Goal: Task Accomplishment & Management: Complete application form

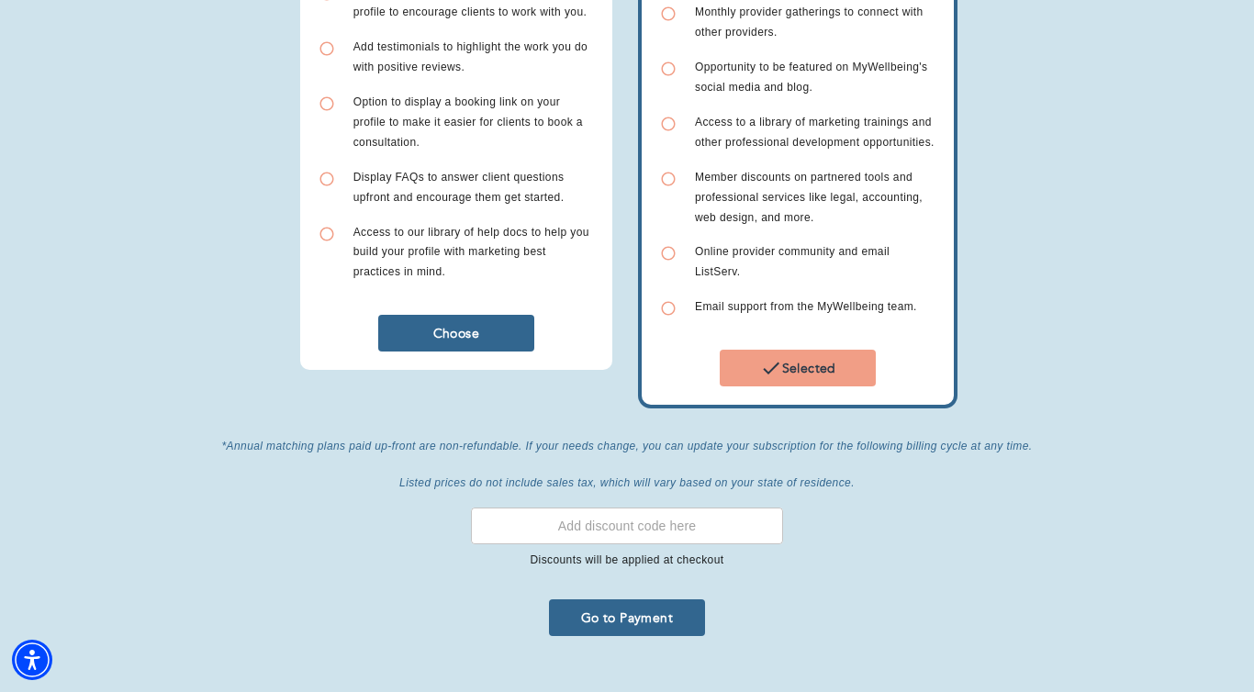
scroll to position [556, 0]
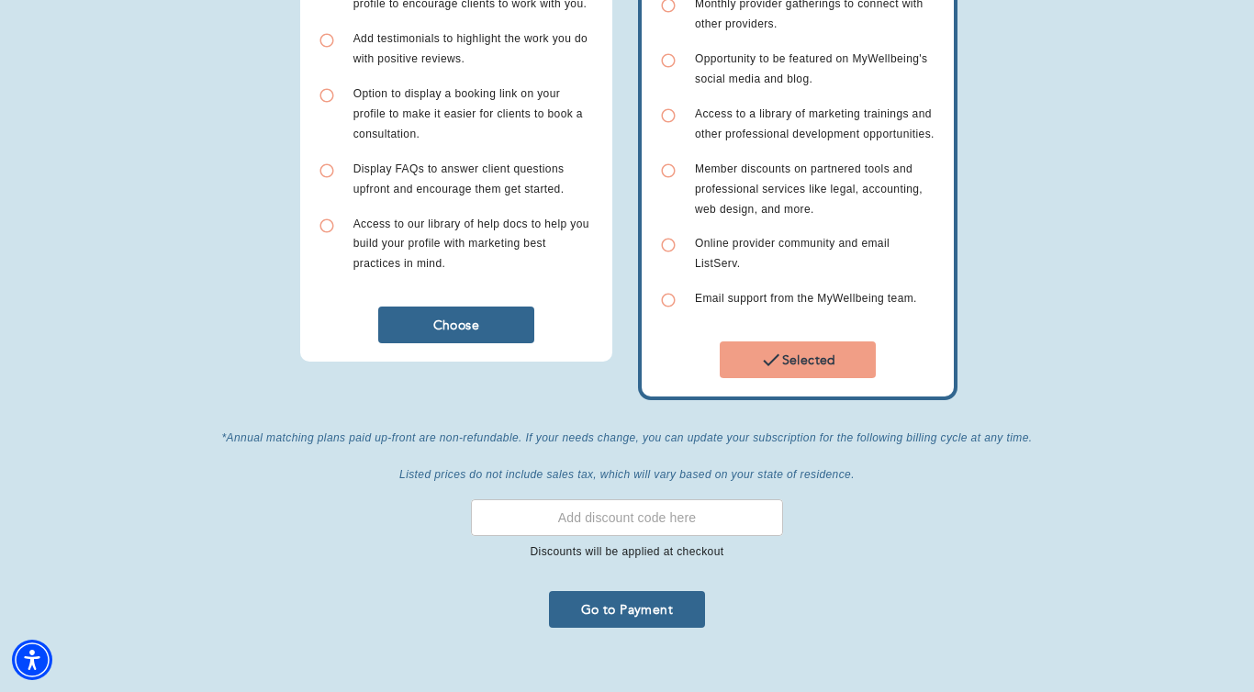
click at [775, 354] on icon "button" at bounding box center [771, 360] width 17 height 12
click at [631, 605] on span "Go to Payment" at bounding box center [626, 609] width 141 height 17
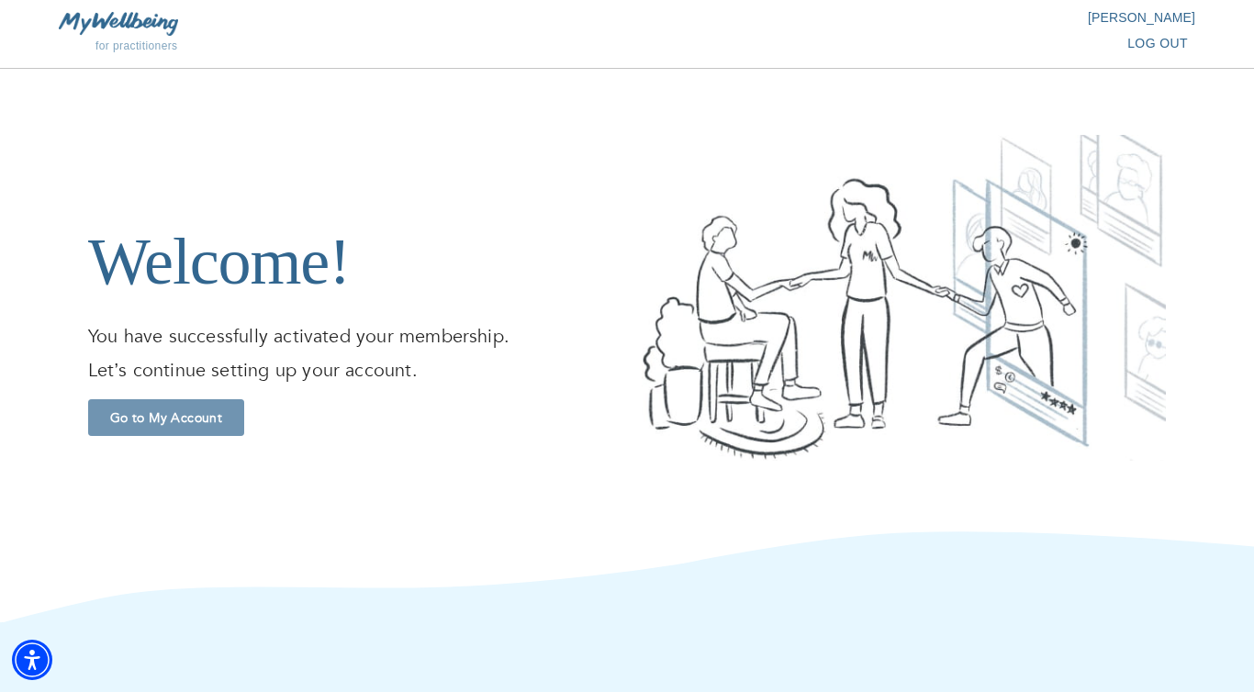
click at [185, 424] on span "Go to My Account" at bounding box center [165, 417] width 141 height 17
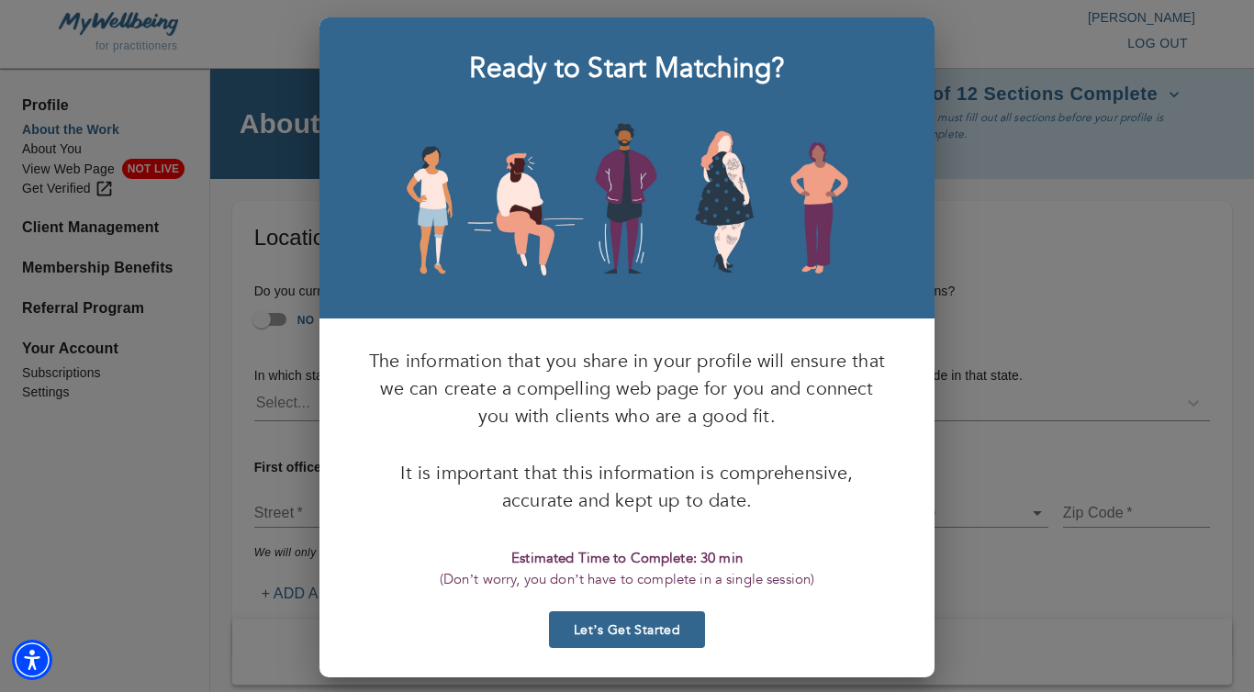
scroll to position [27, 0]
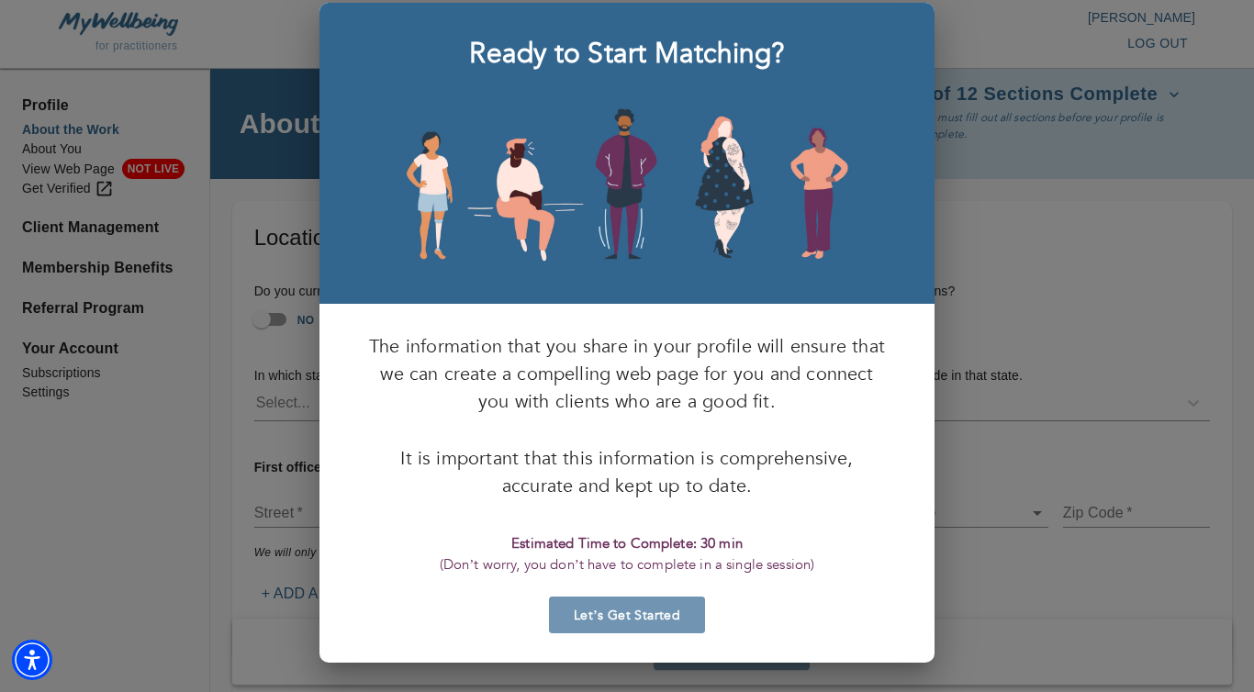
click at [607, 611] on span "Let’s Get Started" at bounding box center [626, 615] width 141 height 17
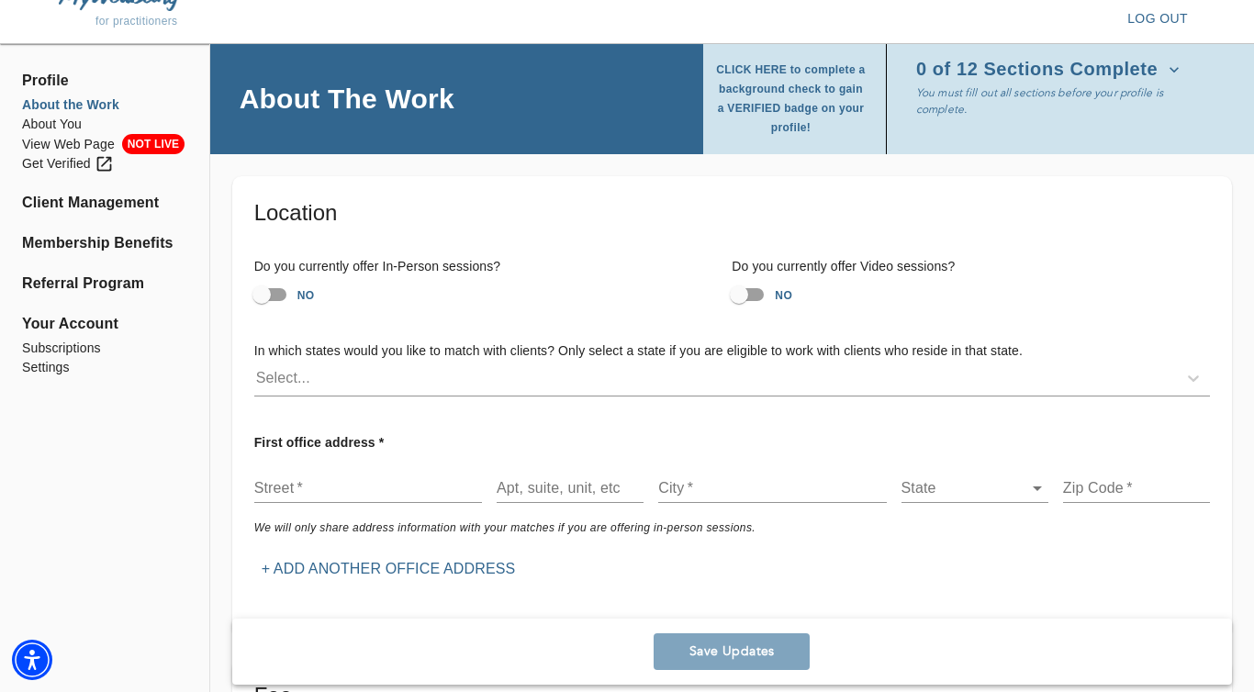
scroll to position [28, 0]
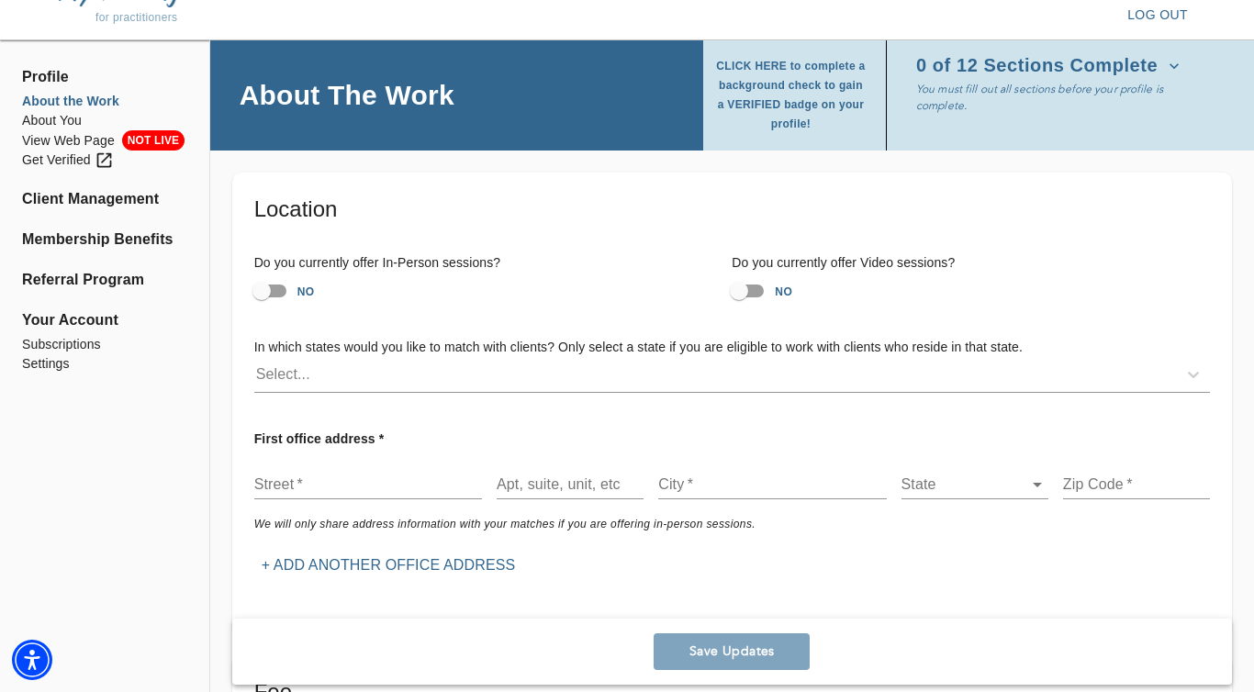
click at [762, 295] on input "NO" at bounding box center [739, 291] width 105 height 35
checkbox input "true"
click at [276, 291] on input "NO" at bounding box center [261, 291] width 105 height 35
checkbox input "true"
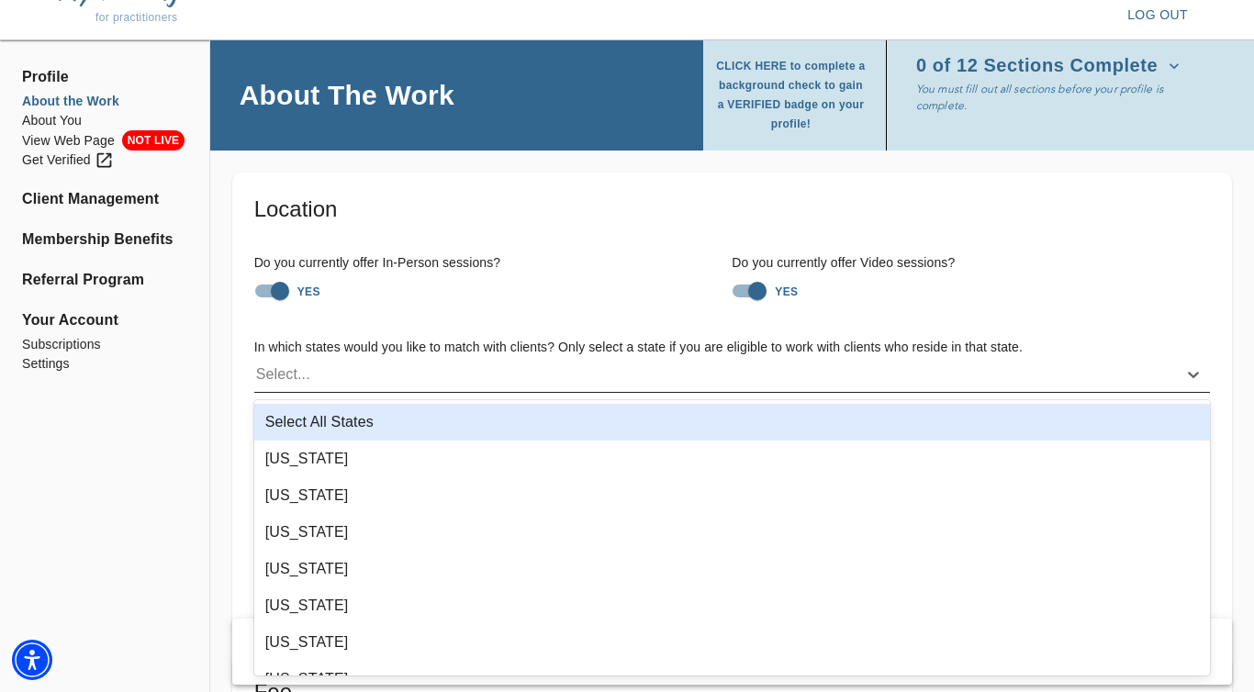
click at [460, 381] on div "Select..." at bounding box center [715, 374] width 923 height 29
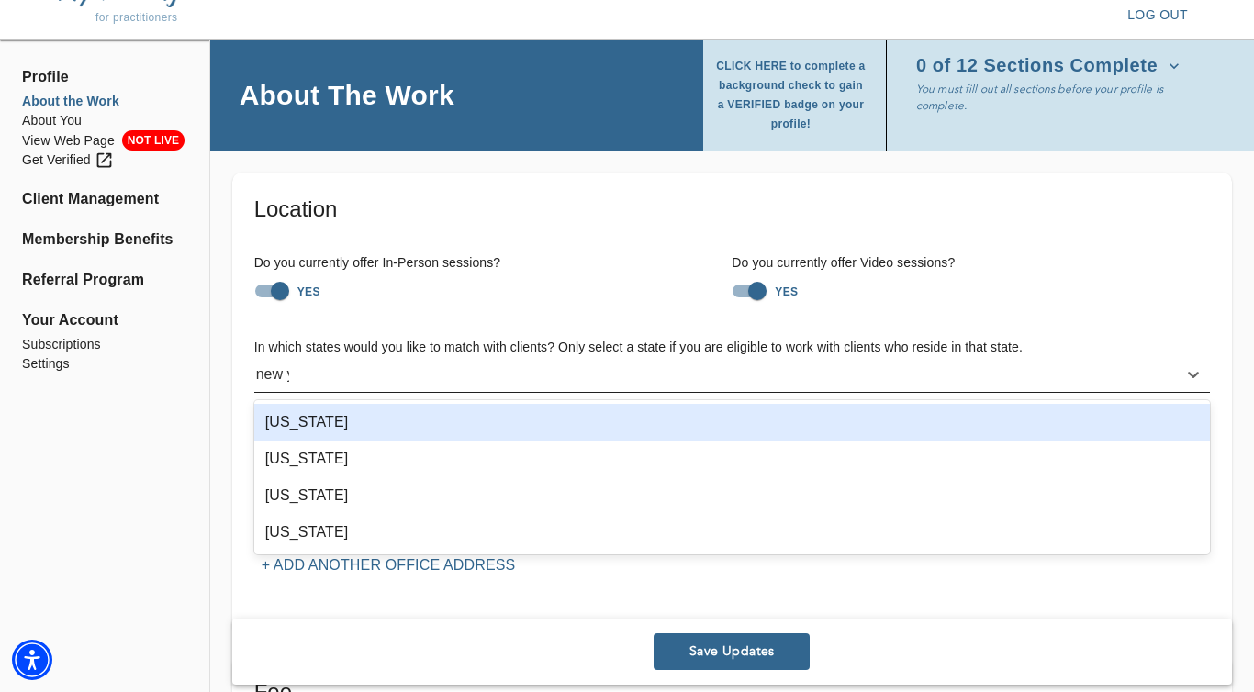
type input "new yo"
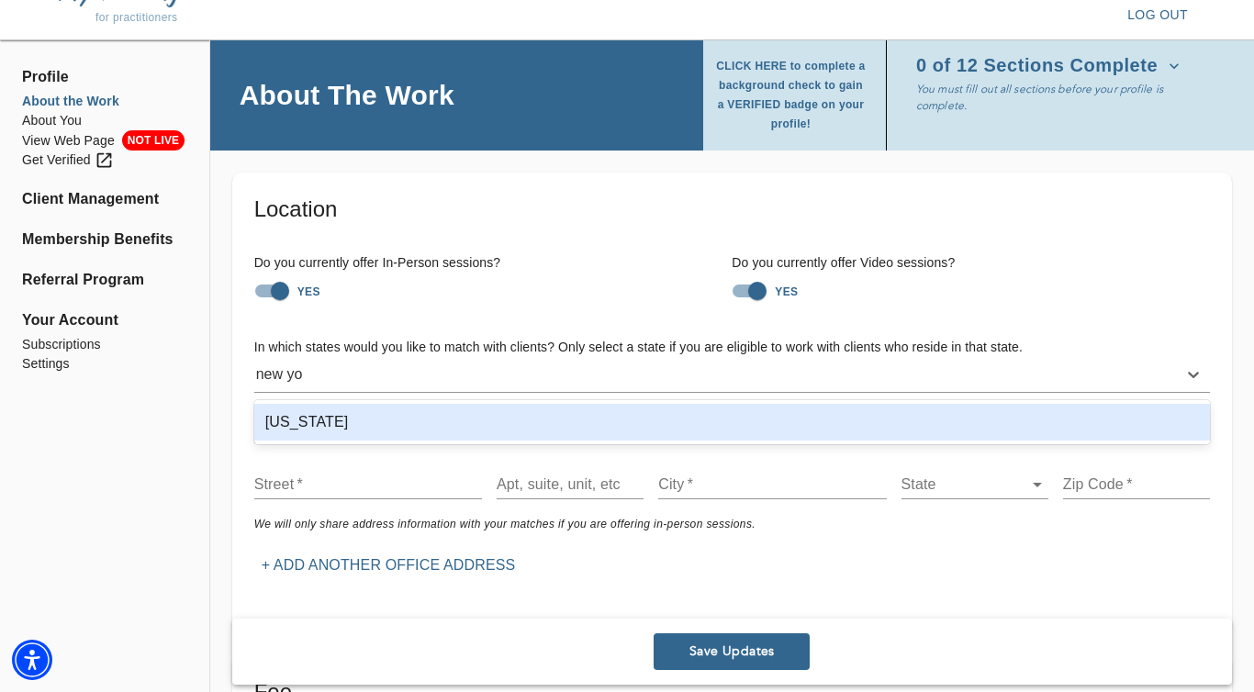
click at [433, 413] on div "New York" at bounding box center [732, 422] width 956 height 37
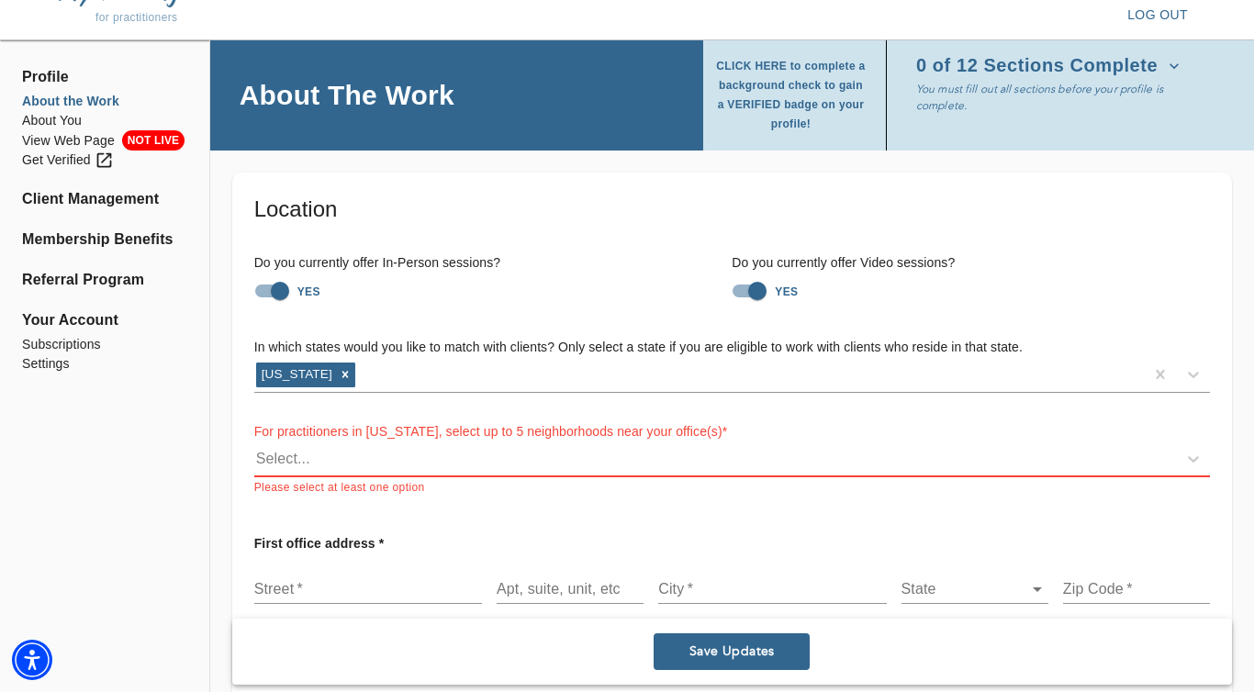
click at [448, 299] on div "YES" at bounding box center [493, 291] width 478 height 35
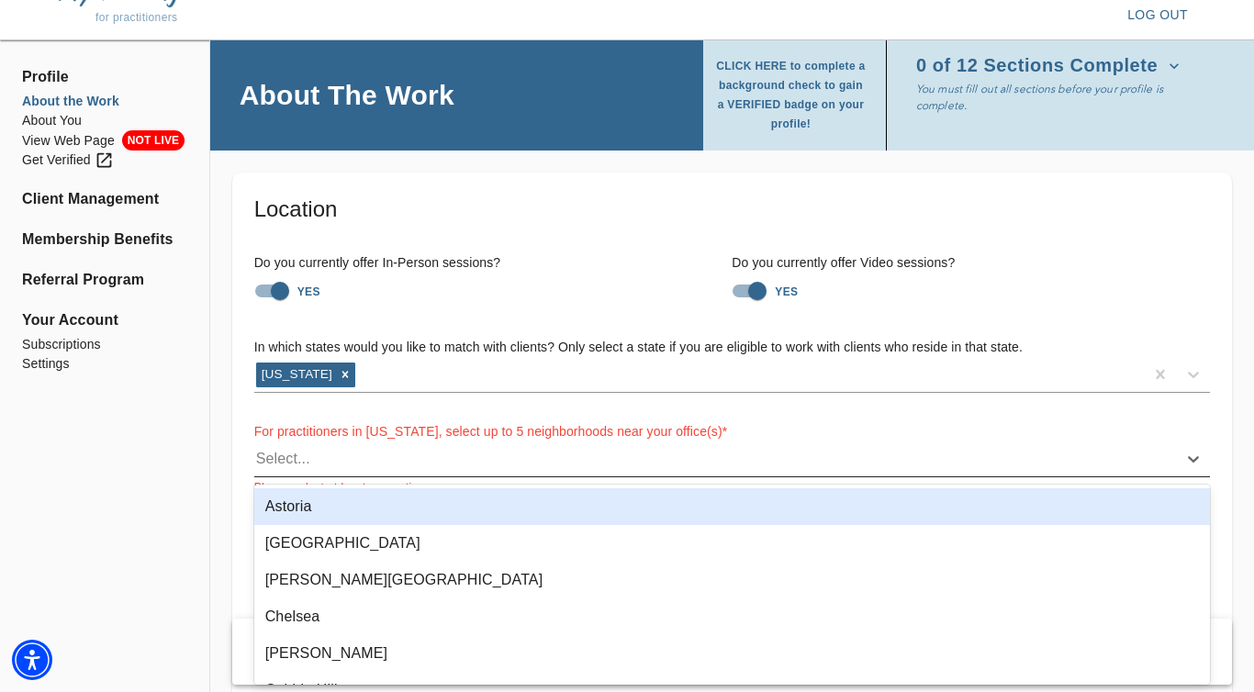
click at [366, 468] on div "Select..." at bounding box center [715, 458] width 923 height 29
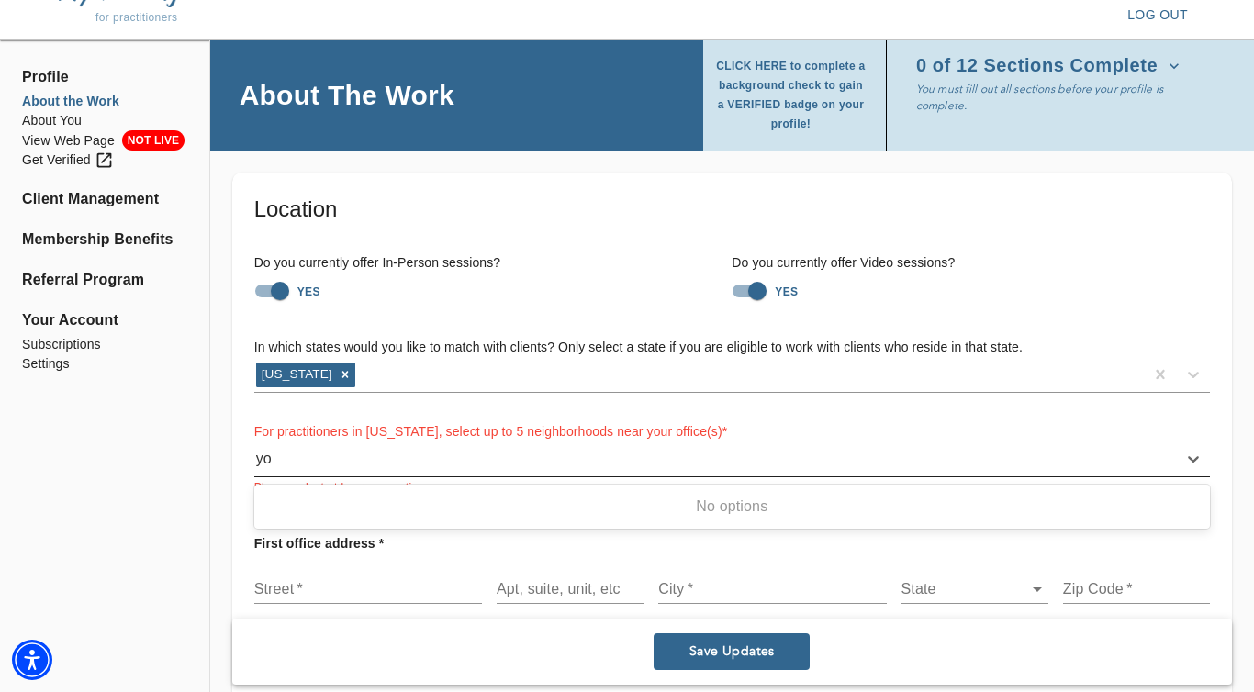
type input "y"
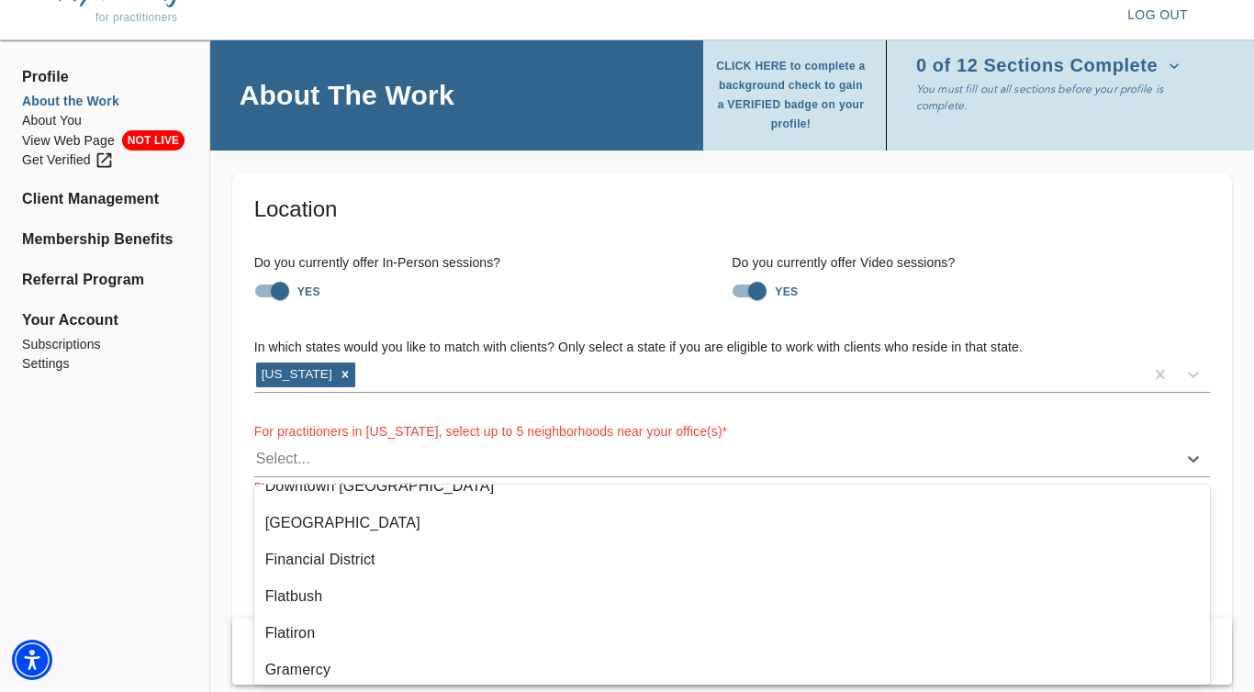
scroll to position [0, 0]
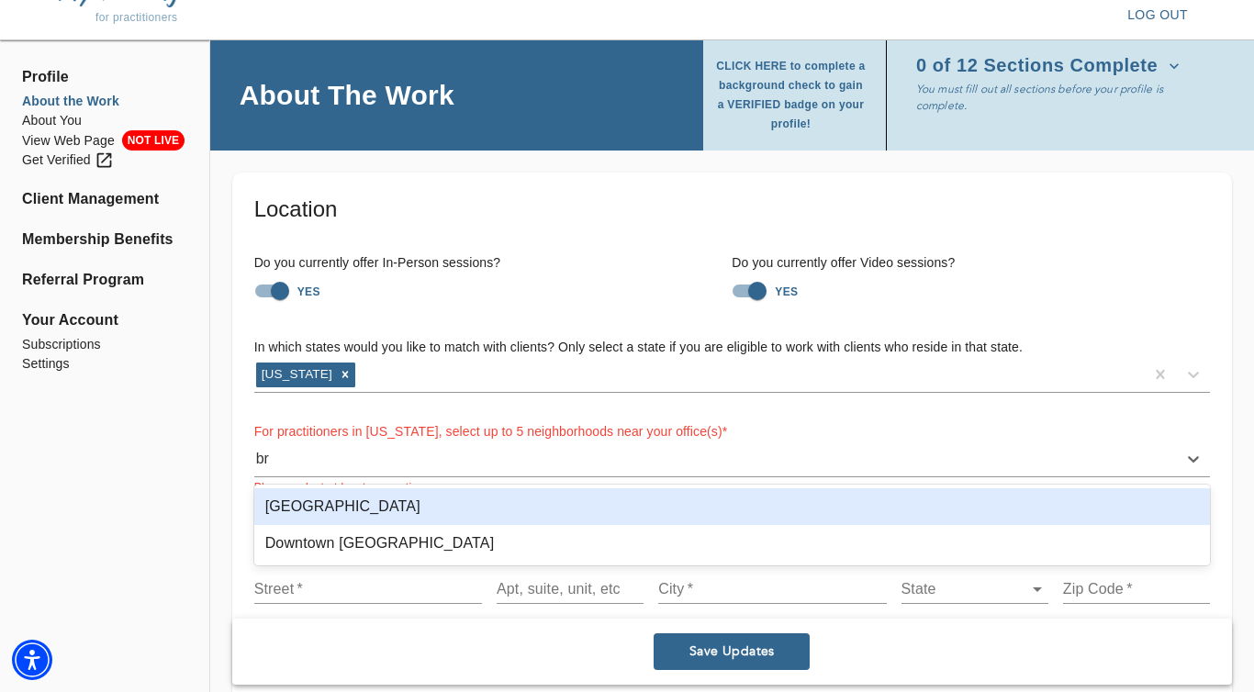
type input "b"
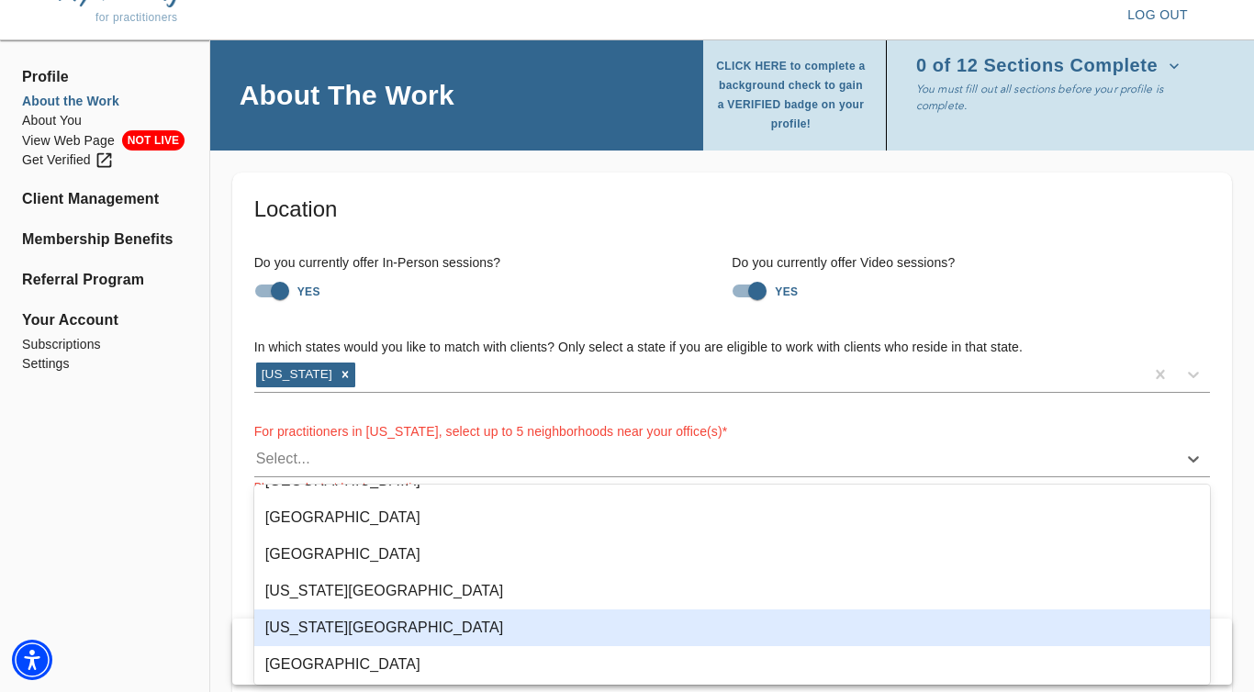
scroll to position [1190, 0]
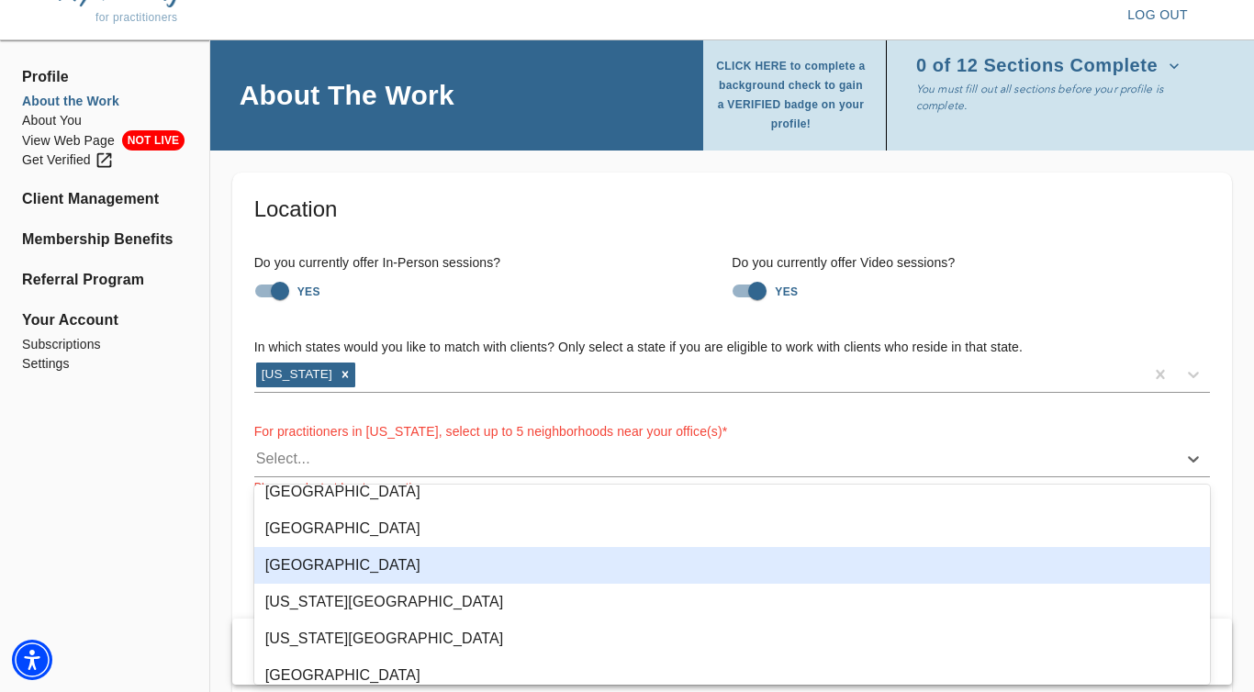
click at [506, 571] on div "Upper West Side" at bounding box center [732, 565] width 956 height 37
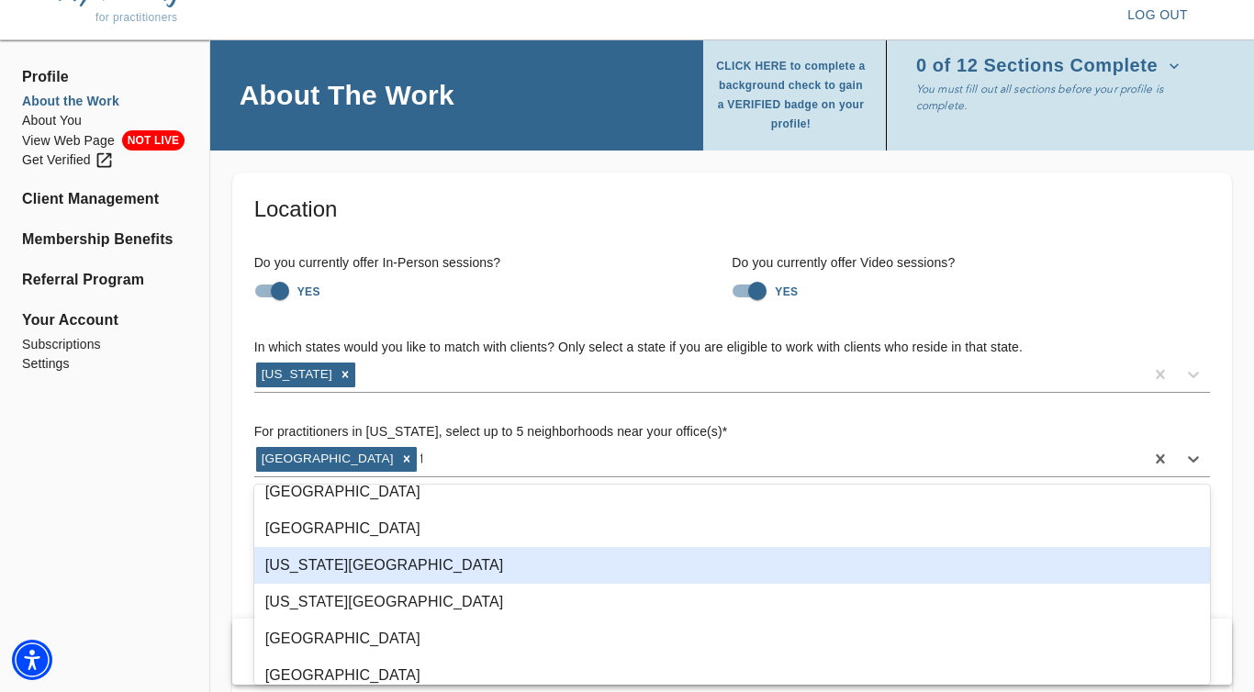
scroll to position [0, 0]
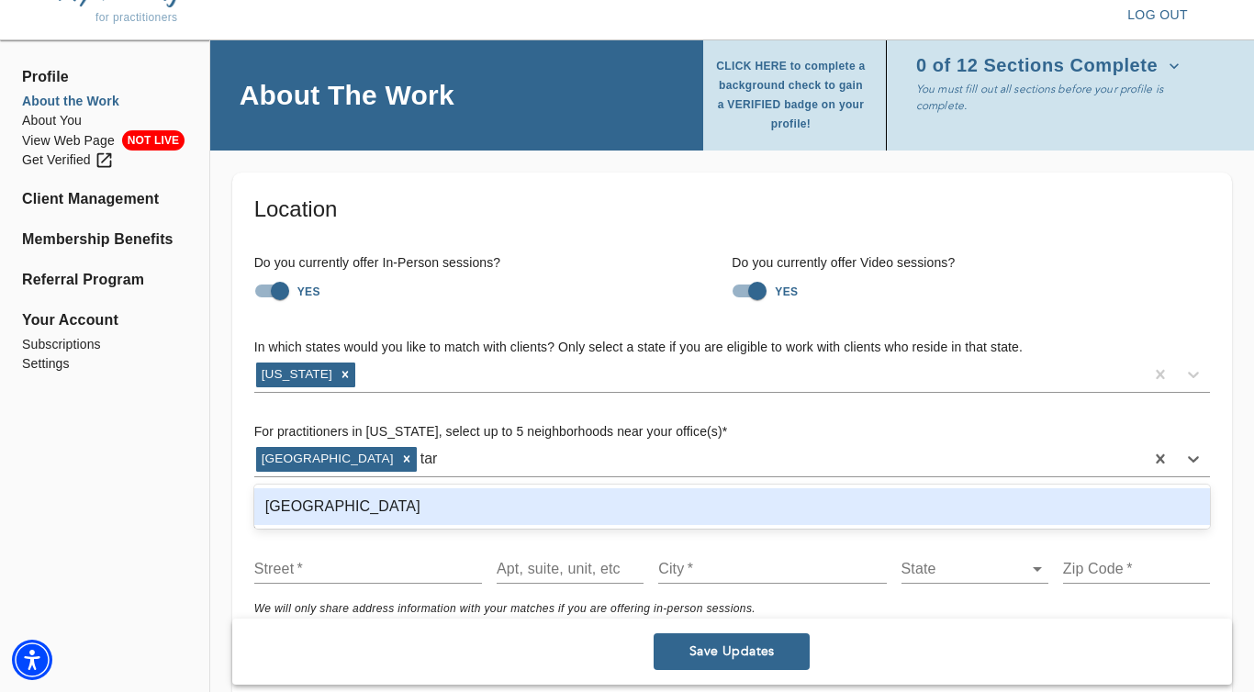
type input "tarr"
click at [477, 507] on div "Tarrytown" at bounding box center [732, 506] width 956 height 37
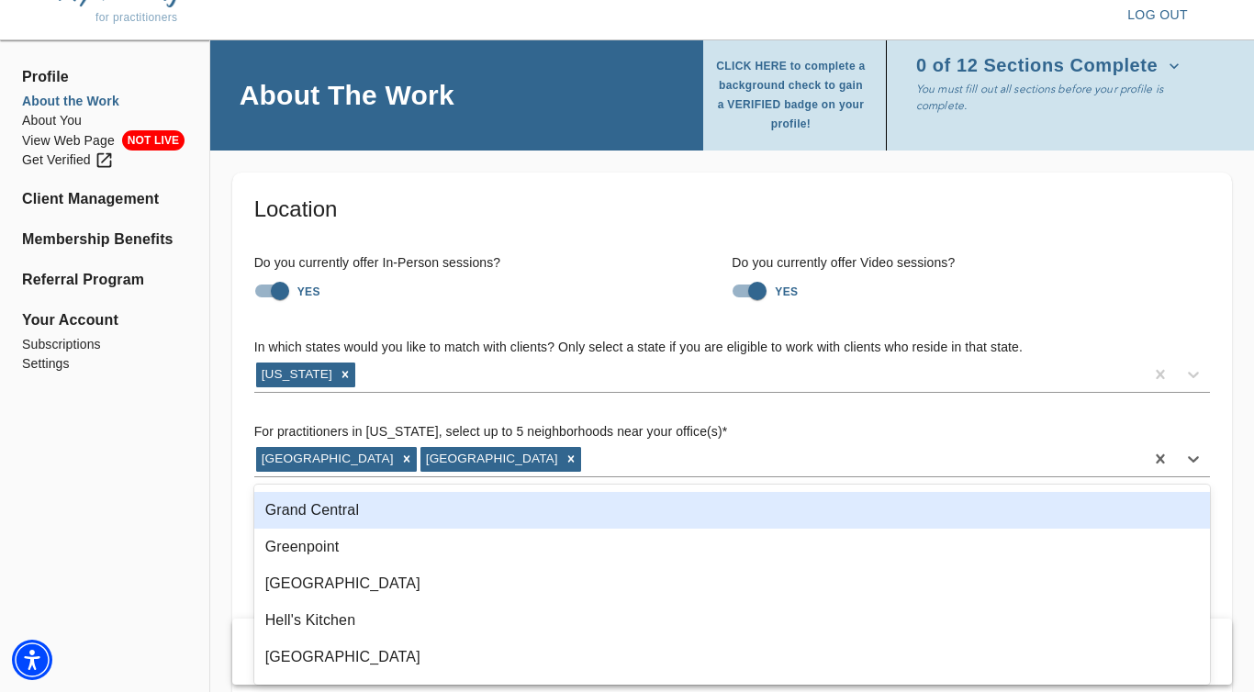
scroll to position [517, 0]
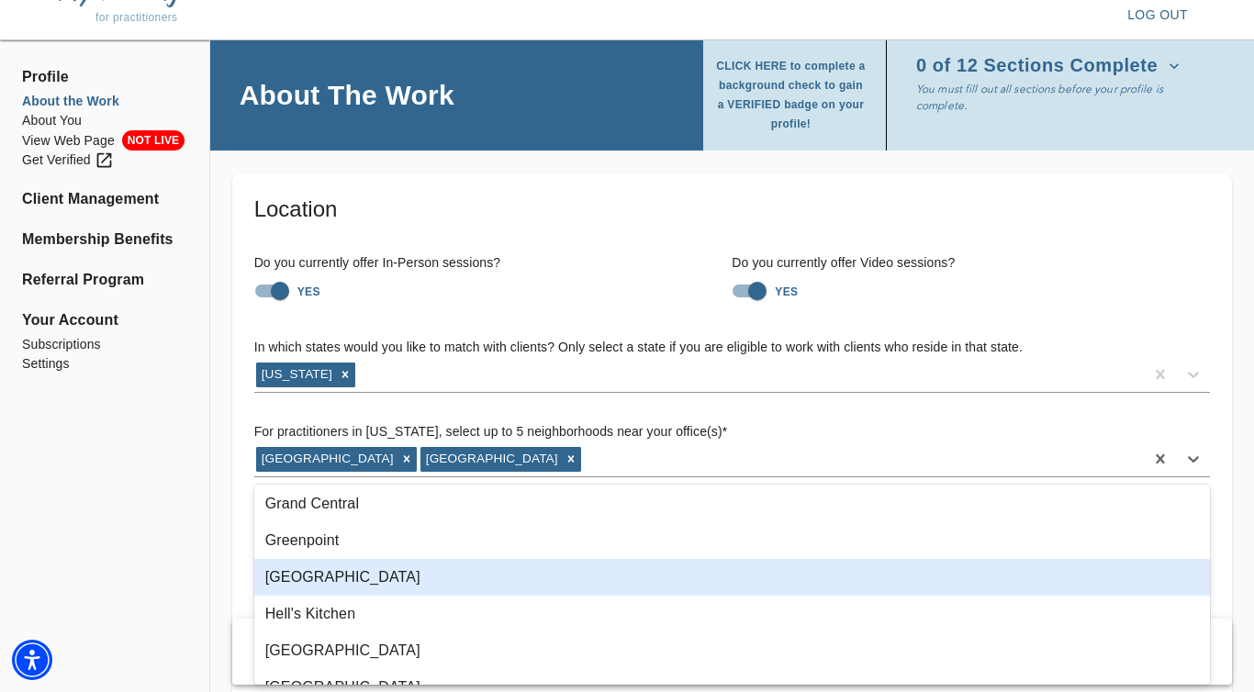
click at [447, 587] on div "Harlem" at bounding box center [732, 577] width 956 height 37
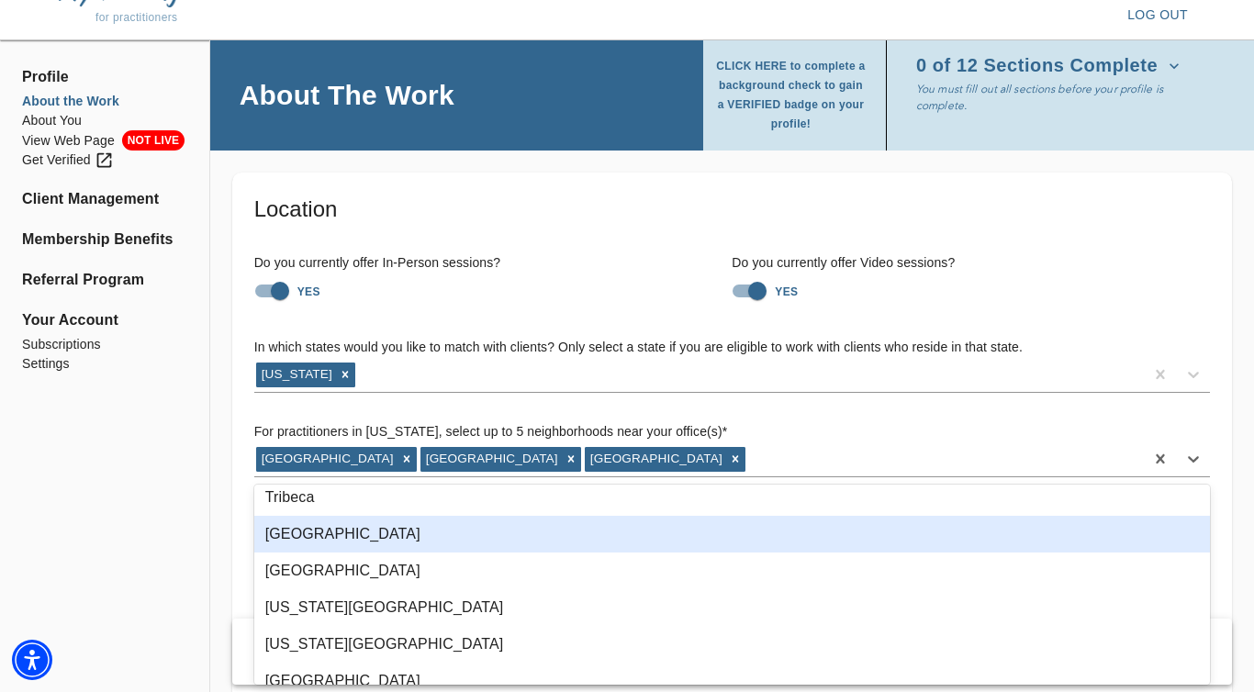
scroll to position [1129, 0]
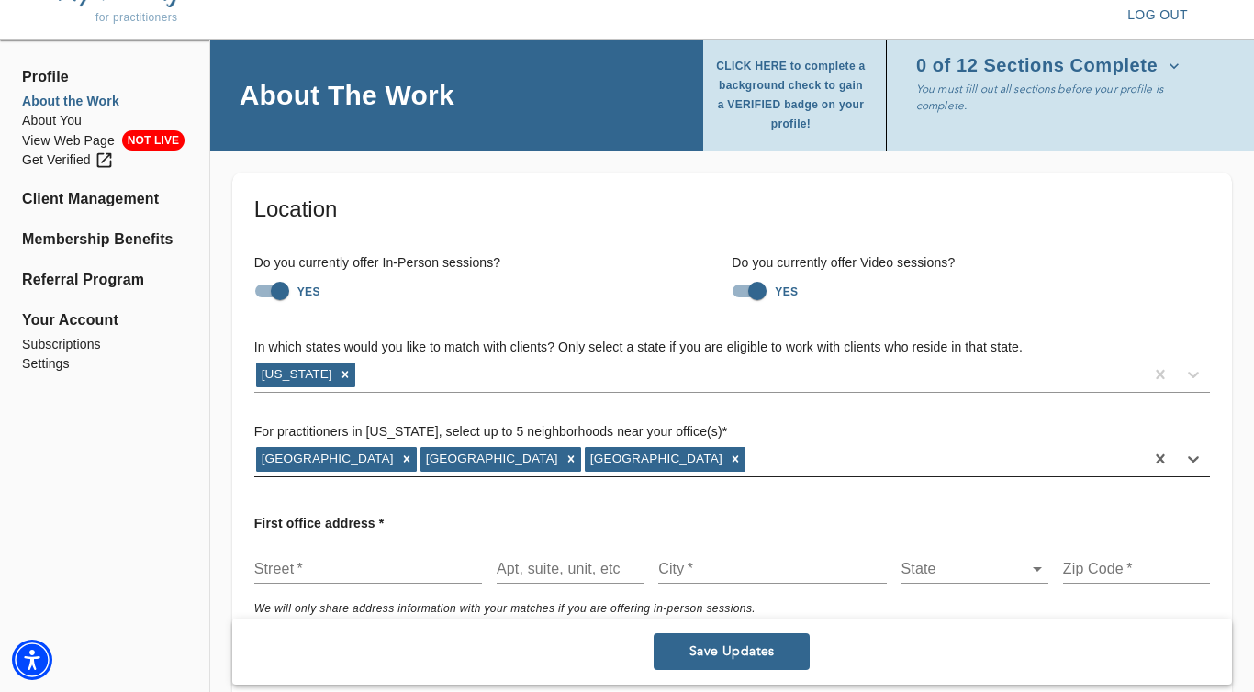
click at [585, 458] on div "Upper West Side Tarrytown Harlem" at bounding box center [699, 458] width 890 height 29
type input "y"
type input "s"
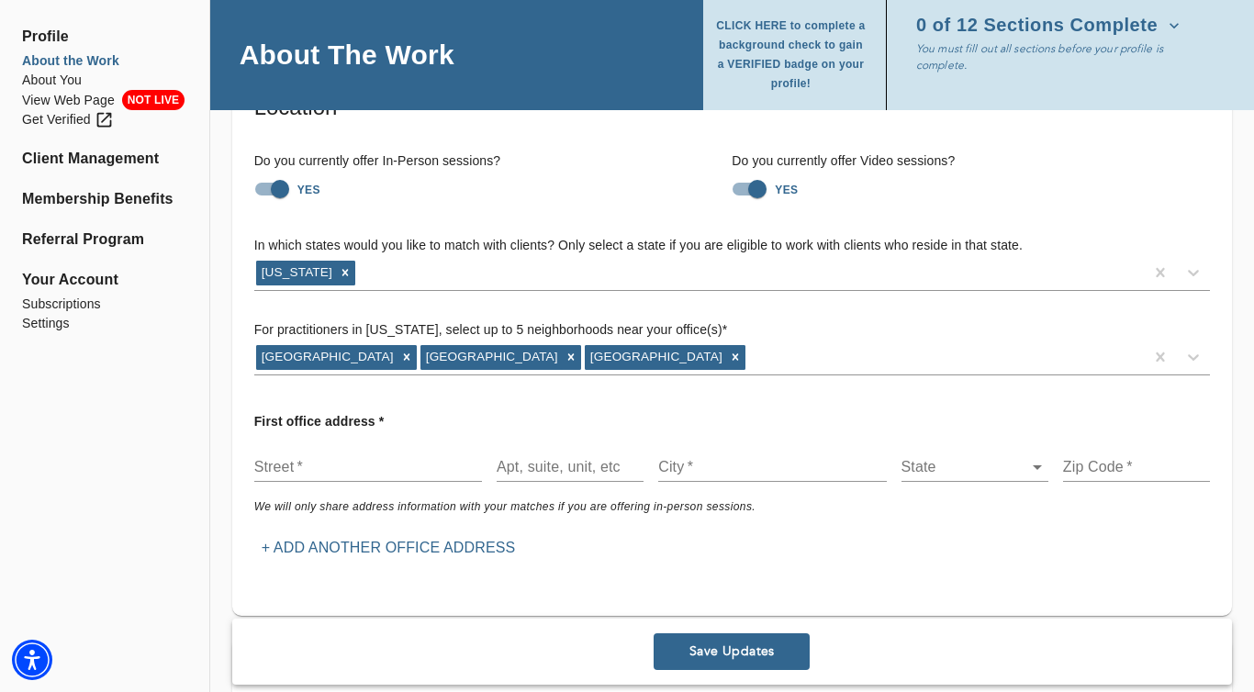
scroll to position [135, 0]
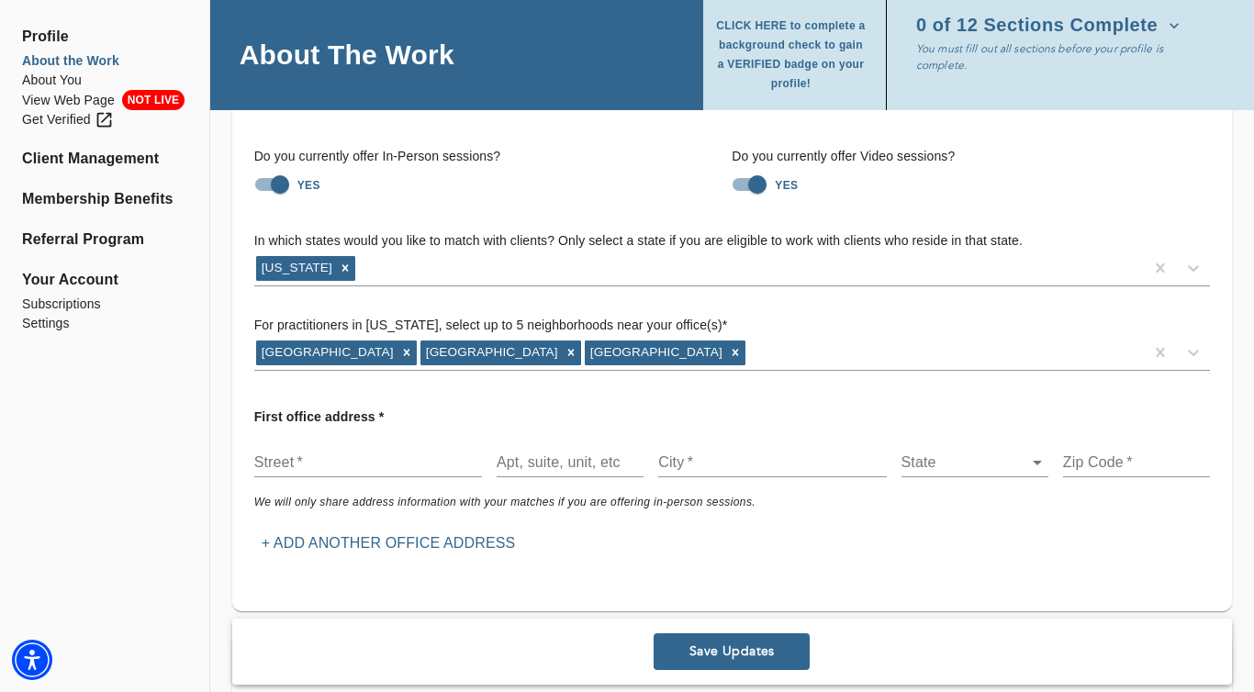
click at [376, 464] on input "text" at bounding box center [368, 462] width 228 height 29
type input "111 N. Central Ave"
type input "260, Room 1"
type input "Hartsdale"
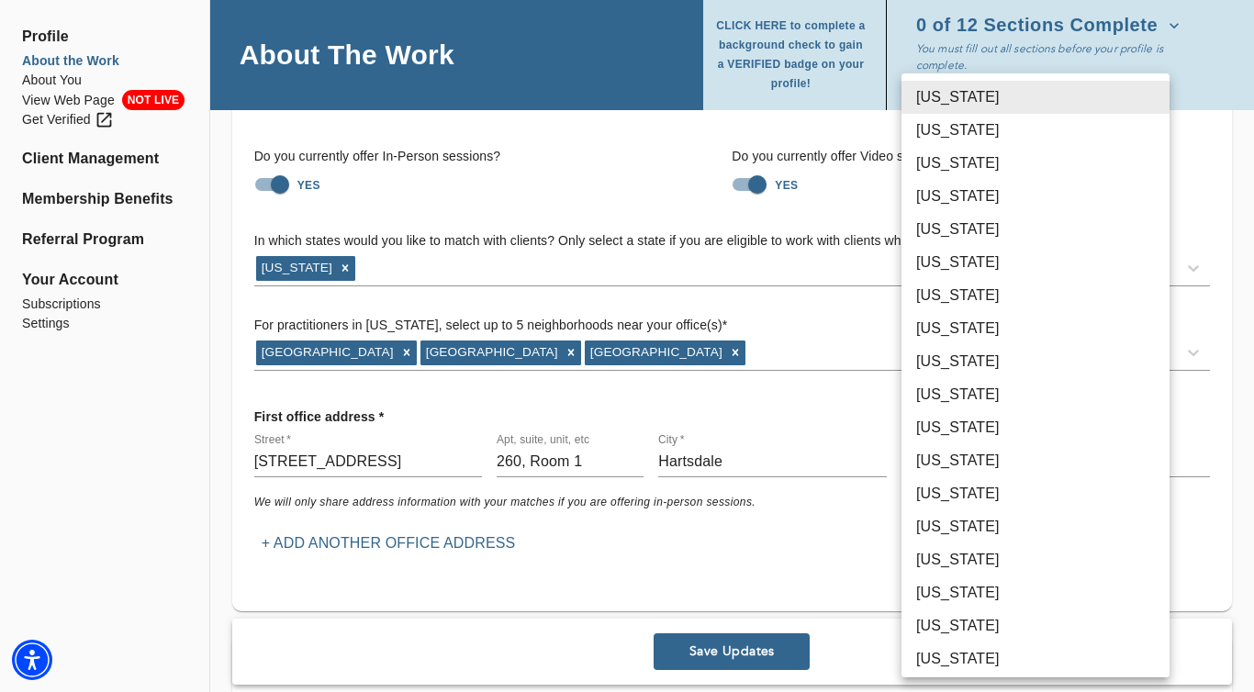
click at [1015, 465] on body "for practitioners Raven Maldonado log out Profile About the Work About You View…" at bounding box center [627, 211] width 1254 height 692
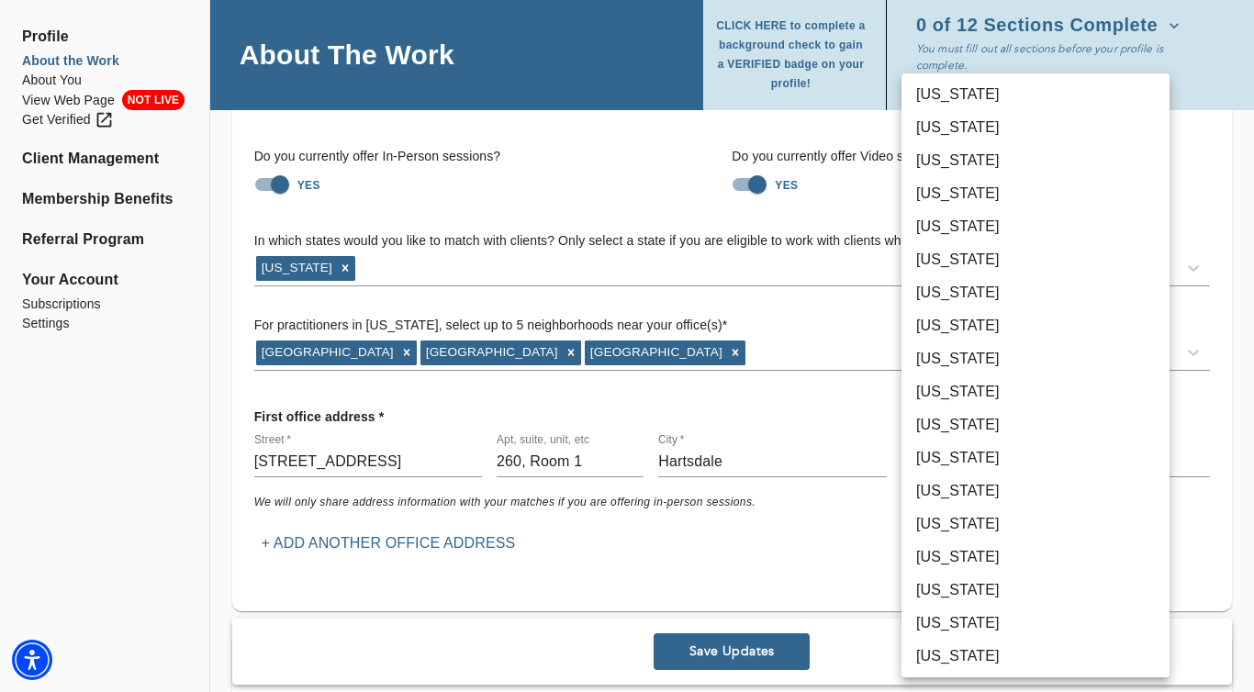
scroll to position [671, 0]
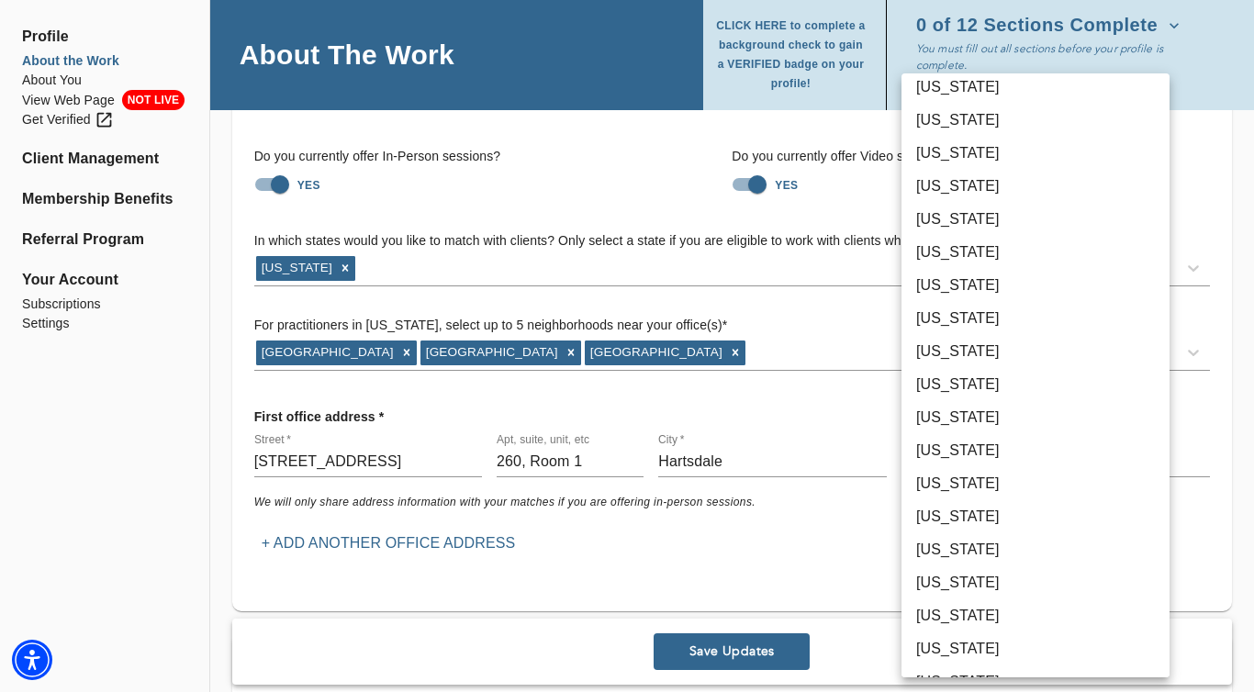
click at [989, 521] on li "New York" at bounding box center [1036, 516] width 268 height 33
type input "36"
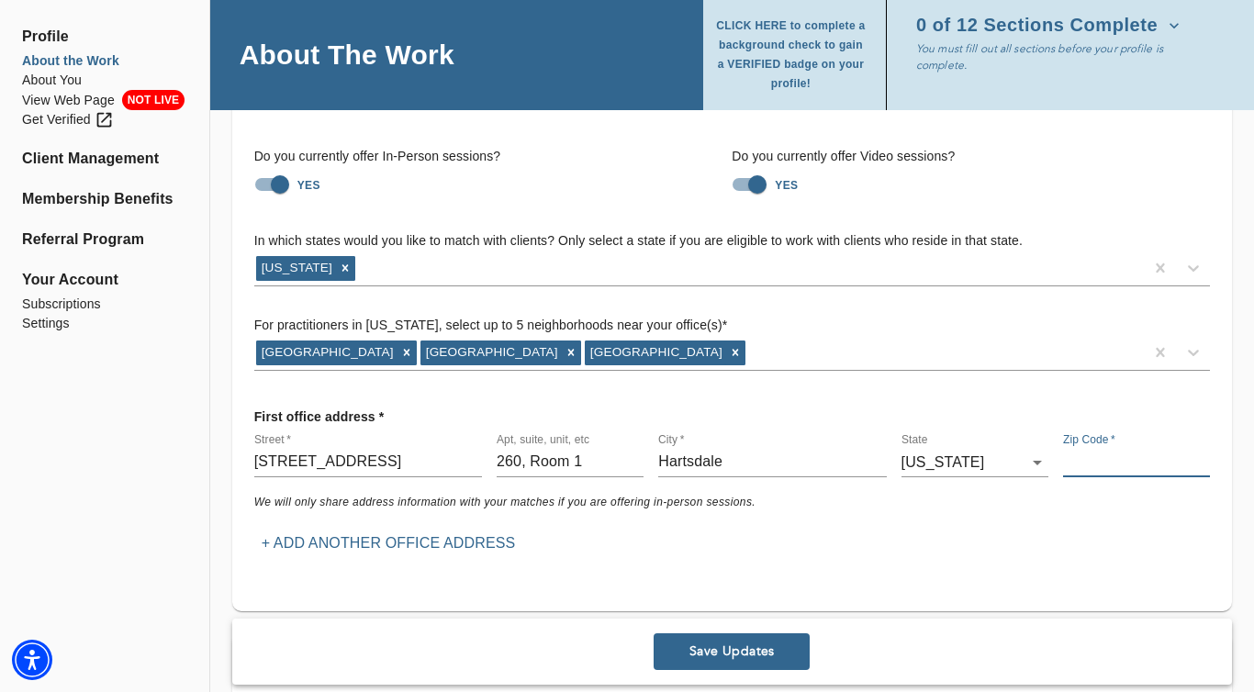
click at [1106, 463] on input "text" at bounding box center [1136, 462] width 147 height 29
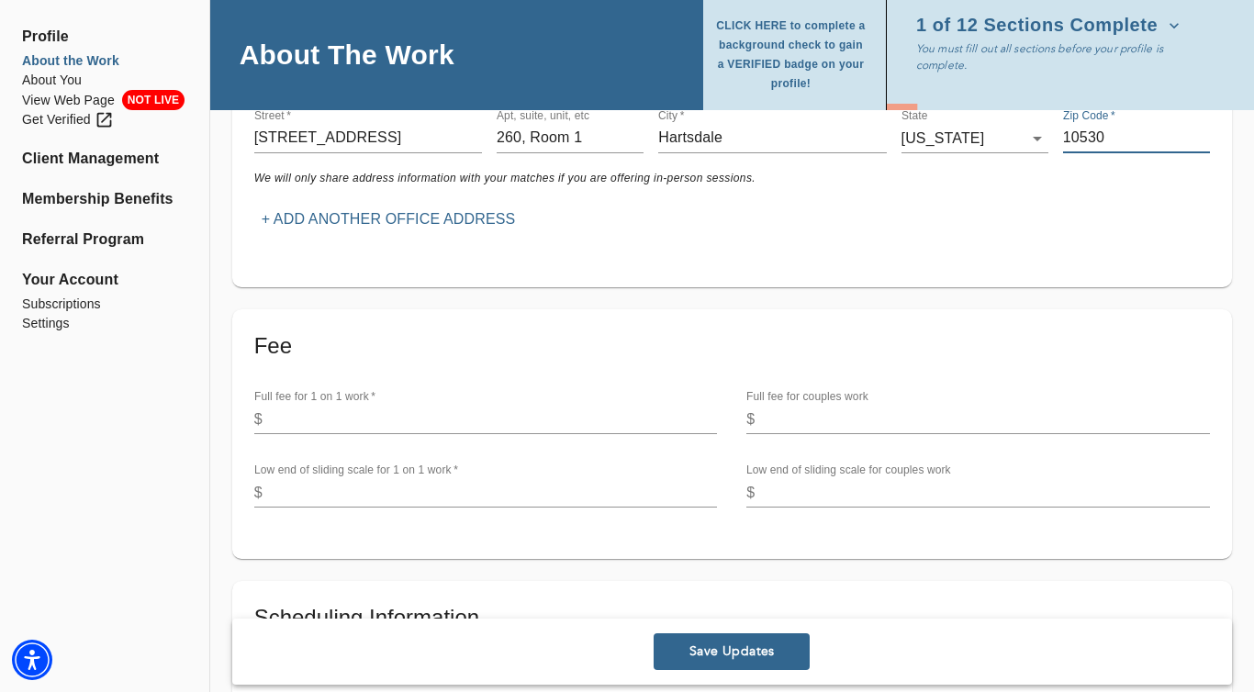
scroll to position [463, 0]
type input "10530"
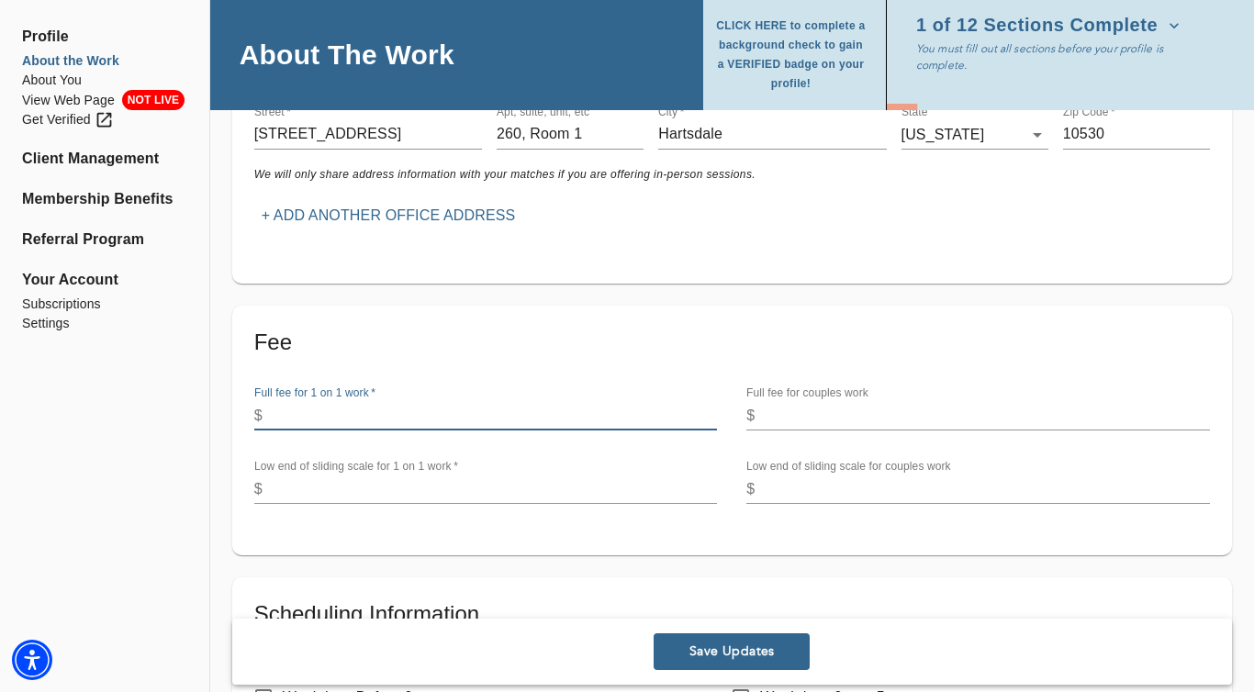
click at [365, 416] on input "number" at bounding box center [494, 415] width 448 height 29
type input "200"
click at [786, 415] on input "number" at bounding box center [986, 415] width 448 height 29
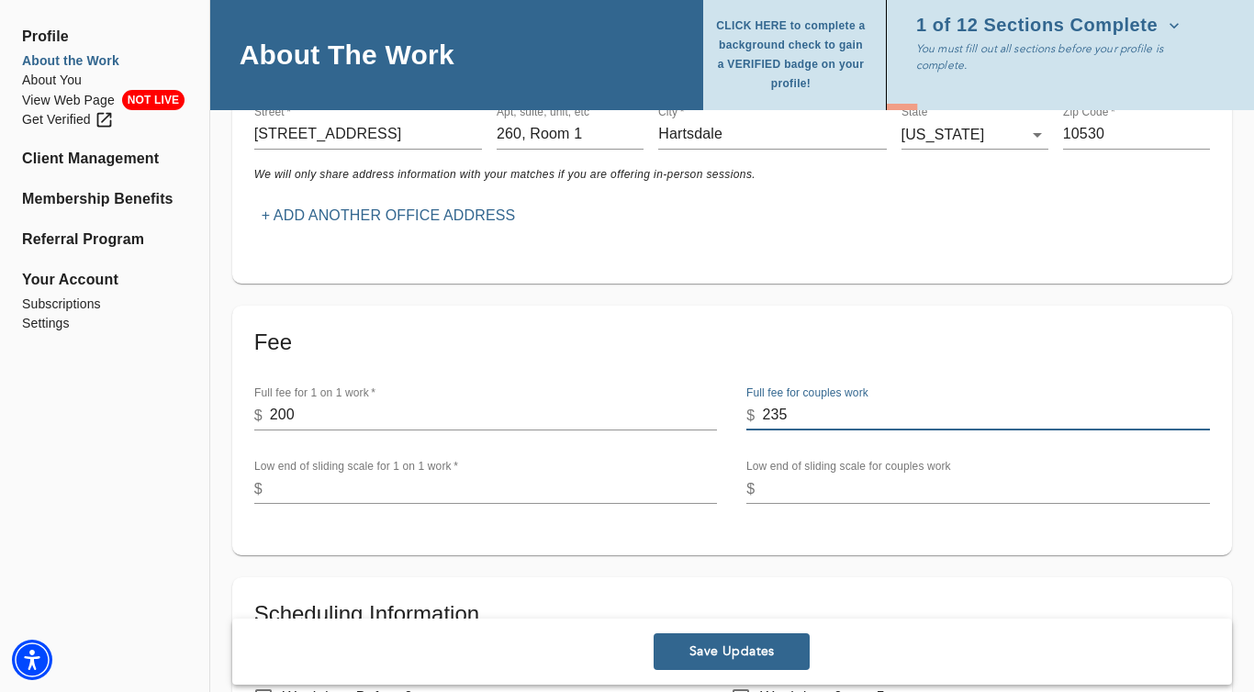
type input "235"
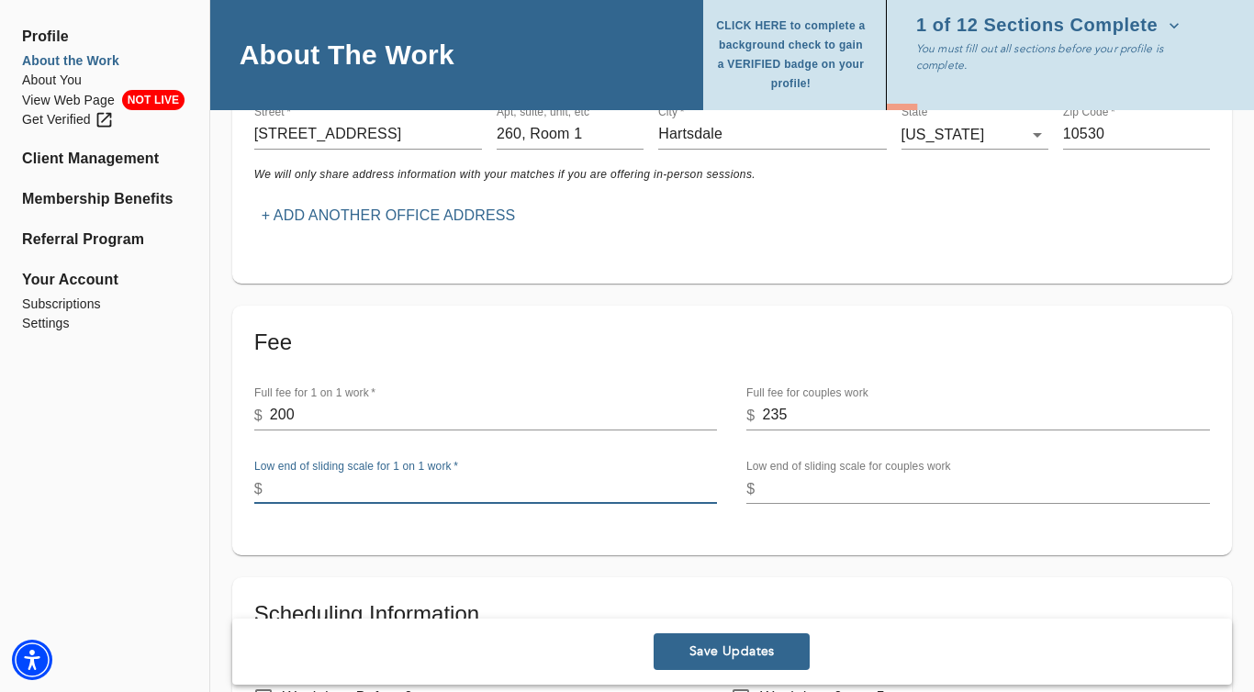
click at [499, 494] on input "number" at bounding box center [494, 489] width 448 height 29
type input "100"
click at [800, 487] on input "number" at bounding box center [986, 489] width 448 height 29
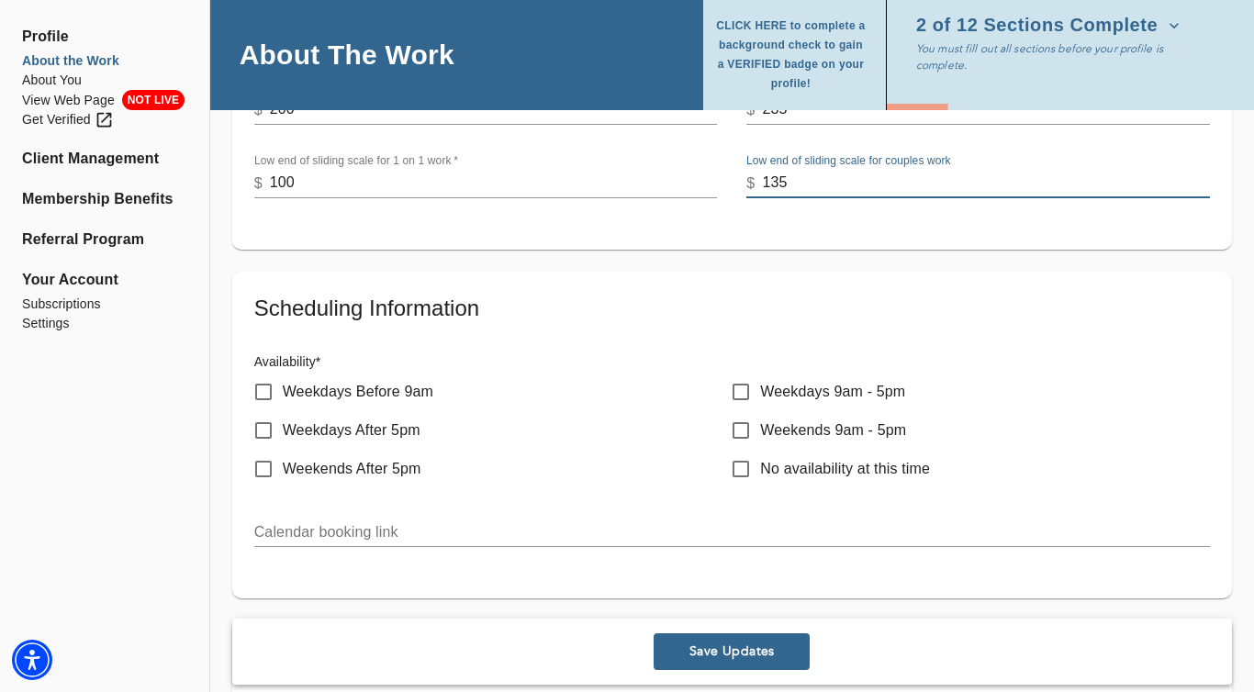
scroll to position [781, 0]
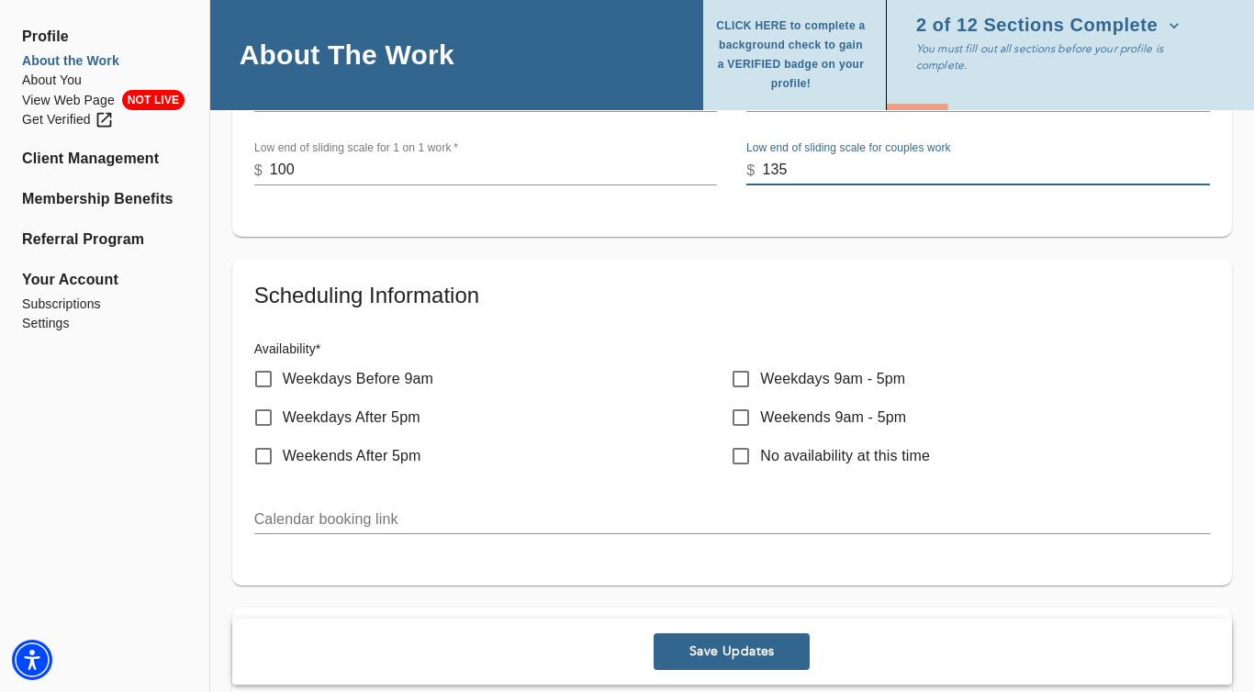
type input "135"
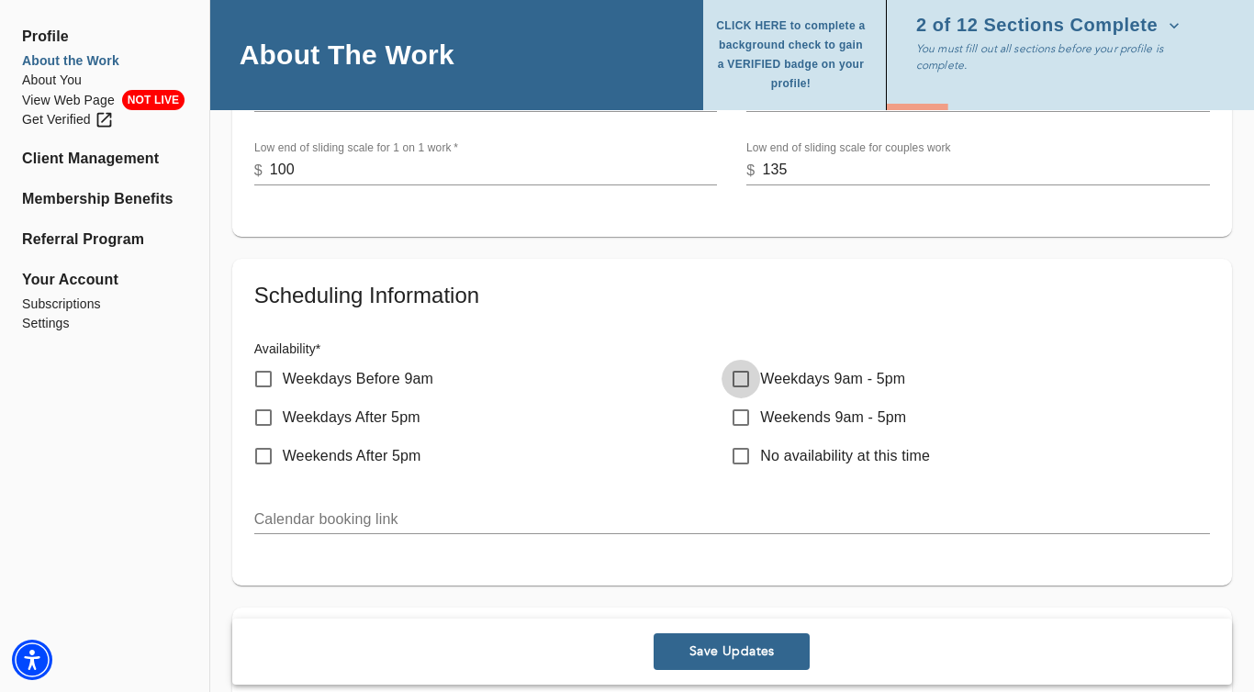
click at [743, 384] on input "Weekdays 9am - 5pm" at bounding box center [741, 379] width 39 height 39
checkbox input "true"
click at [264, 410] on input "Weekdays After 5pm" at bounding box center [263, 417] width 39 height 39
checkbox input "true"
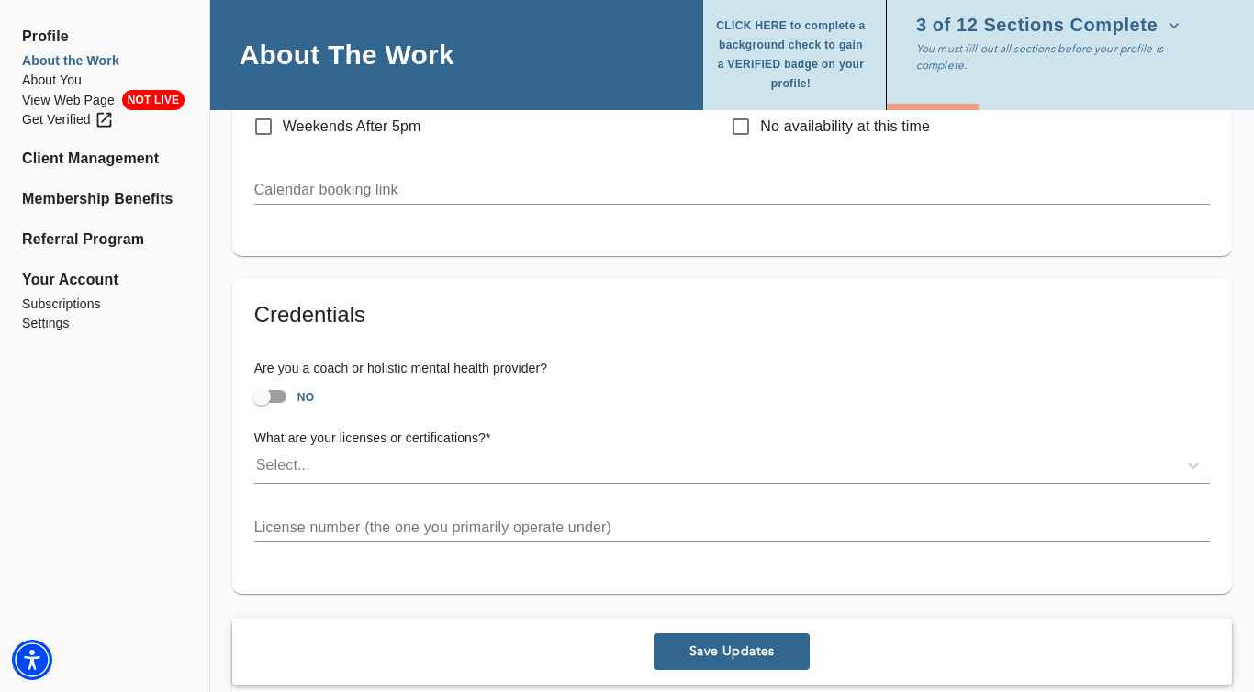
scroll to position [1118, 0]
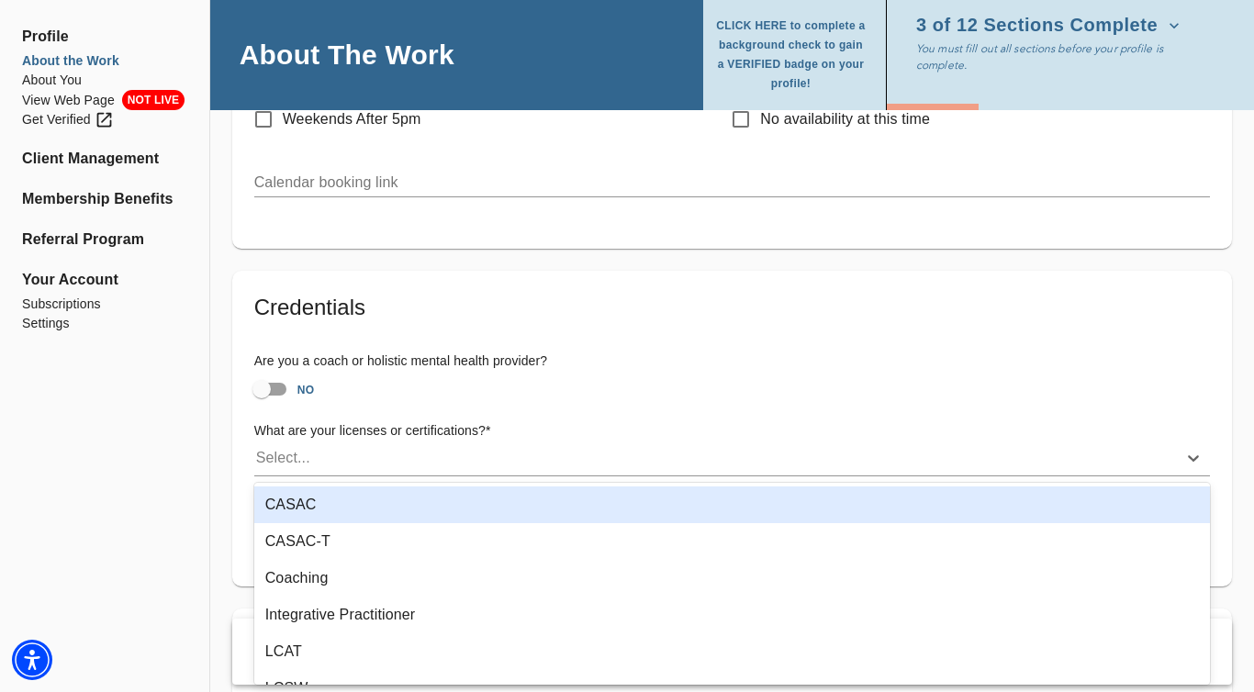
click at [474, 461] on div "Select..." at bounding box center [715, 457] width 923 height 29
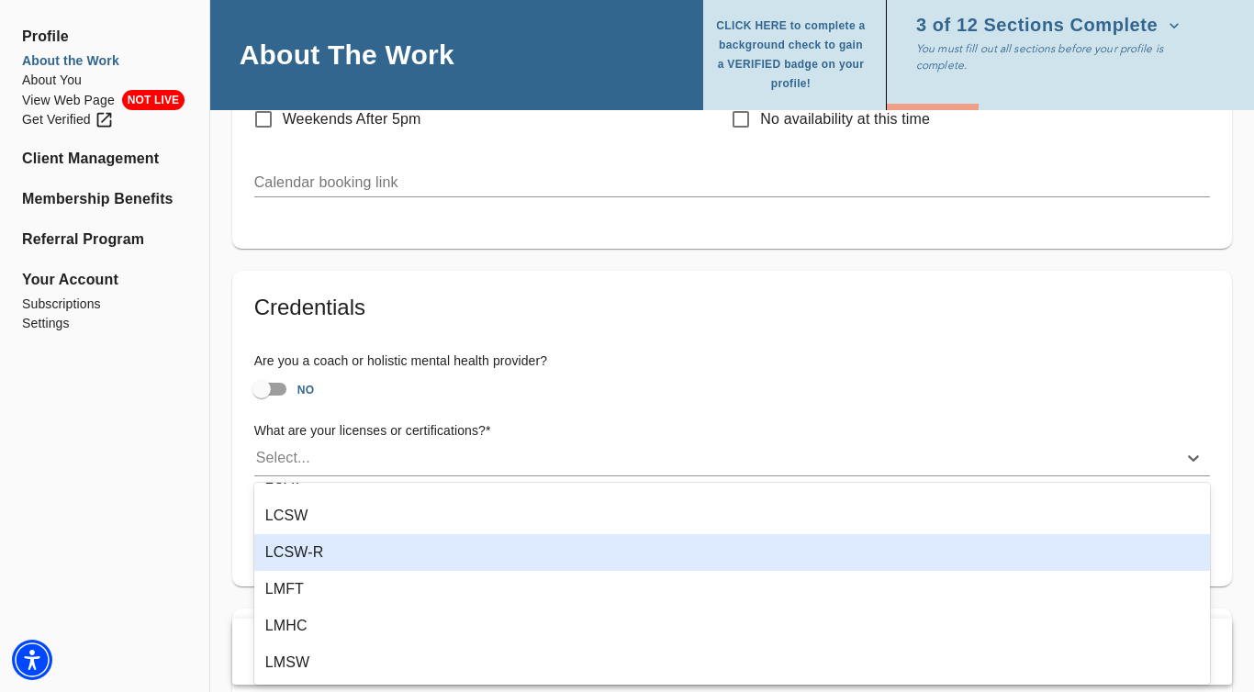
scroll to position [199, 0]
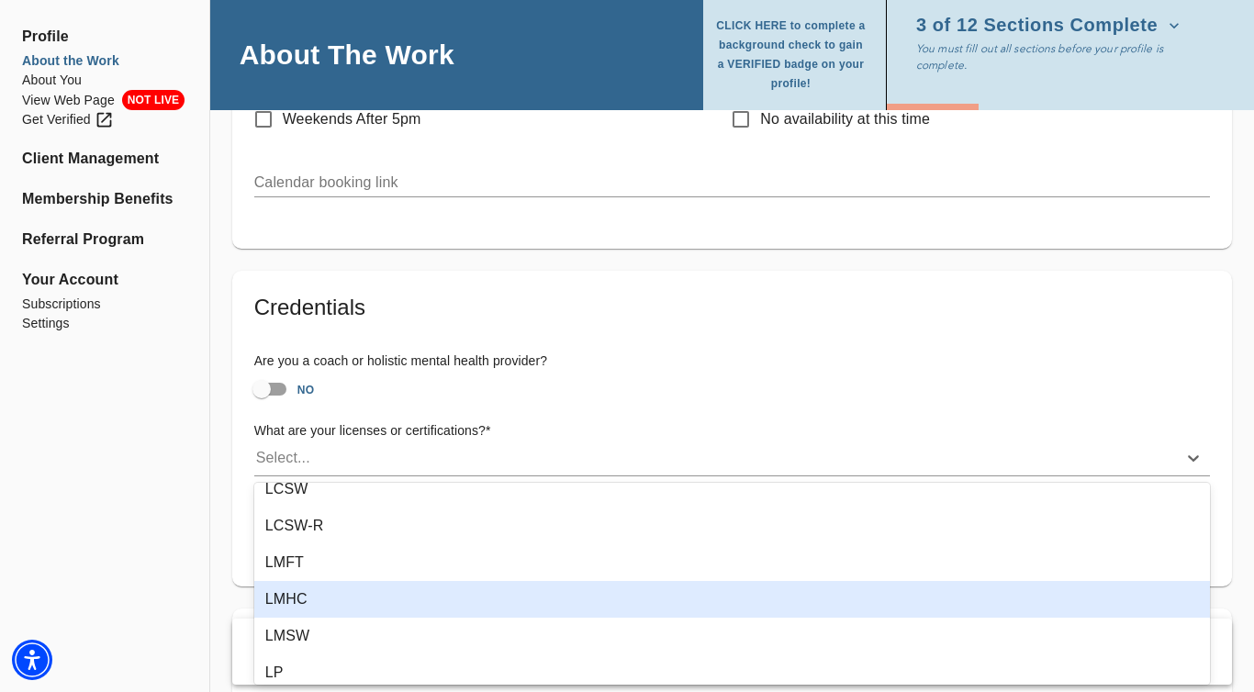
click at [426, 594] on div "LMHC" at bounding box center [732, 599] width 956 height 37
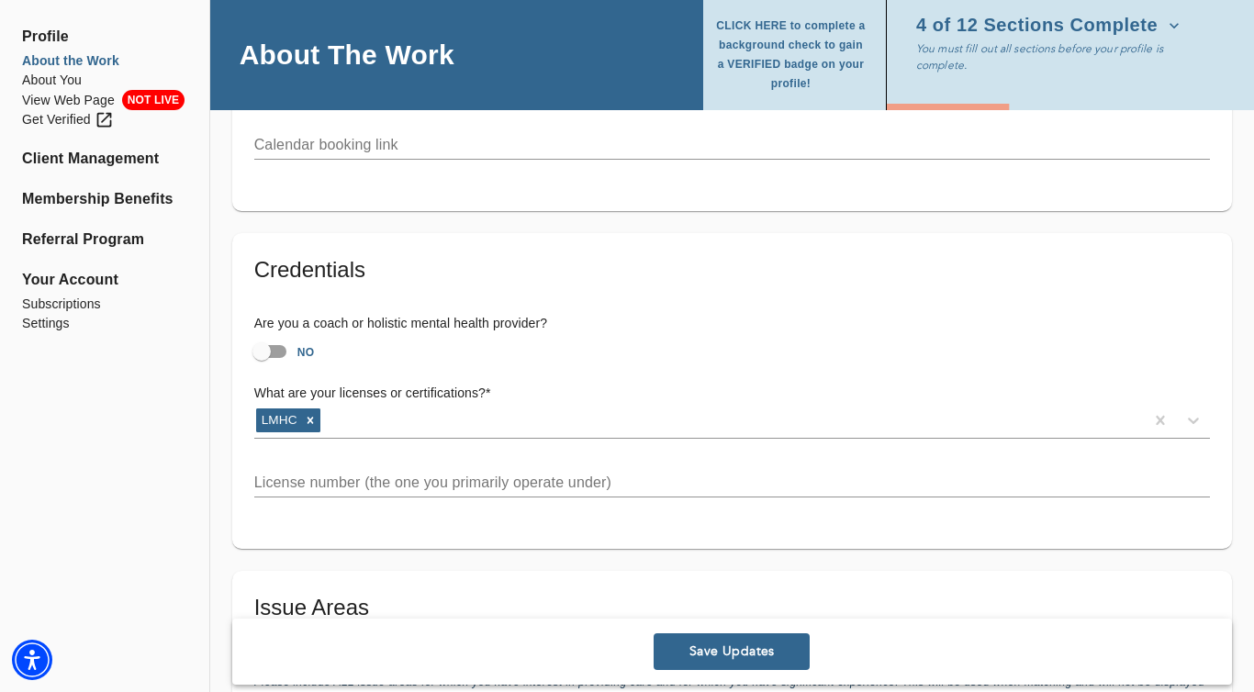
scroll to position [1162, 0]
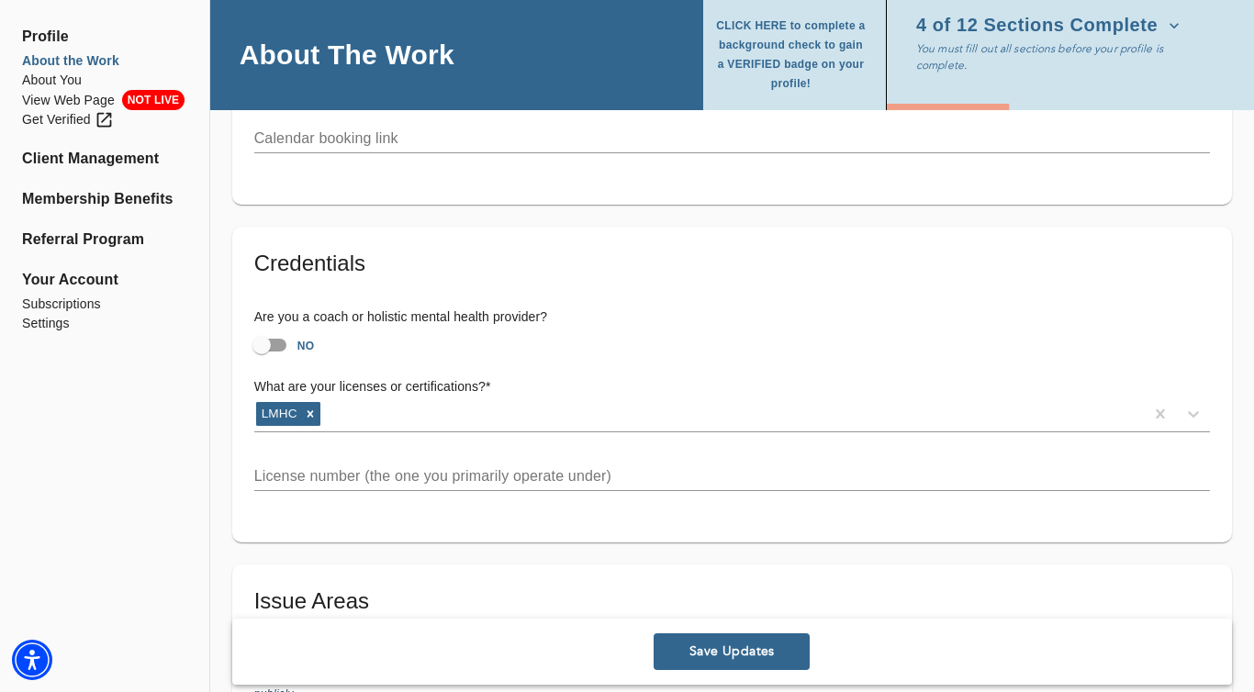
click at [427, 482] on input "text" at bounding box center [732, 476] width 956 height 29
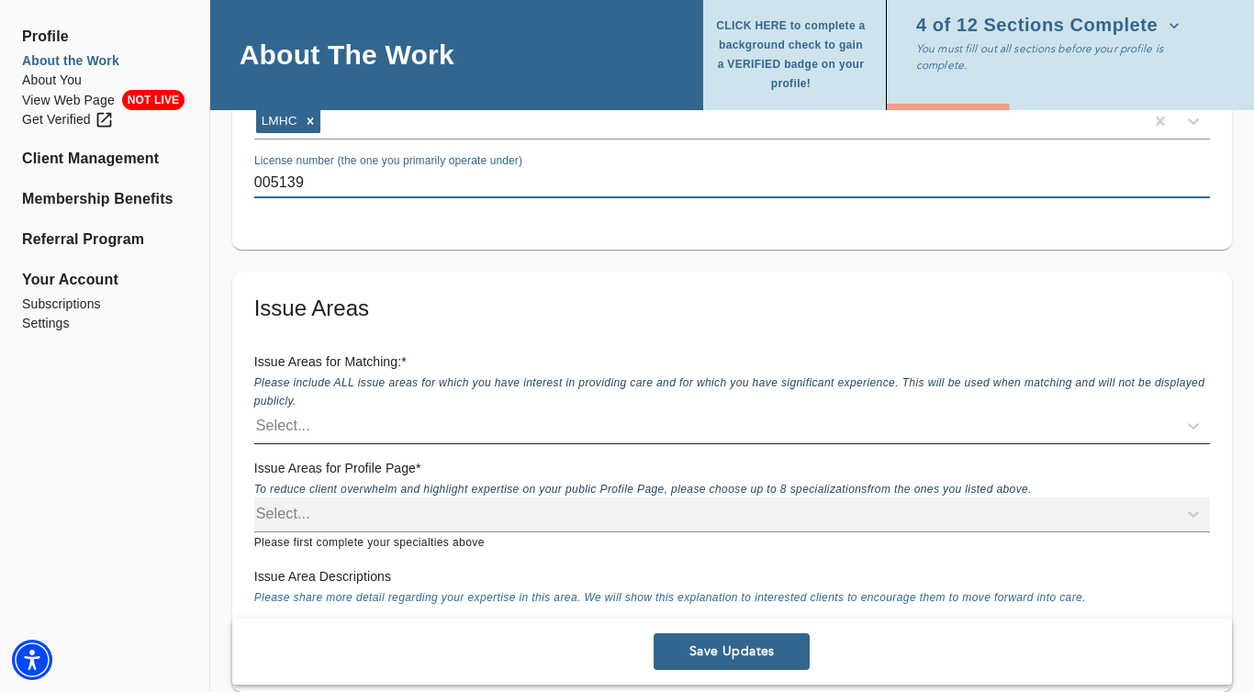
scroll to position [1462, 0]
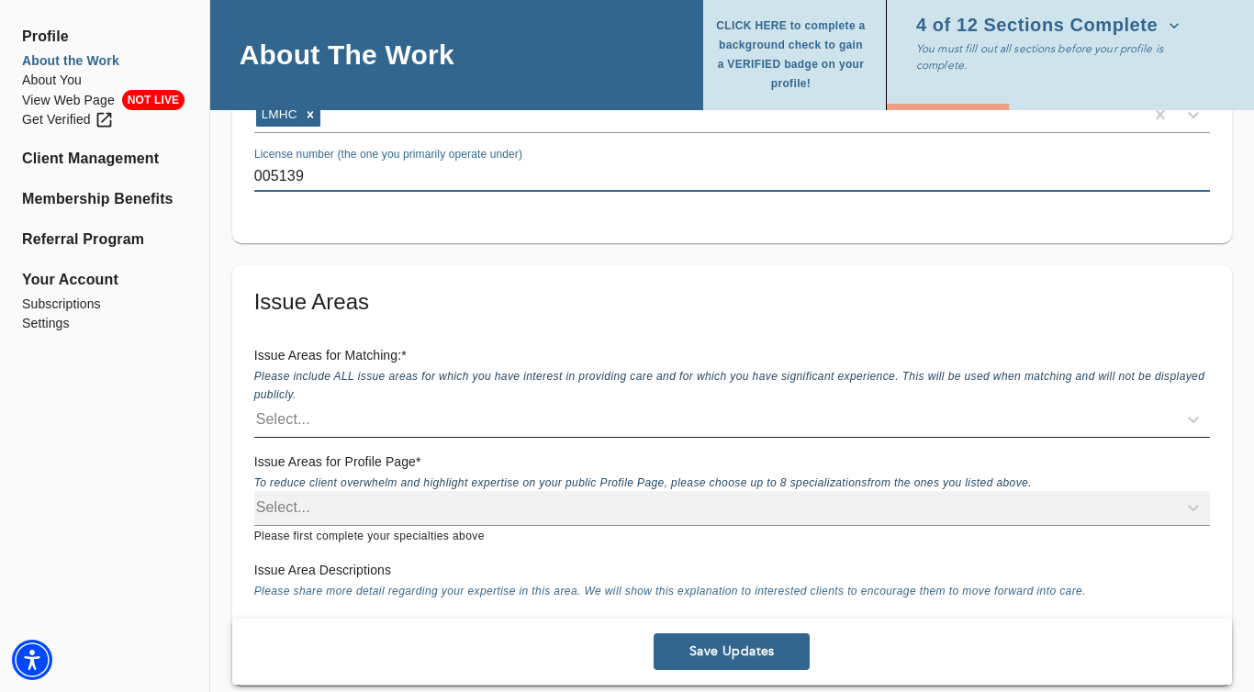
type input "005139"
click at [452, 421] on div "Select..." at bounding box center [715, 419] width 923 height 29
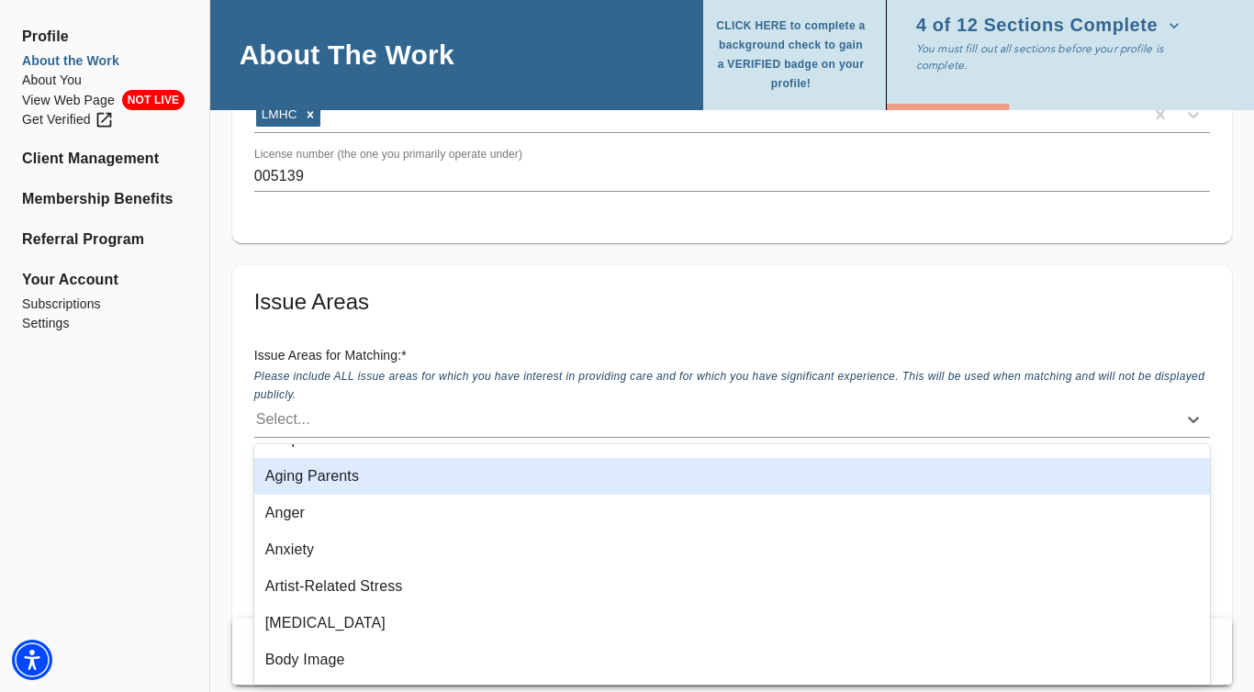
scroll to position [104, 0]
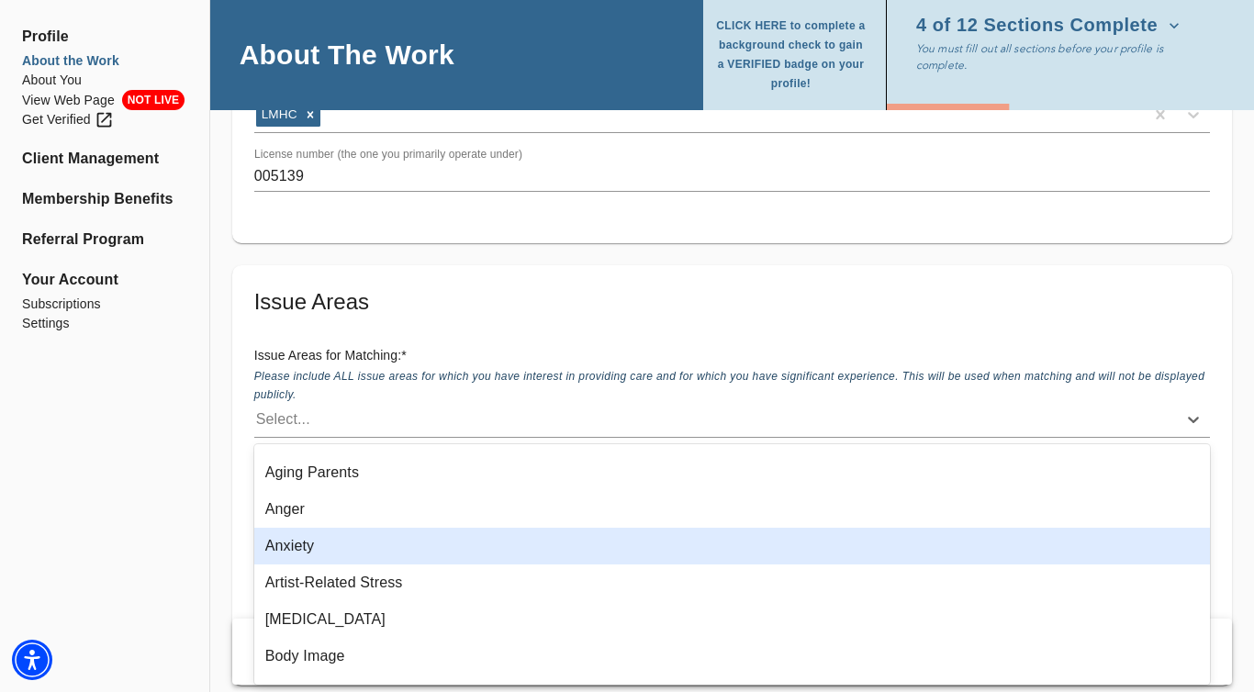
click at [402, 555] on div "Anxiety" at bounding box center [732, 546] width 956 height 37
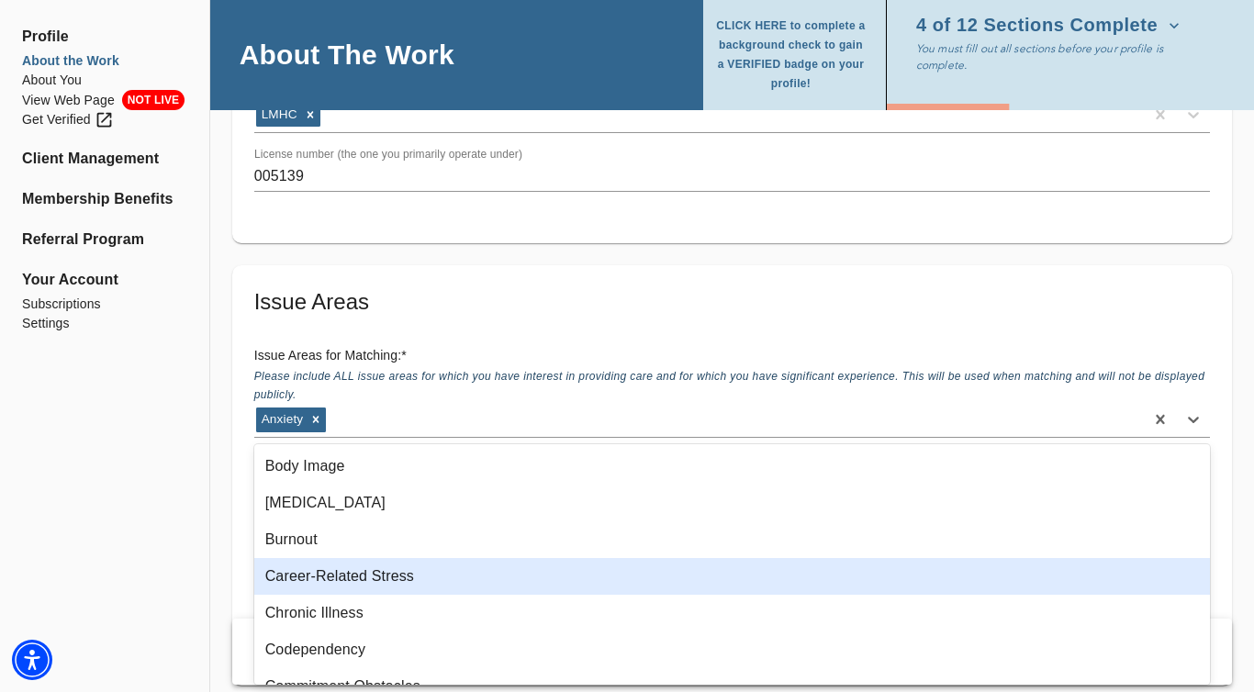
scroll to position [262, 0]
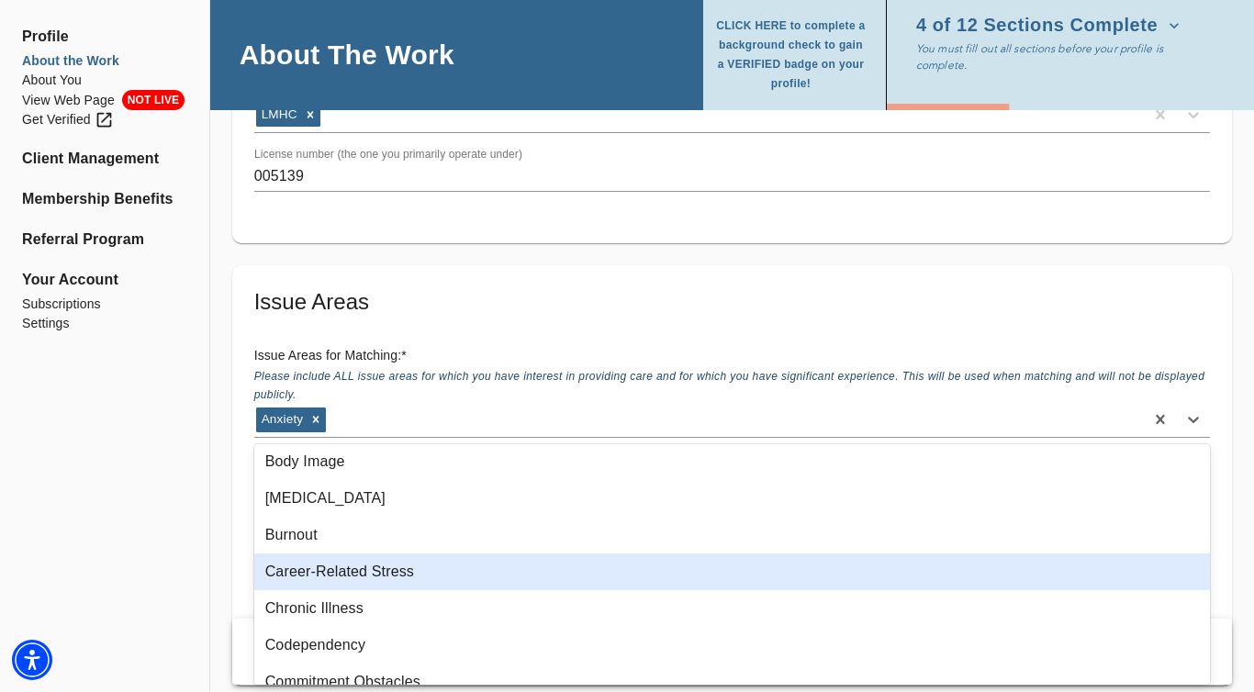
click at [392, 578] on div "Career-Related Stress" at bounding box center [732, 572] width 956 height 37
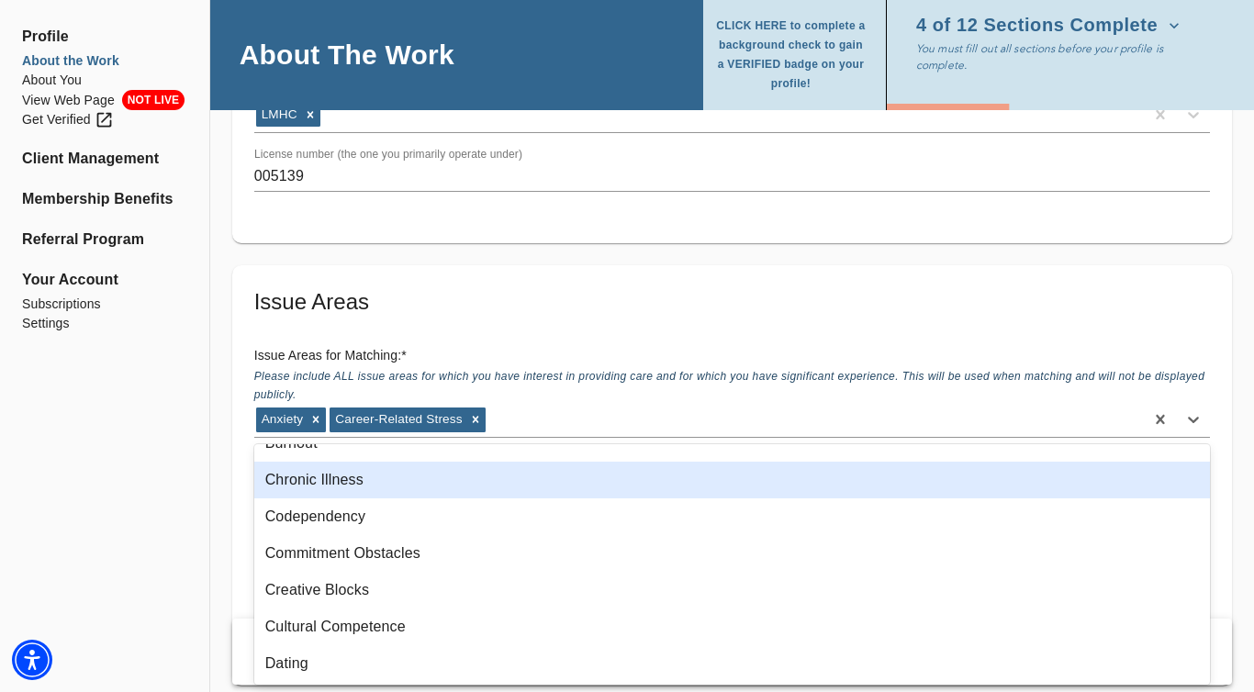
scroll to position [355, 0]
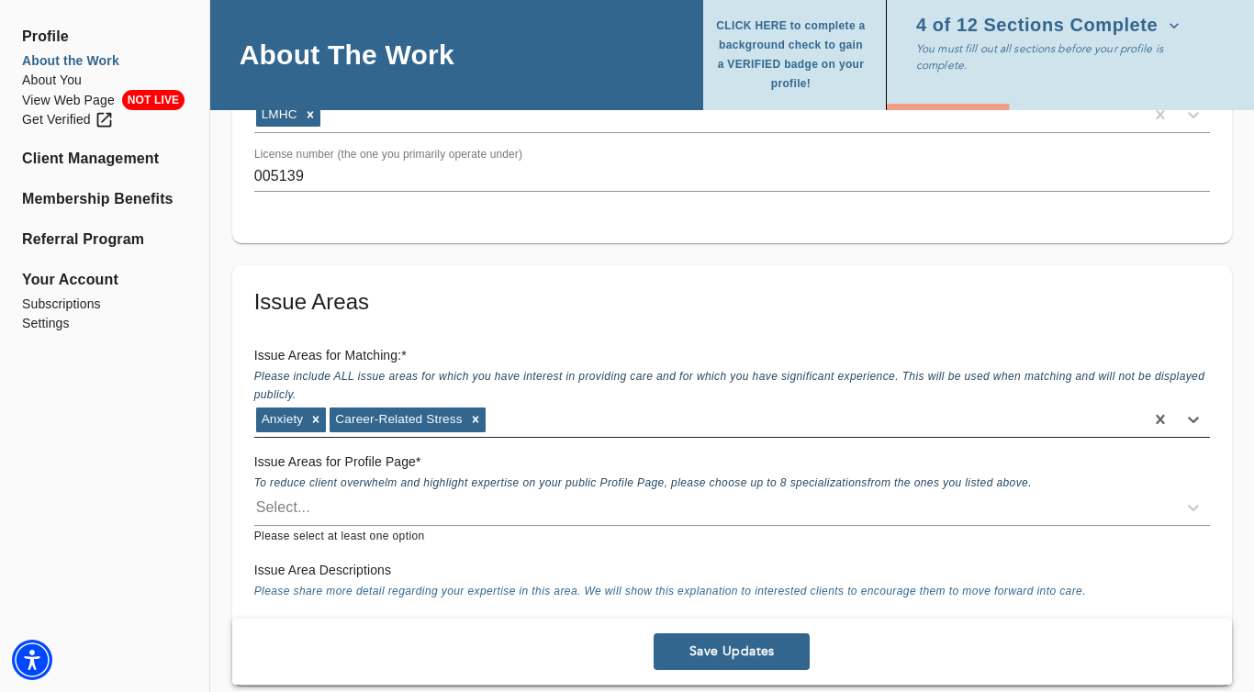
click at [570, 418] on div "Anxiety Career-Related Stress" at bounding box center [699, 419] width 890 height 29
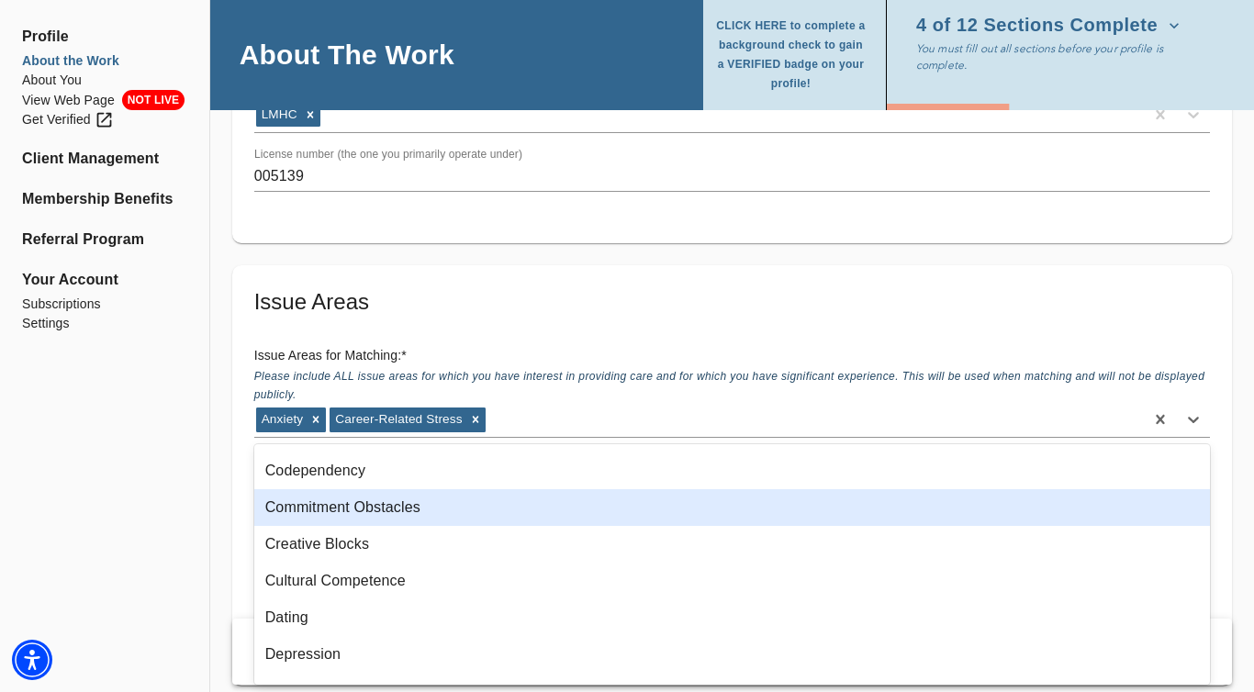
scroll to position [410, 0]
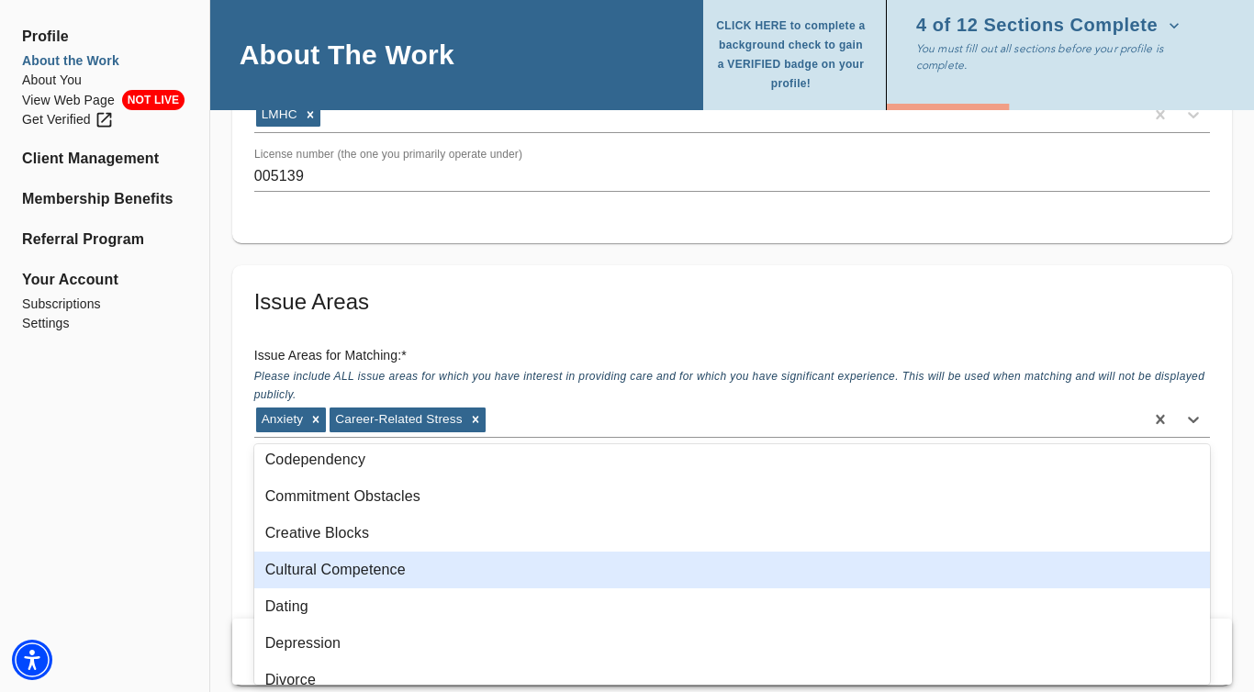
click at [468, 567] on div "Cultural Competence" at bounding box center [732, 570] width 956 height 37
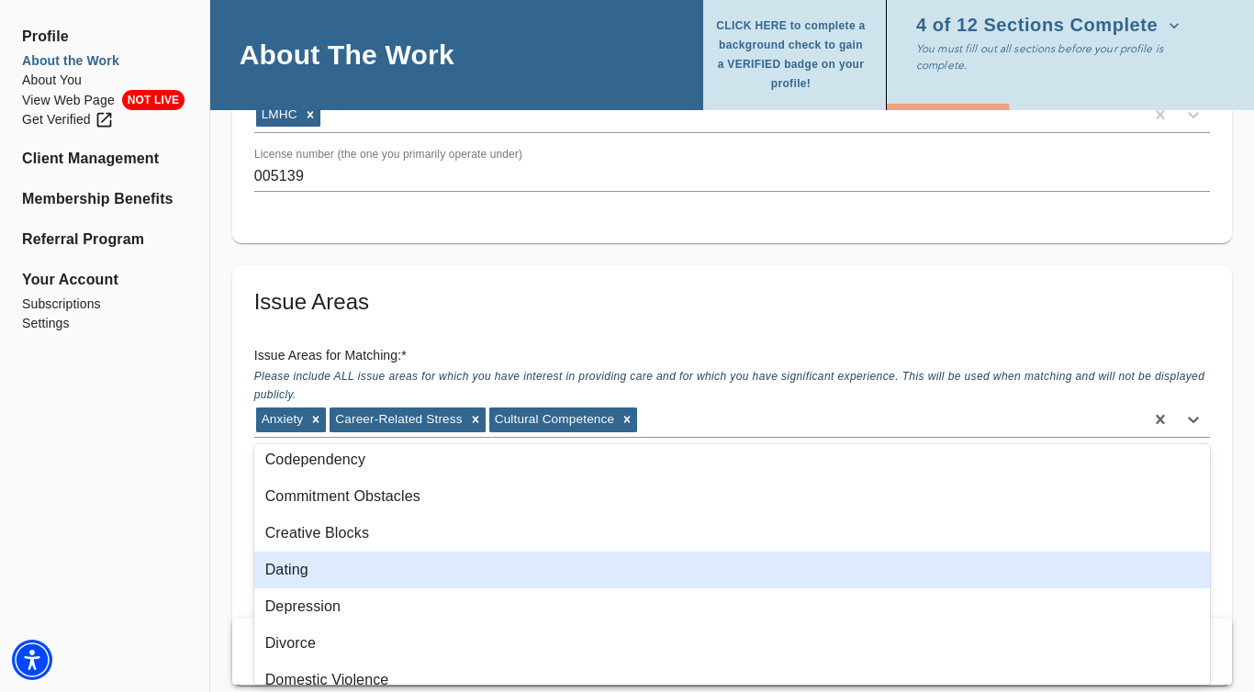
click at [350, 572] on div "Dating" at bounding box center [732, 570] width 956 height 37
click at [349, 572] on div "Depression" at bounding box center [732, 570] width 956 height 37
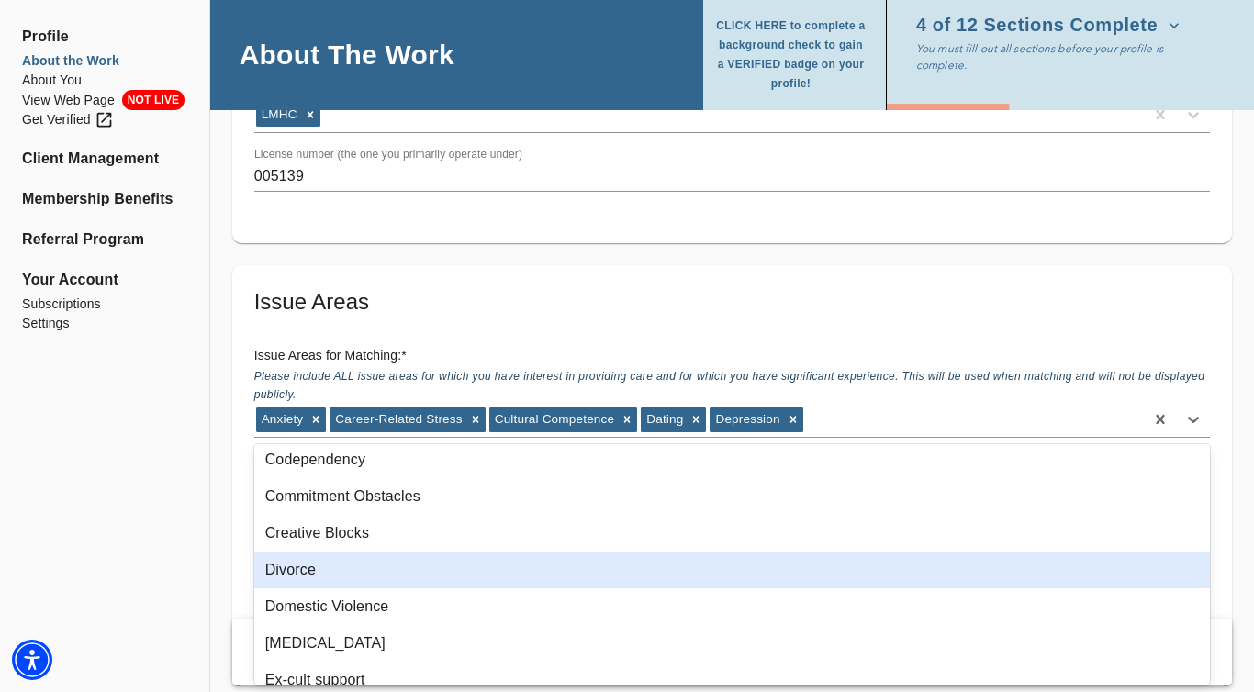
click at [348, 571] on div "Divorce" at bounding box center [732, 570] width 956 height 37
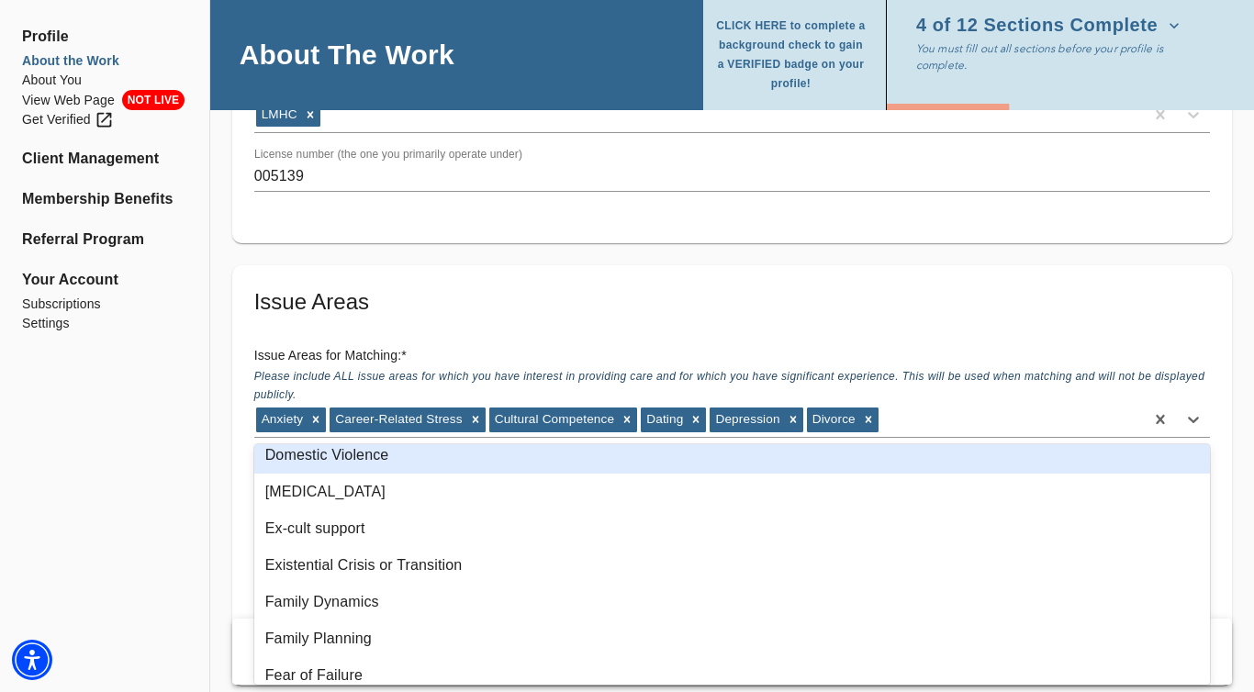
scroll to position [533, 0]
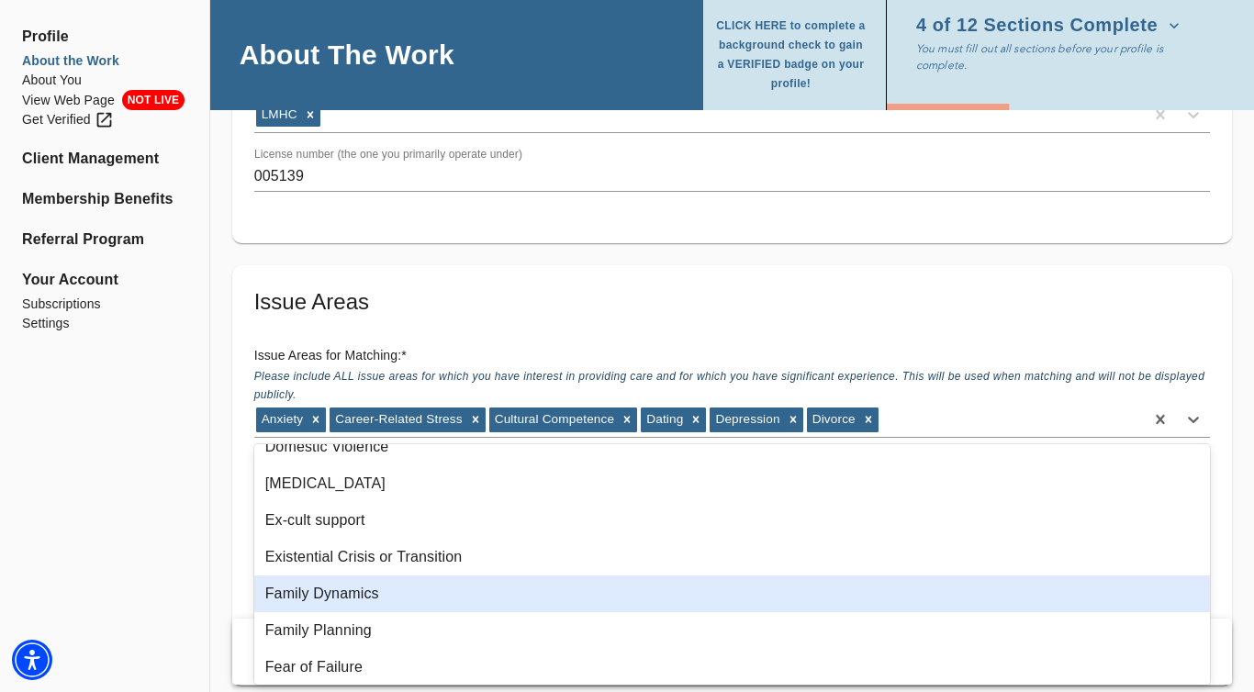
click at [379, 587] on div "Family Dynamics" at bounding box center [732, 594] width 956 height 37
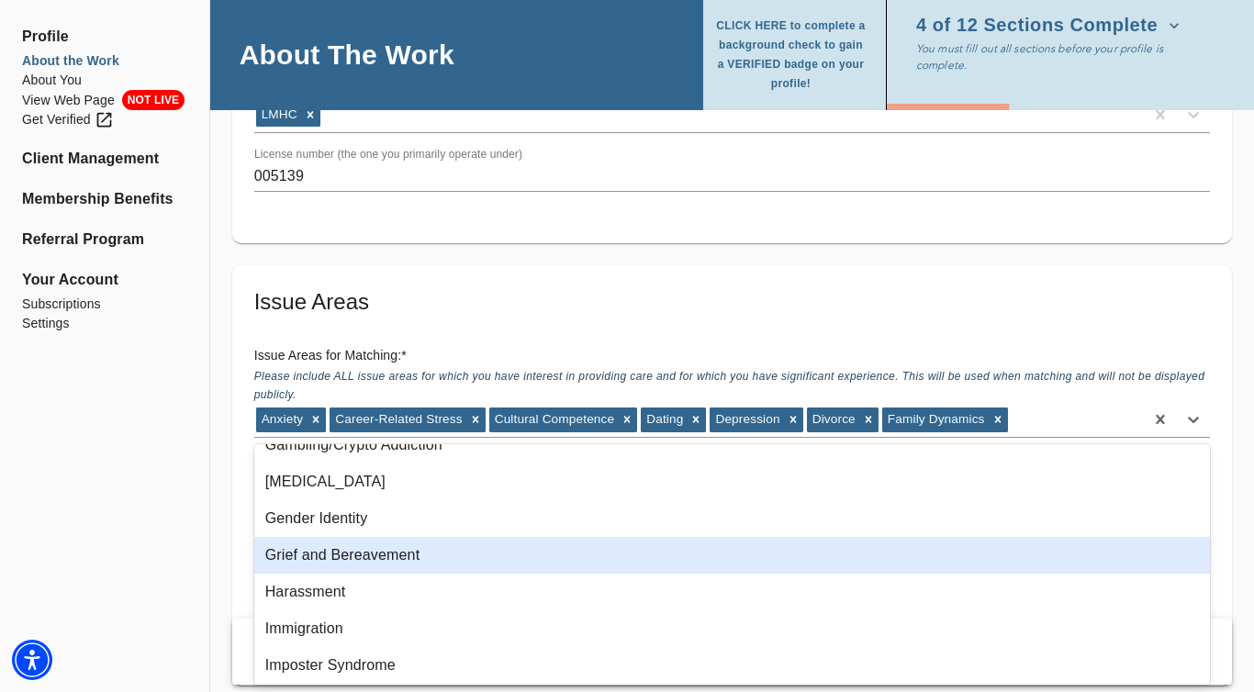
scroll to position [836, 0]
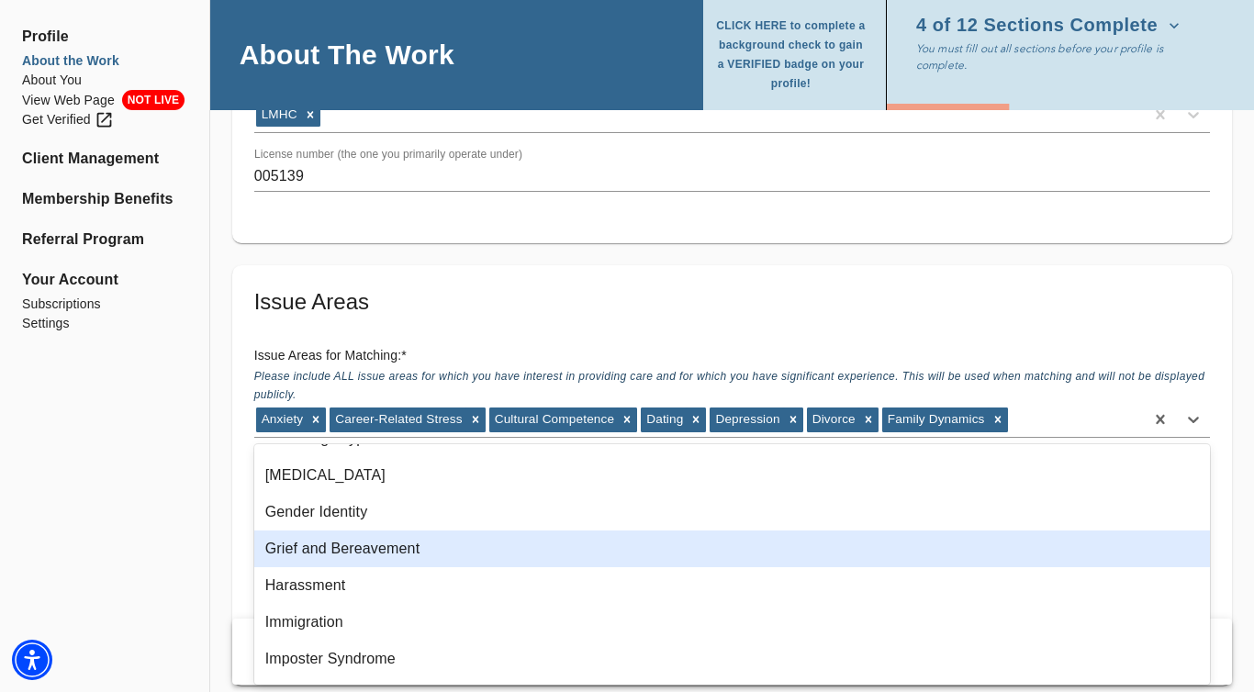
click at [386, 560] on div "Grief and Bereavement" at bounding box center [732, 549] width 956 height 37
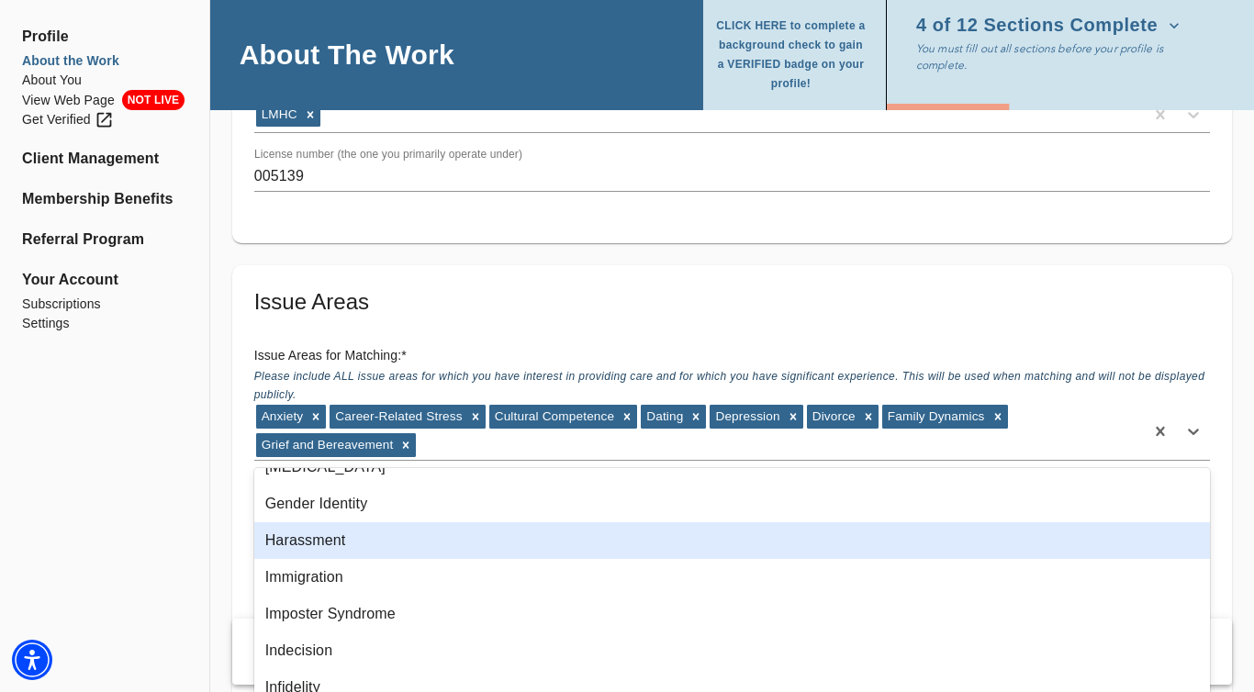
scroll to position [876, 0]
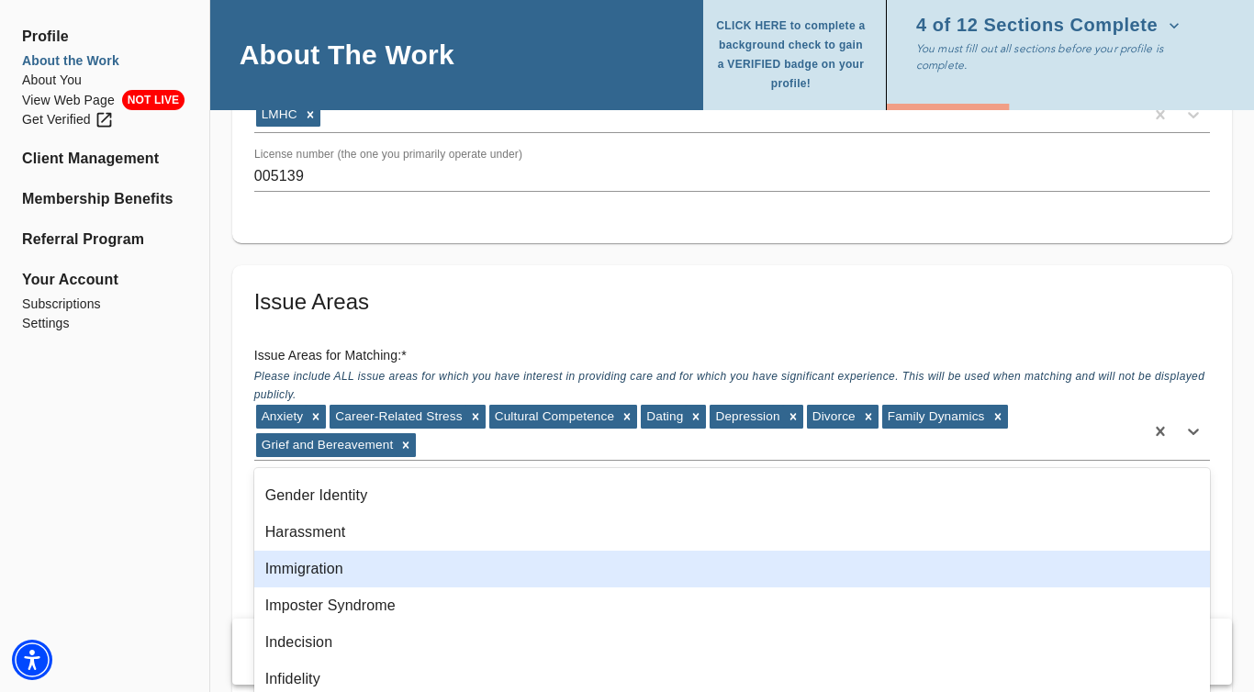
click at [386, 566] on div "Immigration" at bounding box center [732, 569] width 956 height 37
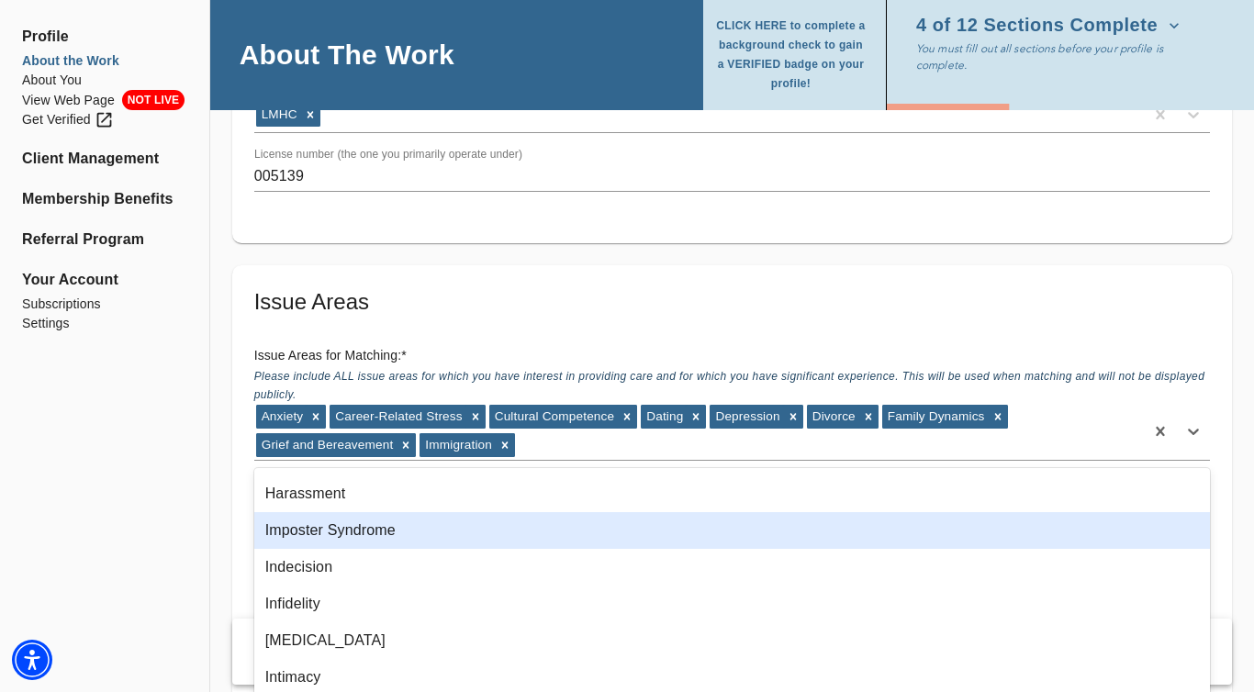
scroll to position [920, 0]
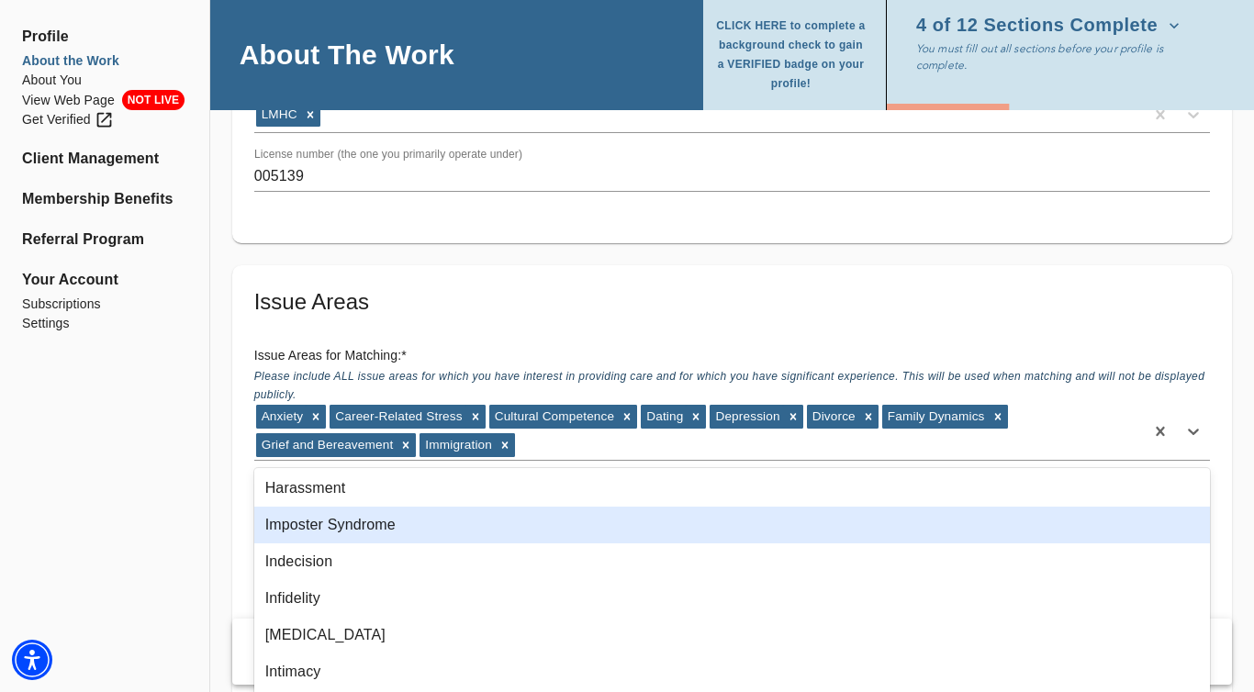
click at [392, 535] on div "Imposter Syndrome" at bounding box center [732, 525] width 956 height 37
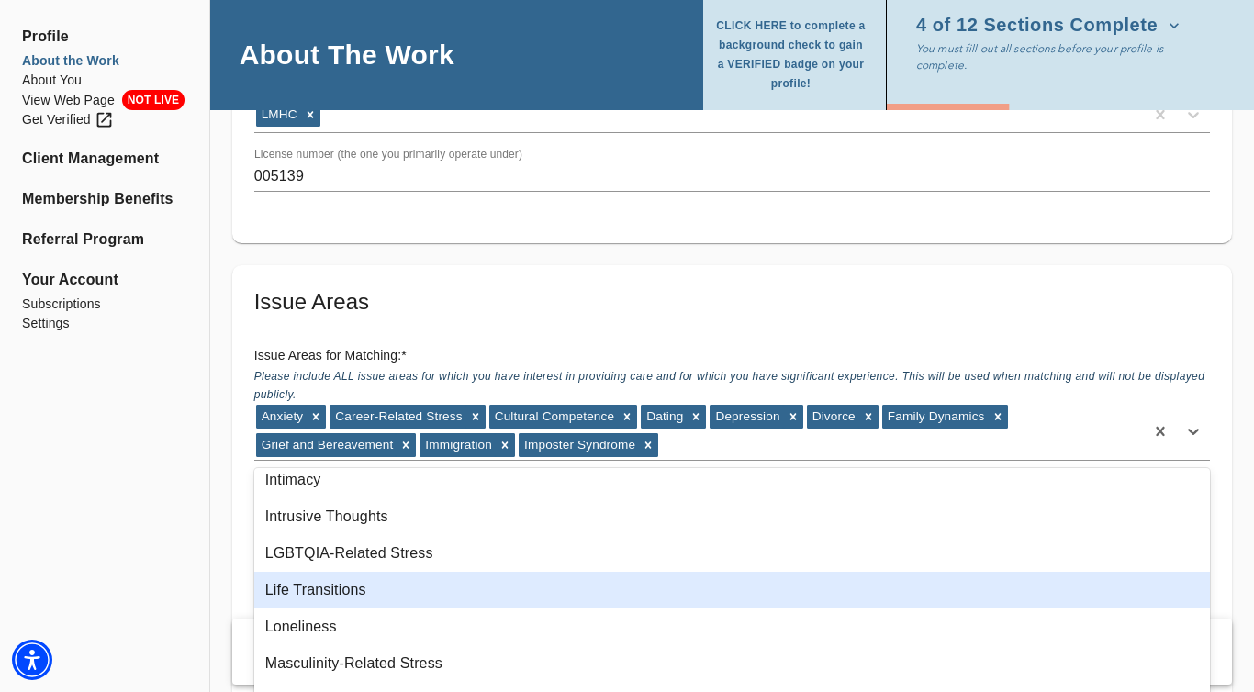
click at [380, 588] on div "Life Transitions" at bounding box center [732, 590] width 956 height 37
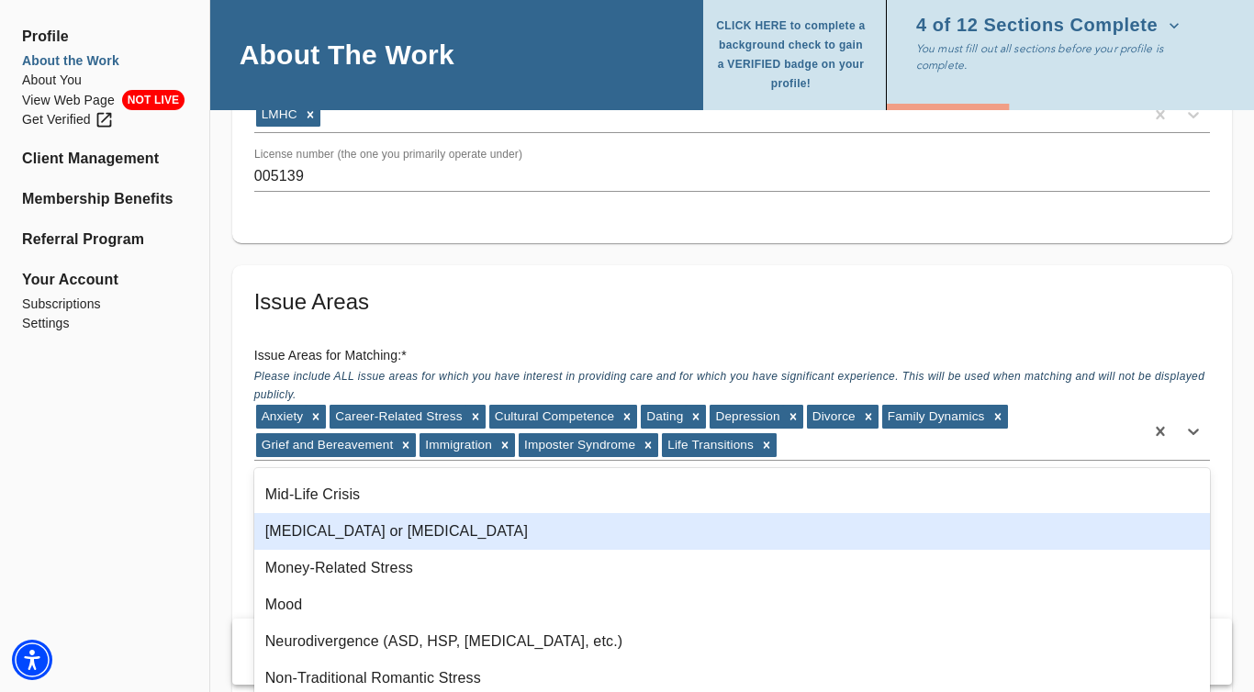
scroll to position [1250, 0]
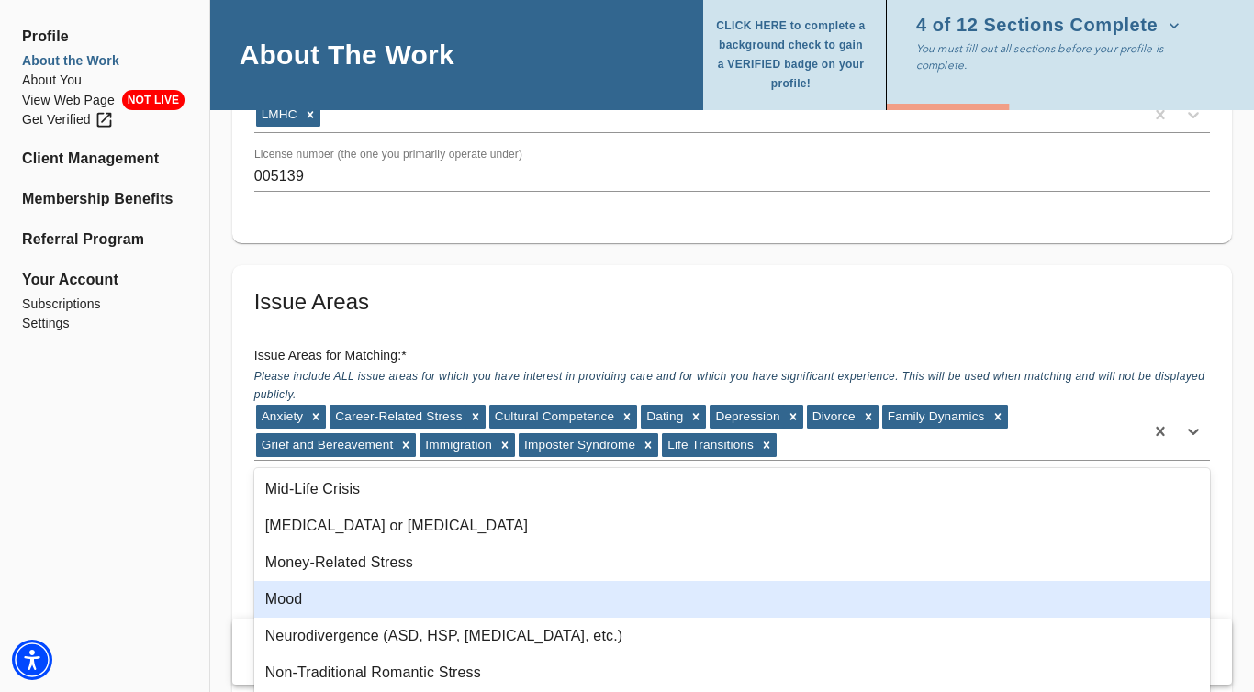
click at [380, 594] on div "Mood" at bounding box center [732, 599] width 956 height 37
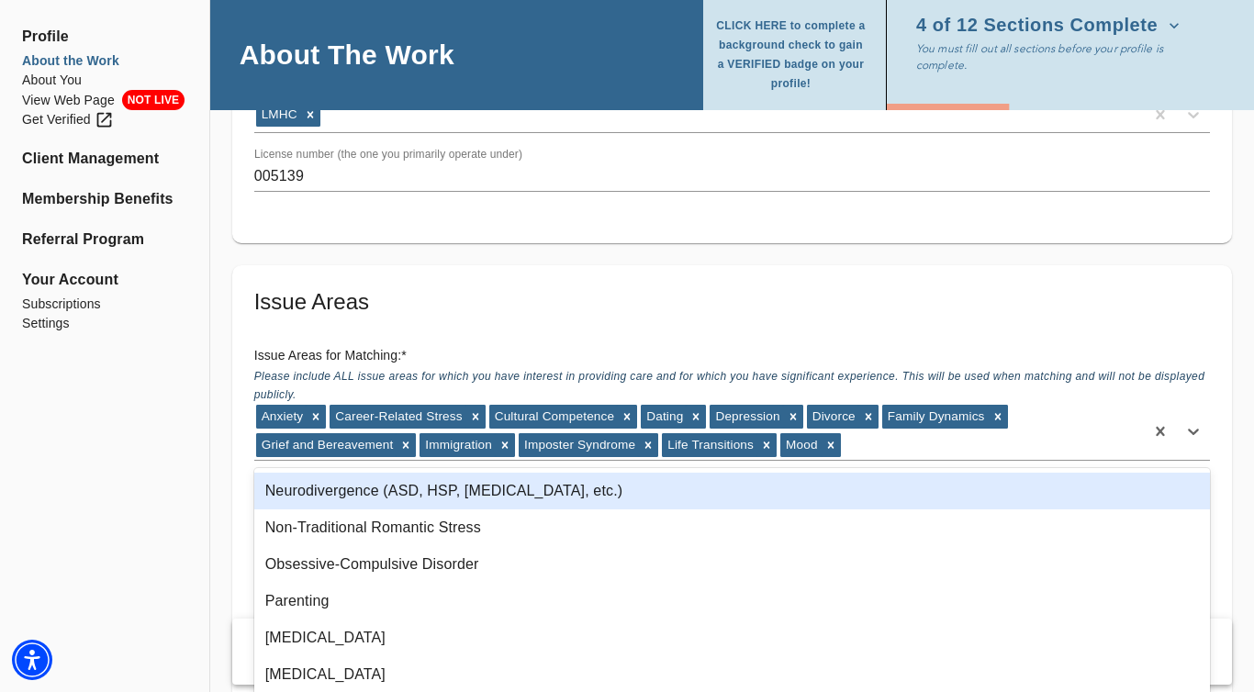
scroll to position [1368, 0]
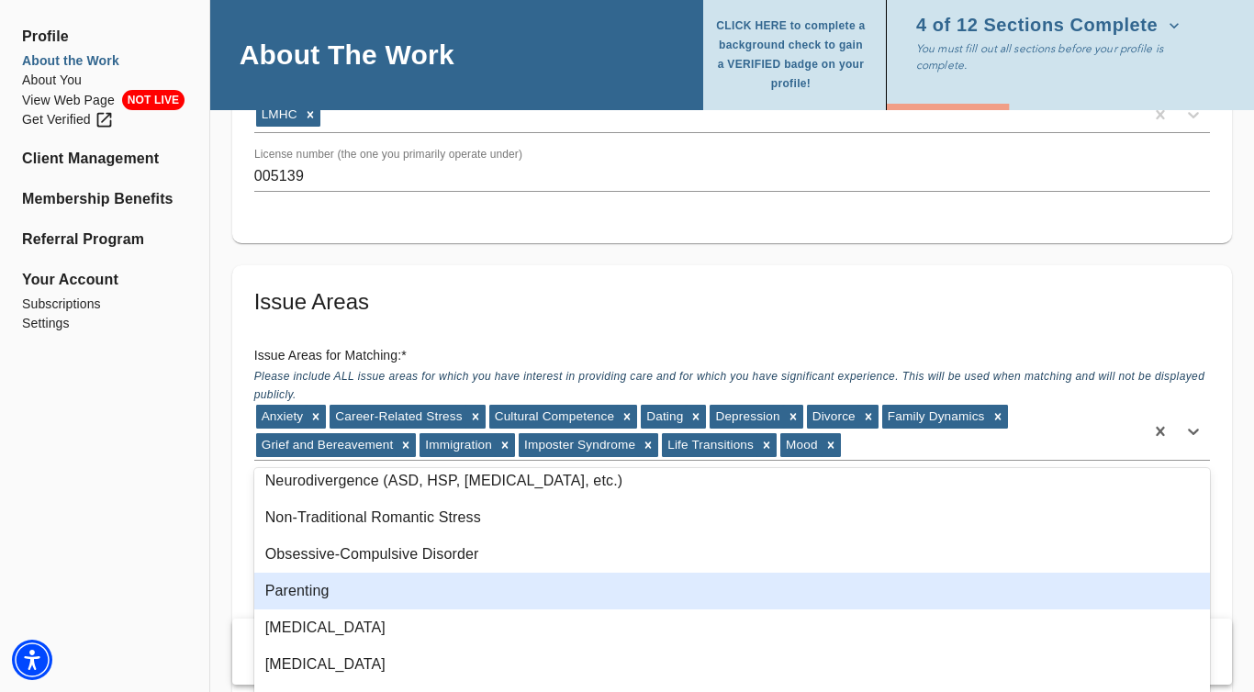
click at [380, 594] on div "Parenting" at bounding box center [732, 591] width 956 height 37
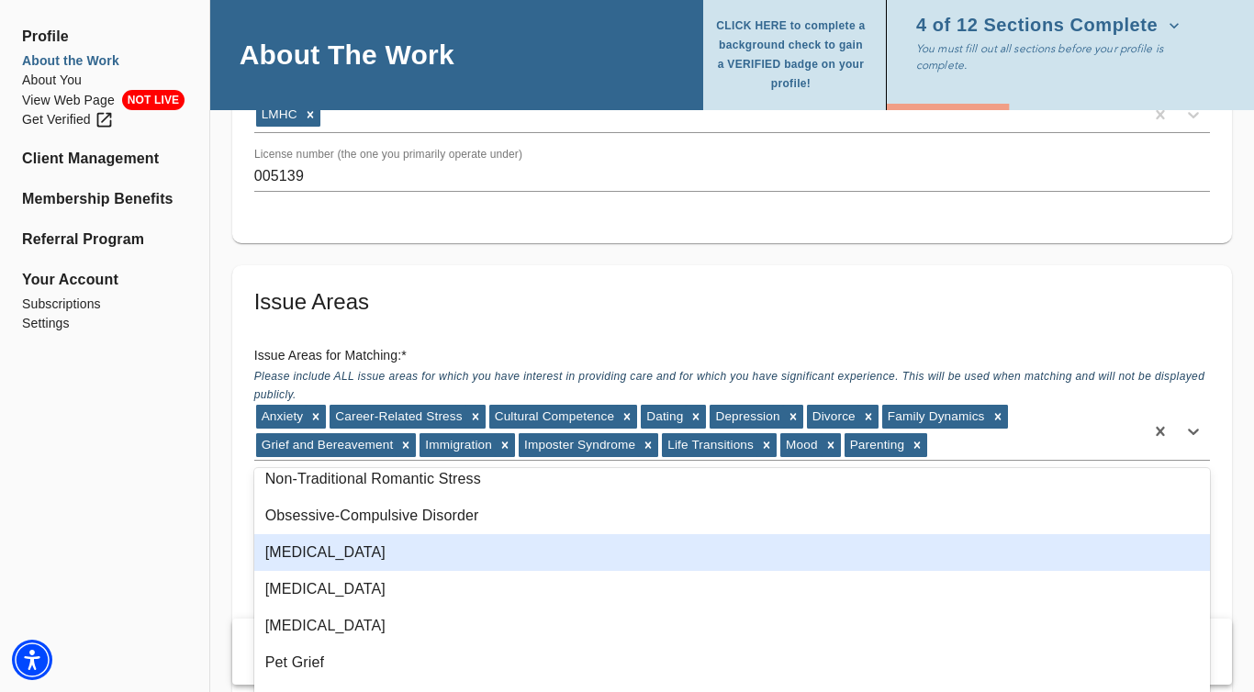
scroll to position [1420, 0]
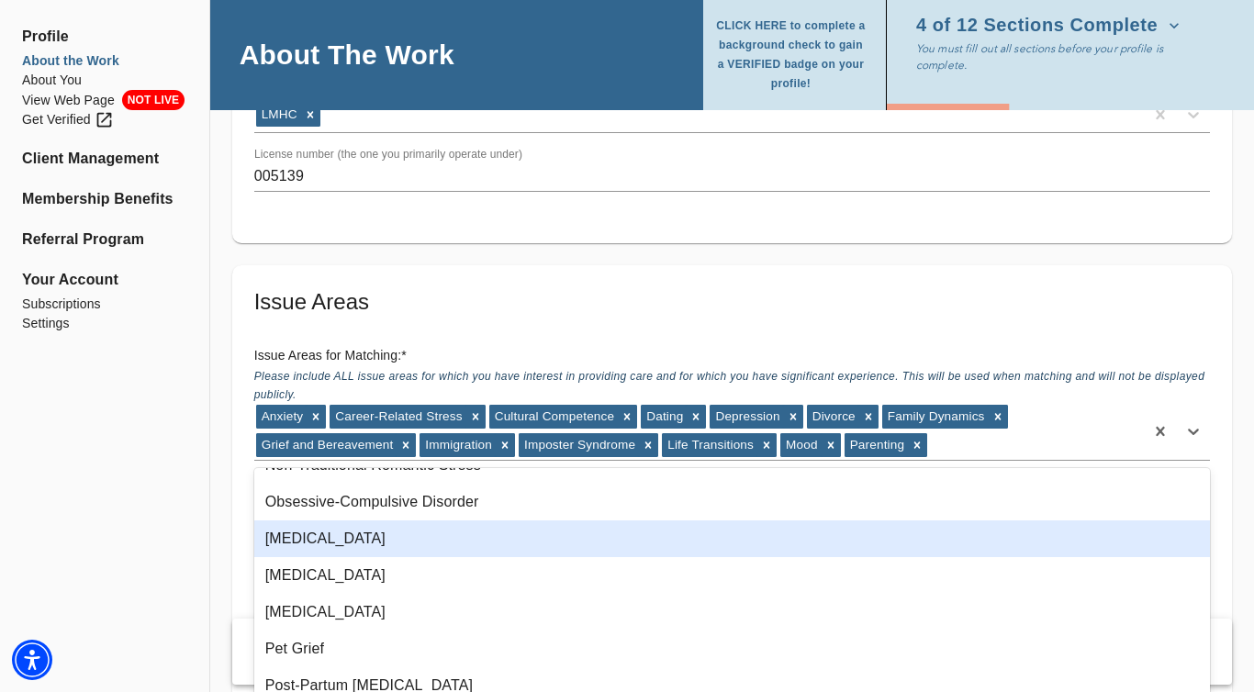
click at [392, 541] on div "Perfectionism" at bounding box center [732, 539] width 956 height 37
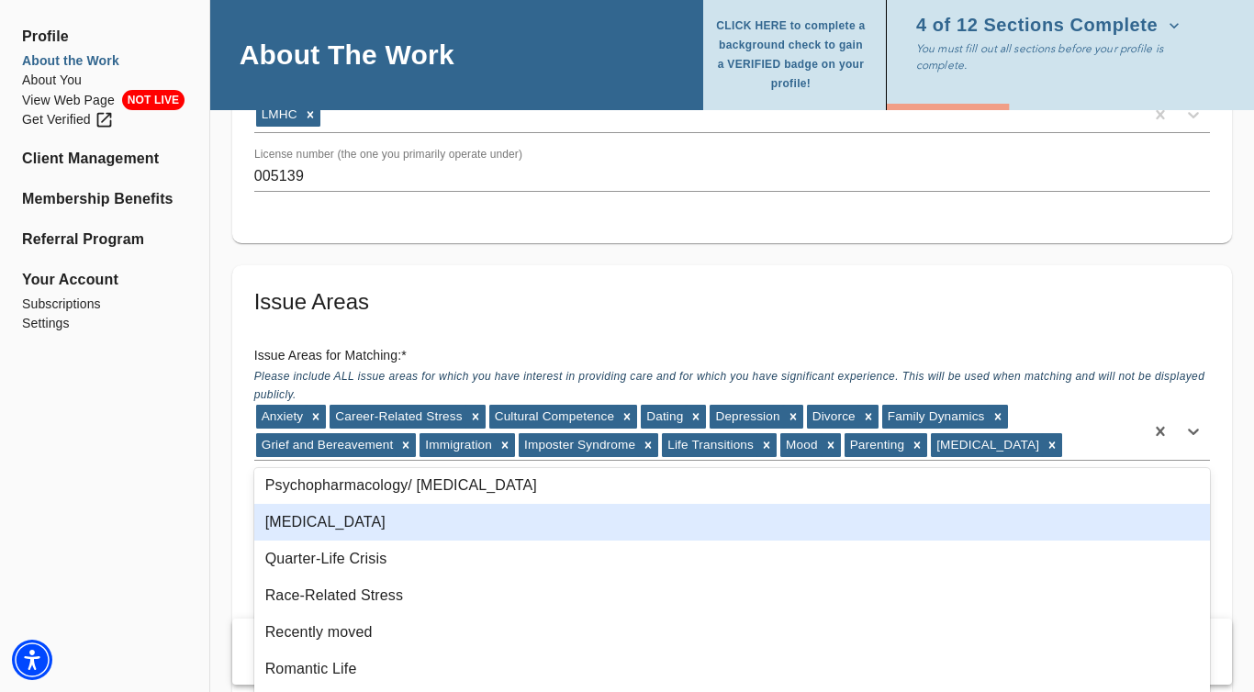
scroll to position [1733, 0]
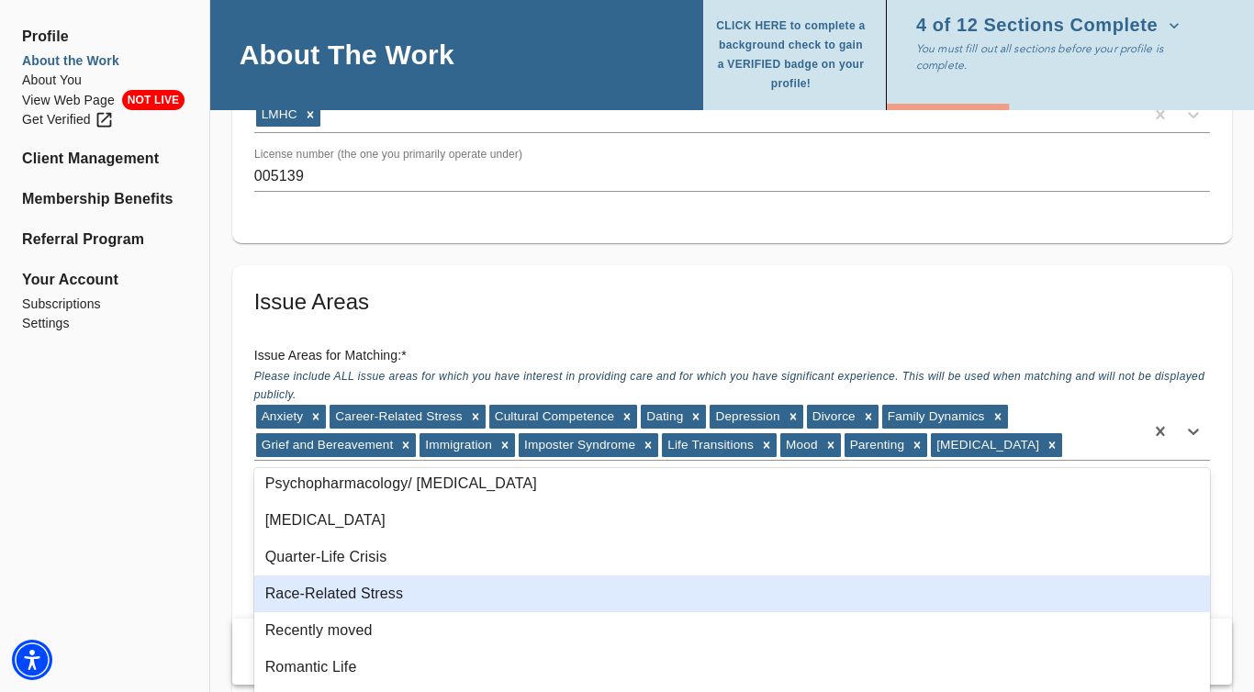
click at [403, 601] on div "Race-Related Stress" at bounding box center [732, 594] width 956 height 37
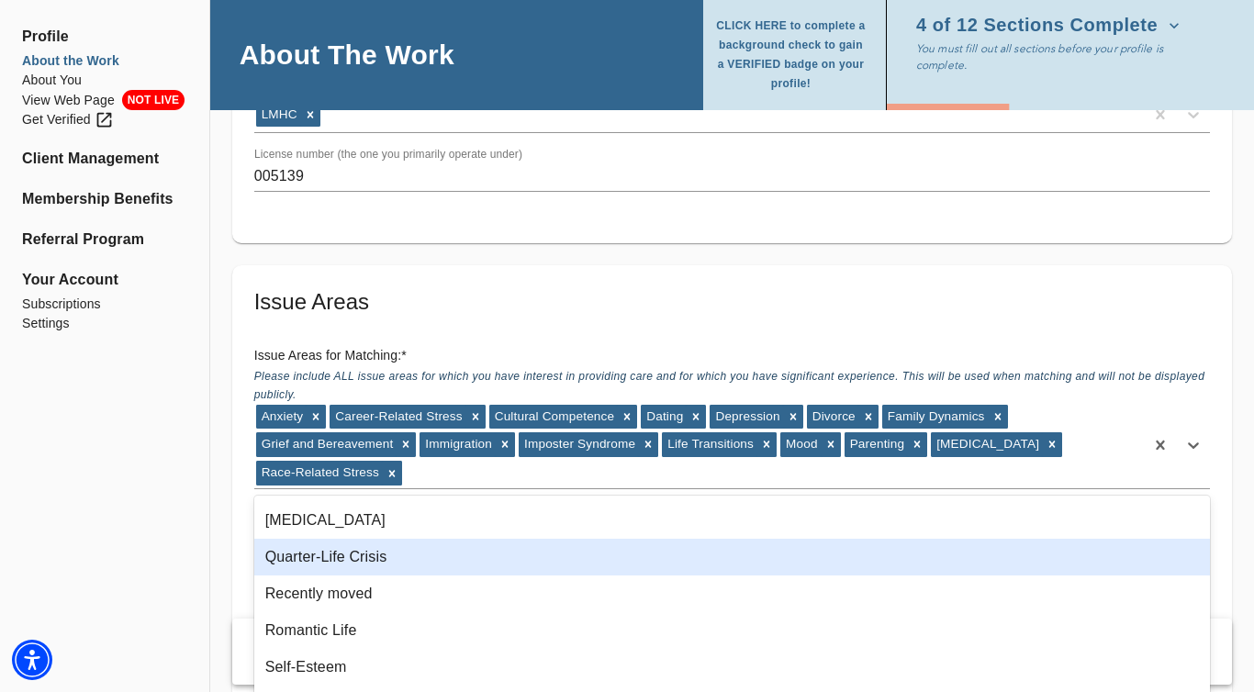
scroll to position [1769, 0]
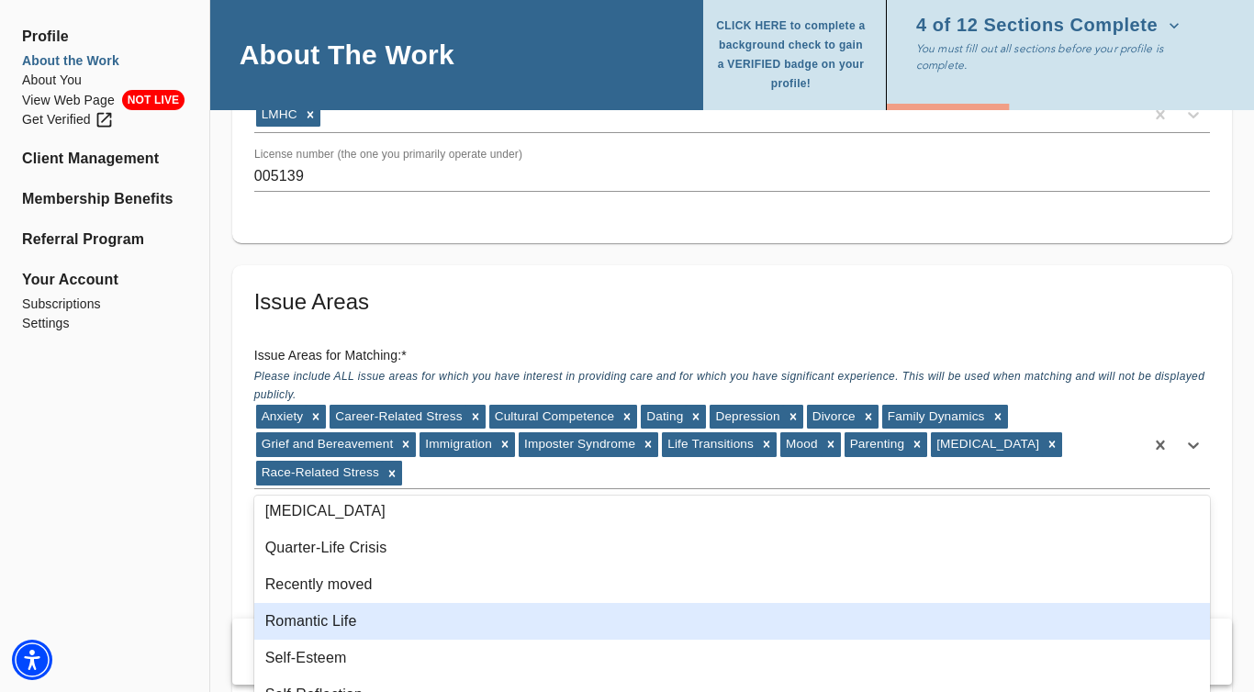
click at [395, 624] on div "Romantic Life" at bounding box center [732, 621] width 956 height 37
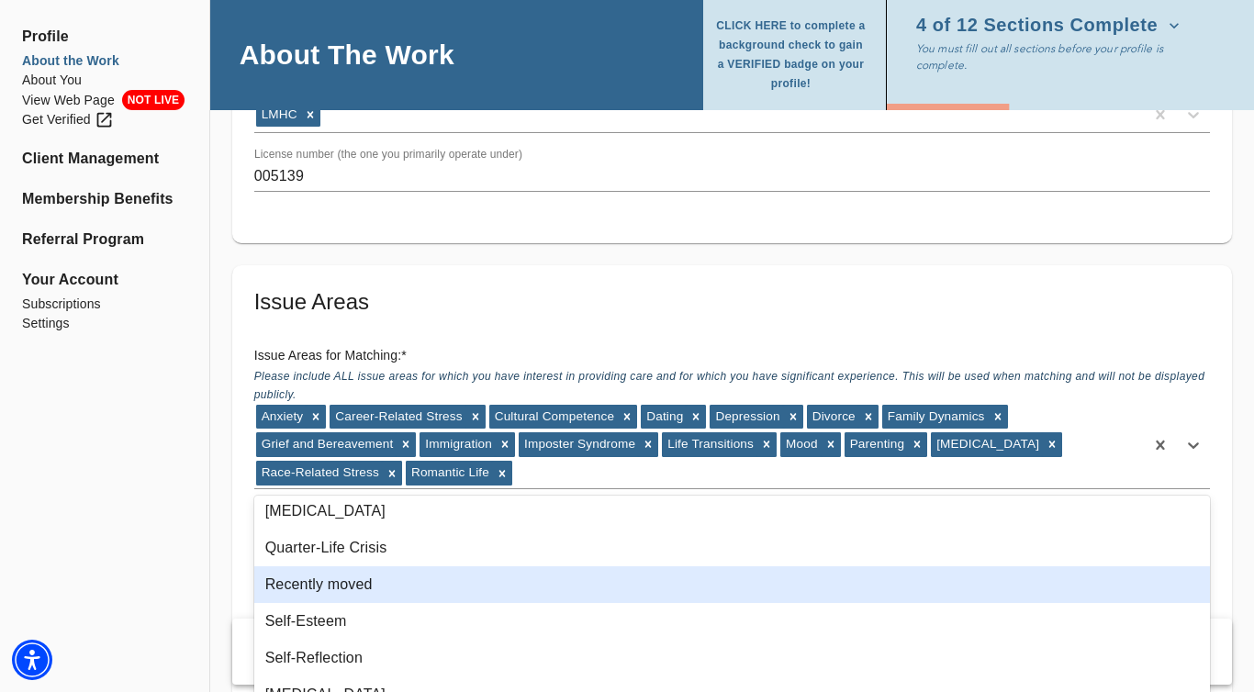
click at [395, 589] on div "Recently moved" at bounding box center [732, 584] width 956 height 37
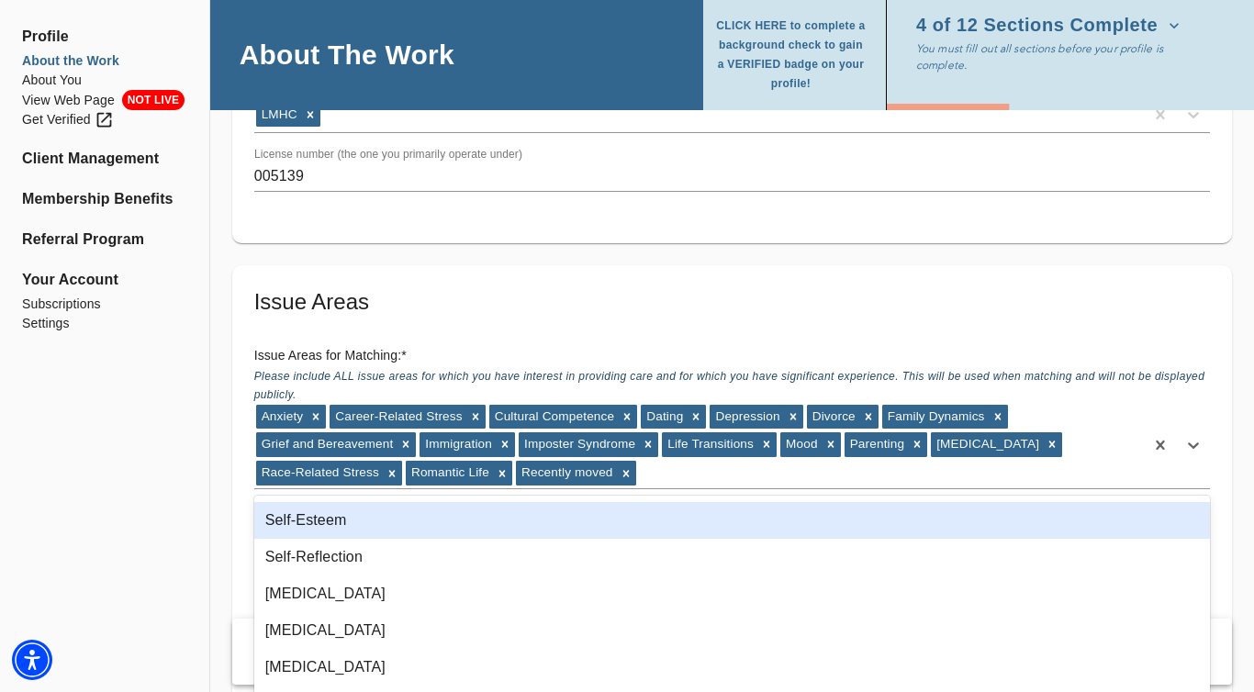
scroll to position [1835, 0]
click at [396, 532] on div "Self-Esteem" at bounding box center [732, 518] width 956 height 37
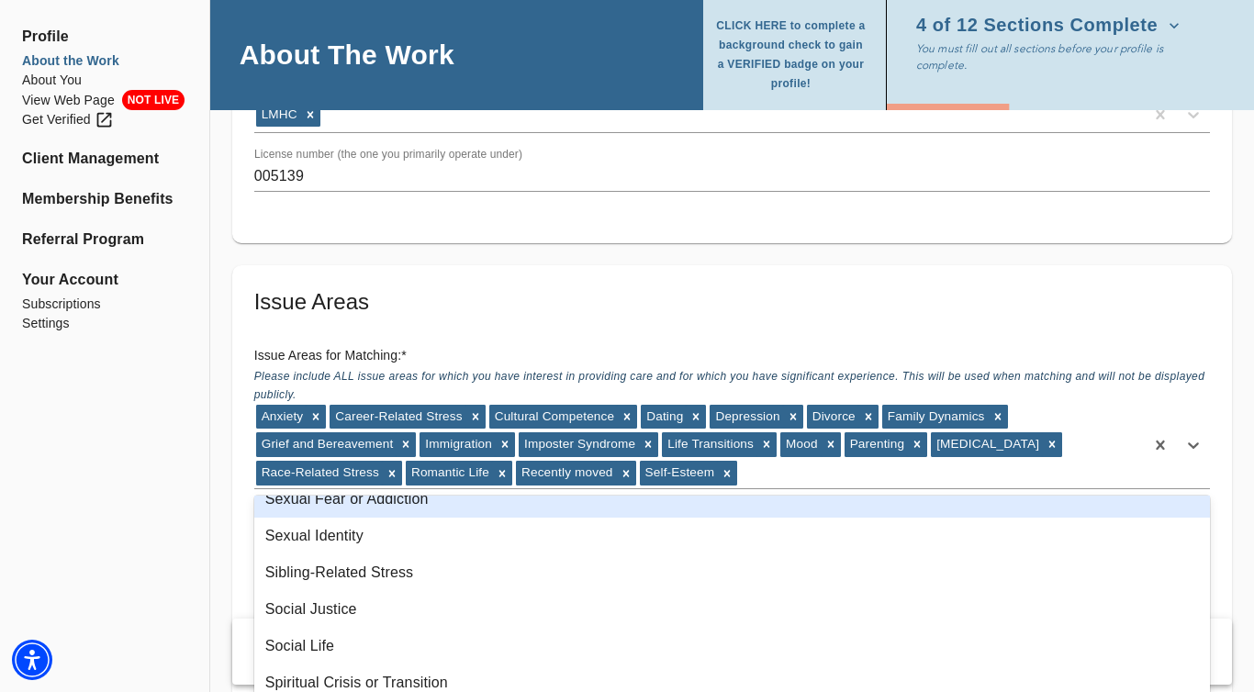
scroll to position [2006, 0]
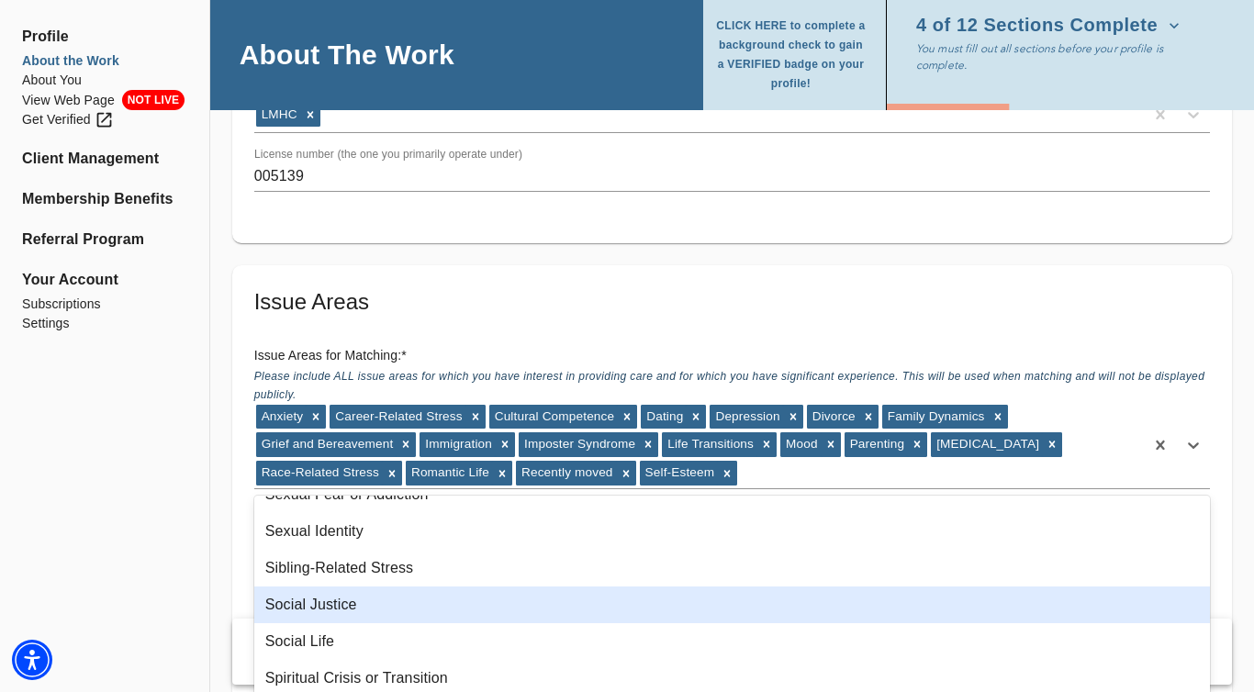
click at [383, 600] on div "Social Justice" at bounding box center [732, 605] width 956 height 37
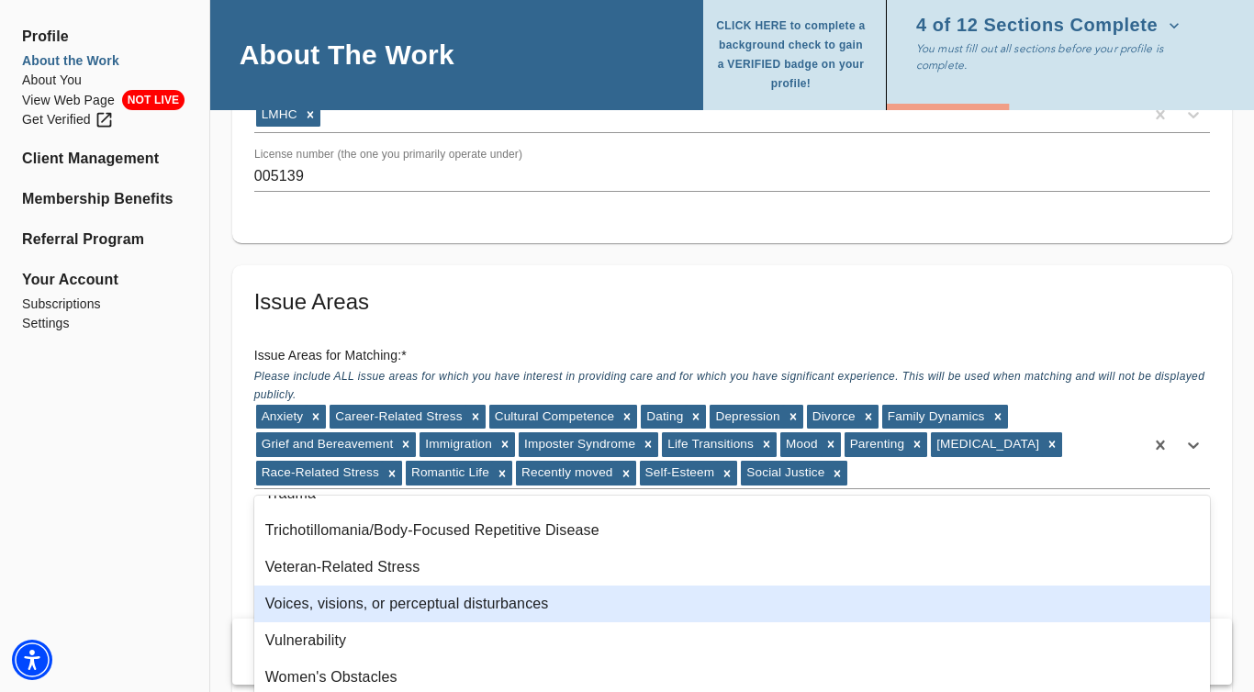
scroll to position [2227, 0]
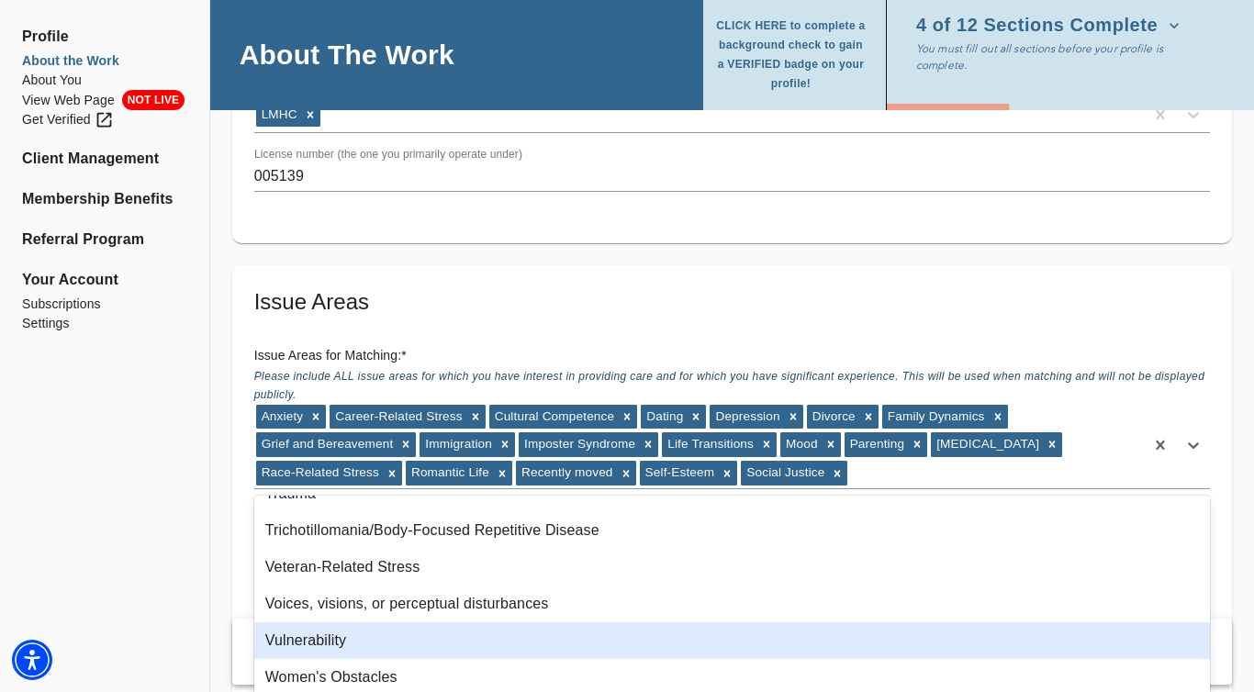
click at [397, 630] on div "Vulnerability" at bounding box center [732, 641] width 956 height 37
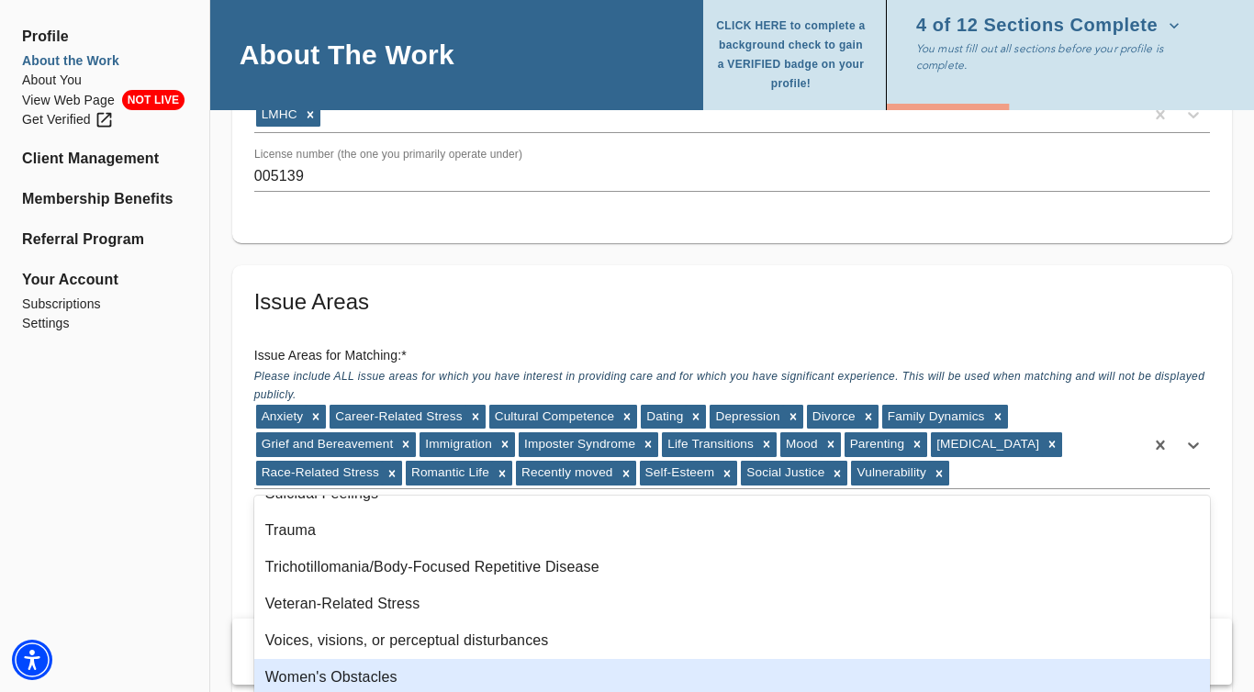
click at [395, 664] on div "Women's Obstacles" at bounding box center [732, 677] width 956 height 37
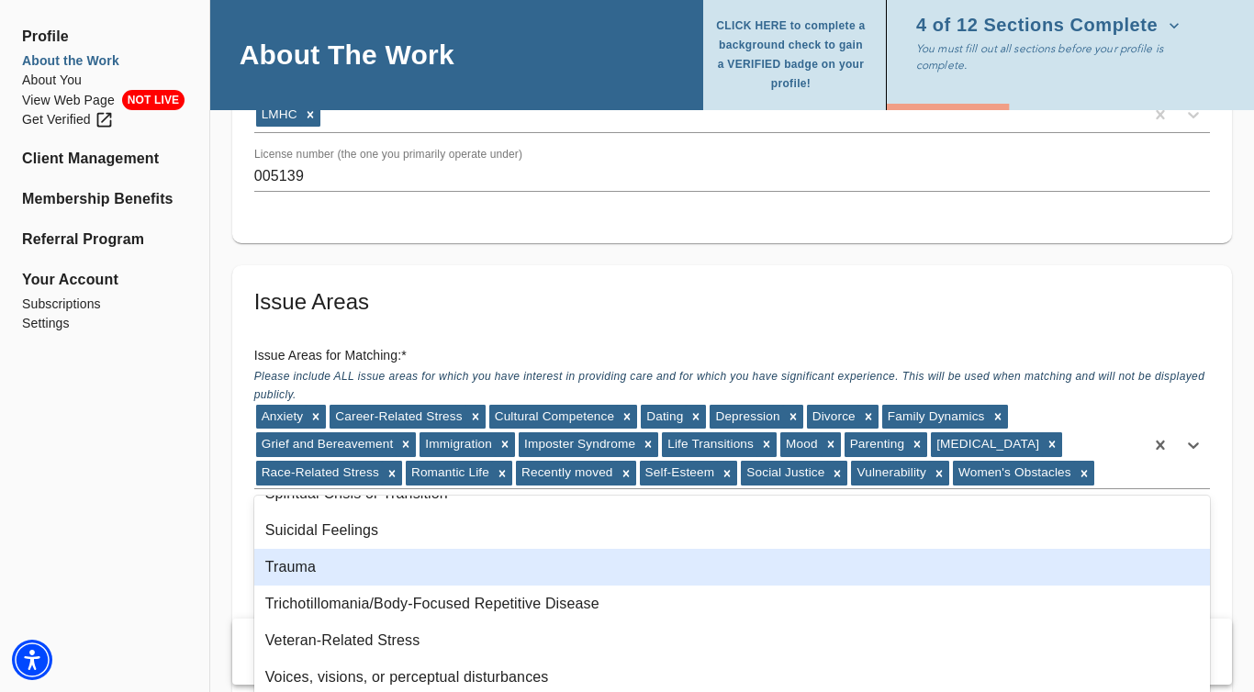
click at [418, 581] on div "Trauma" at bounding box center [732, 567] width 956 height 37
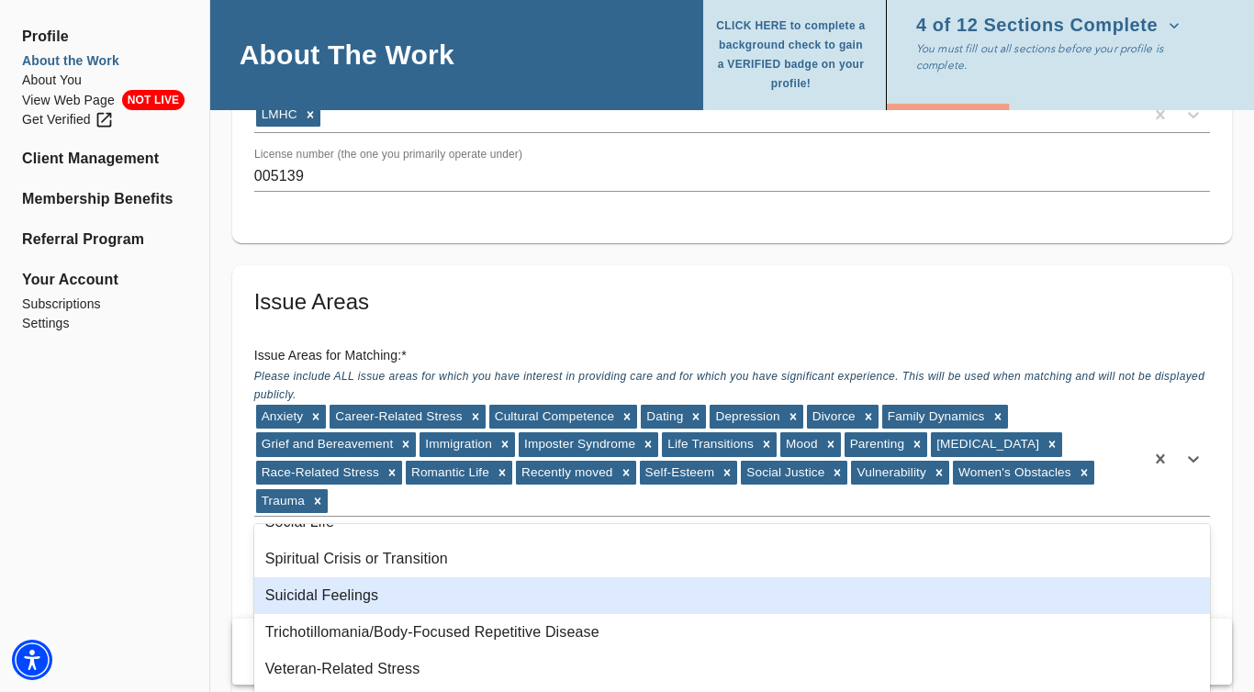
scroll to position [2117, 0]
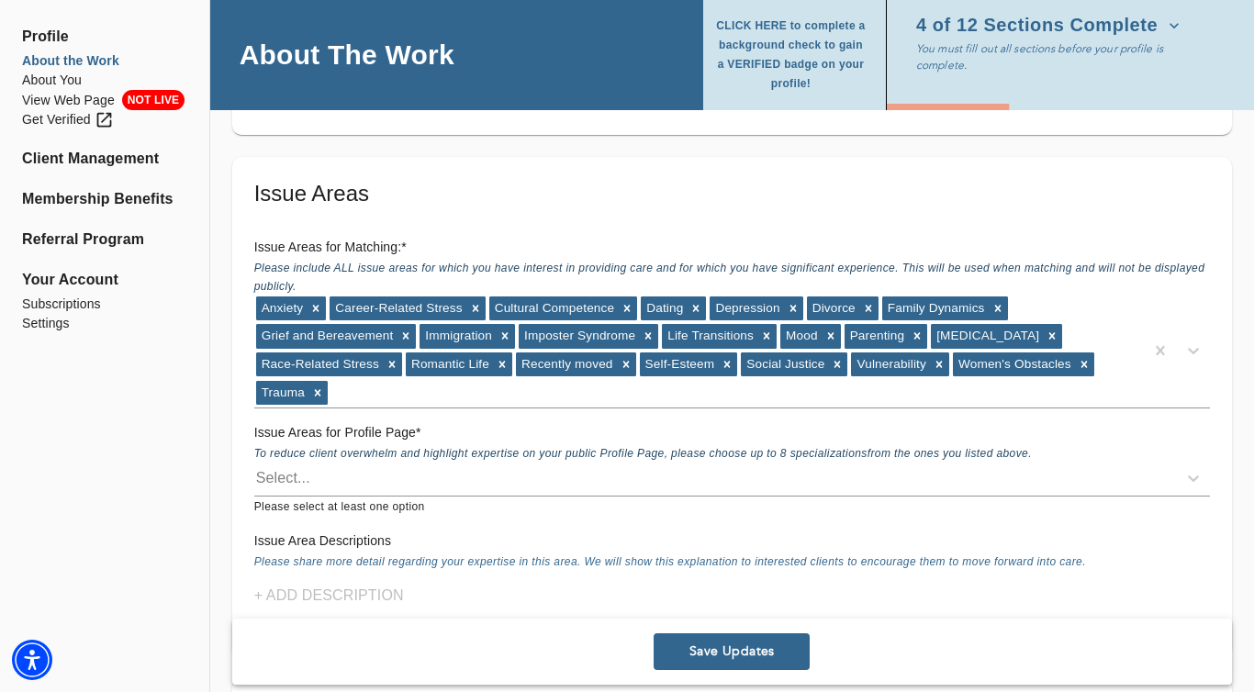
scroll to position [1582, 0]
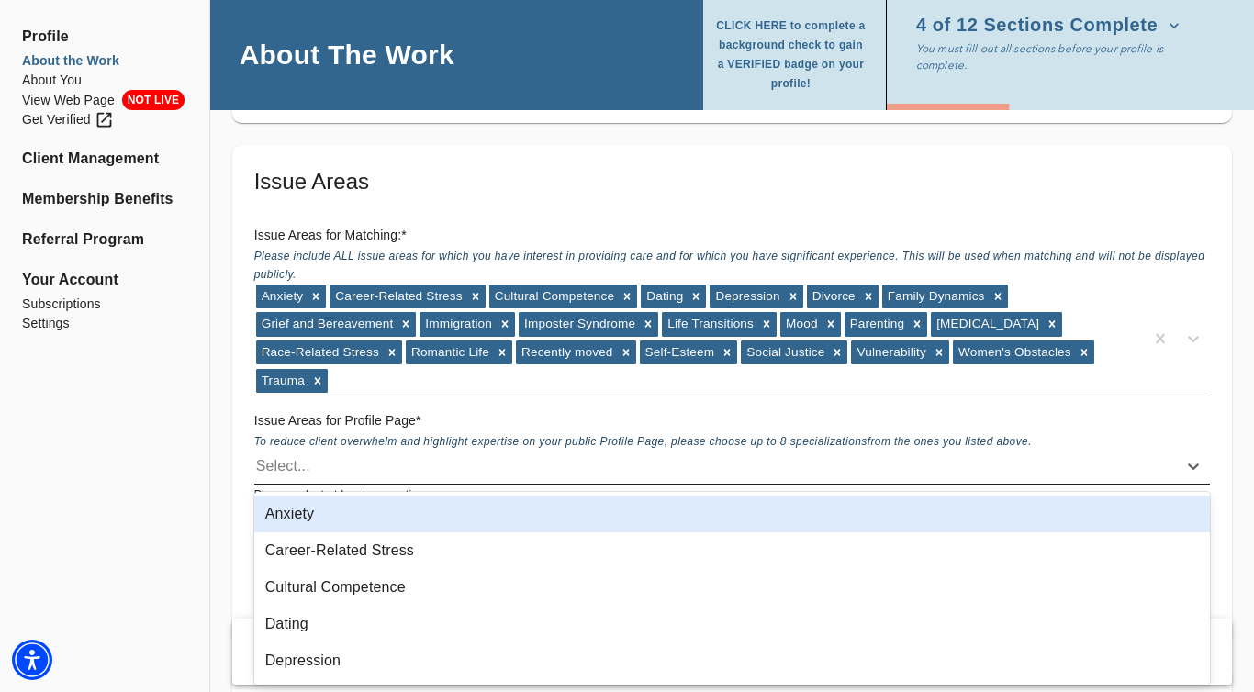
click at [454, 475] on div "Select..." at bounding box center [715, 466] width 923 height 29
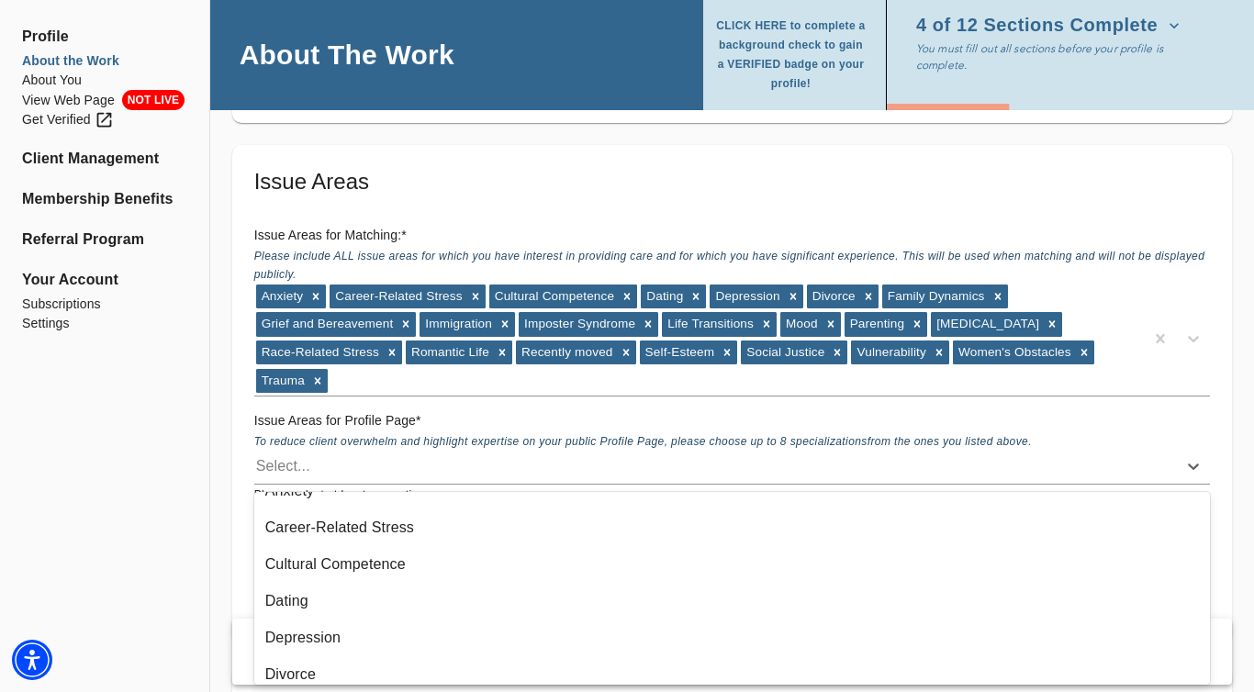
scroll to position [0, 0]
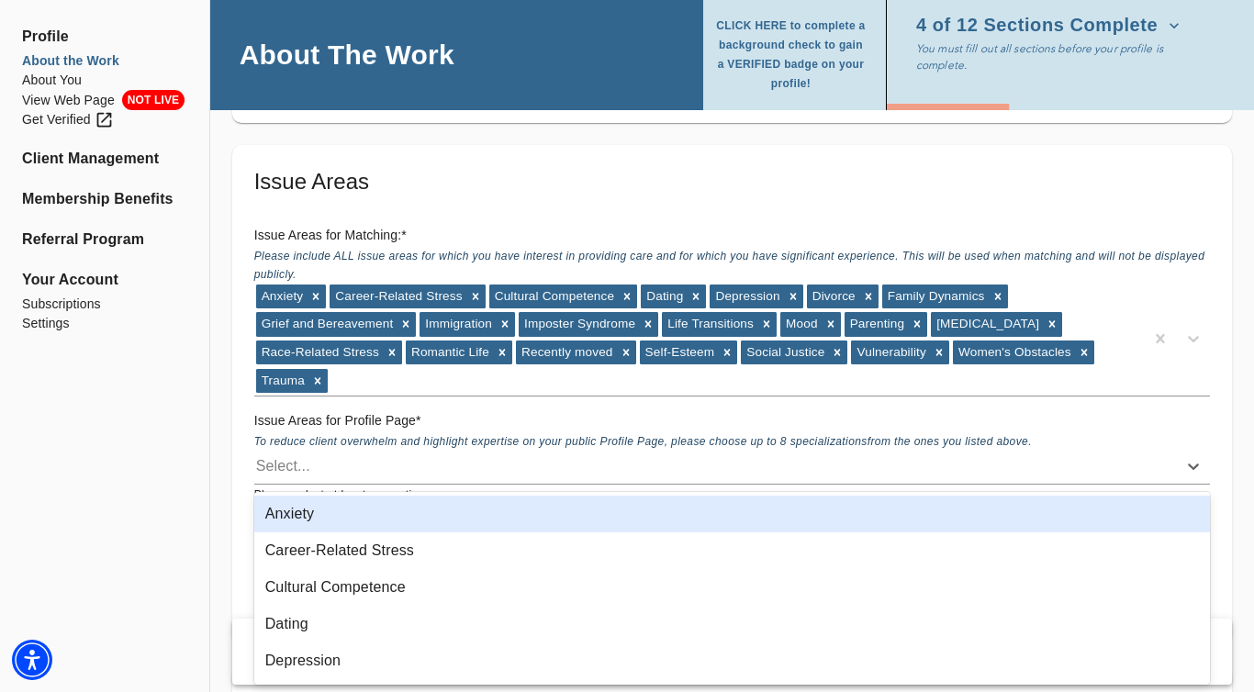
click at [461, 523] on div "Anxiety" at bounding box center [732, 514] width 956 height 37
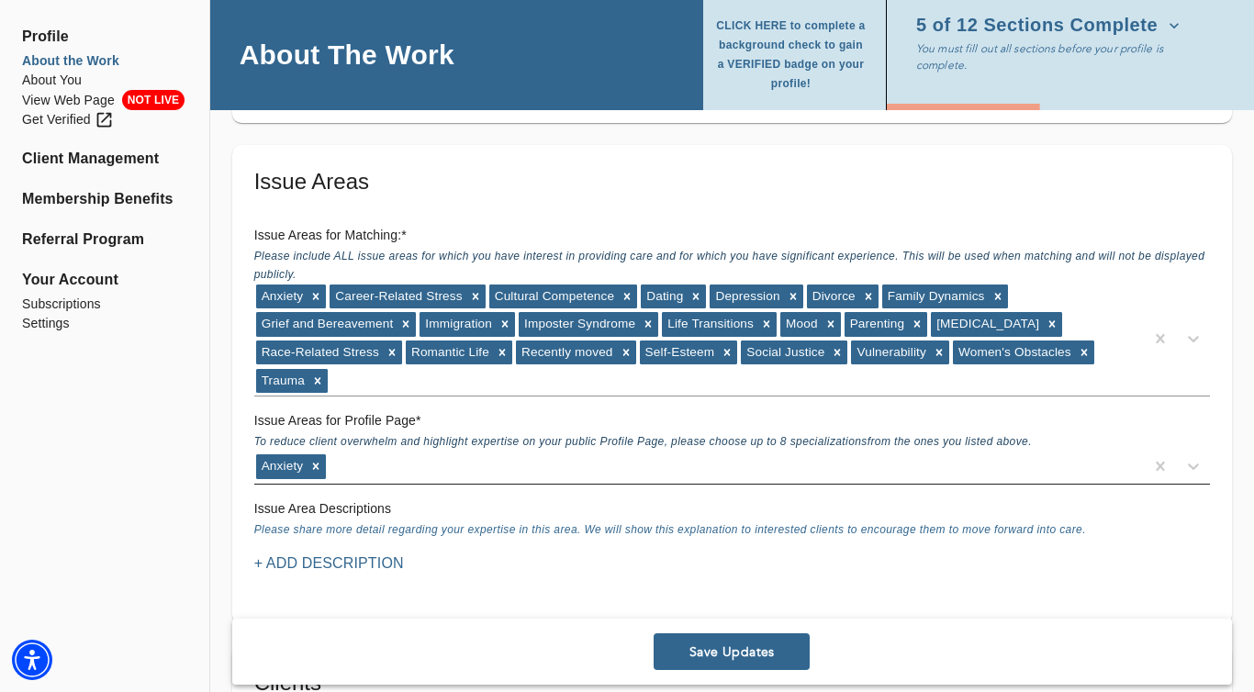
click at [414, 471] on div "Anxiety" at bounding box center [699, 466] width 890 height 29
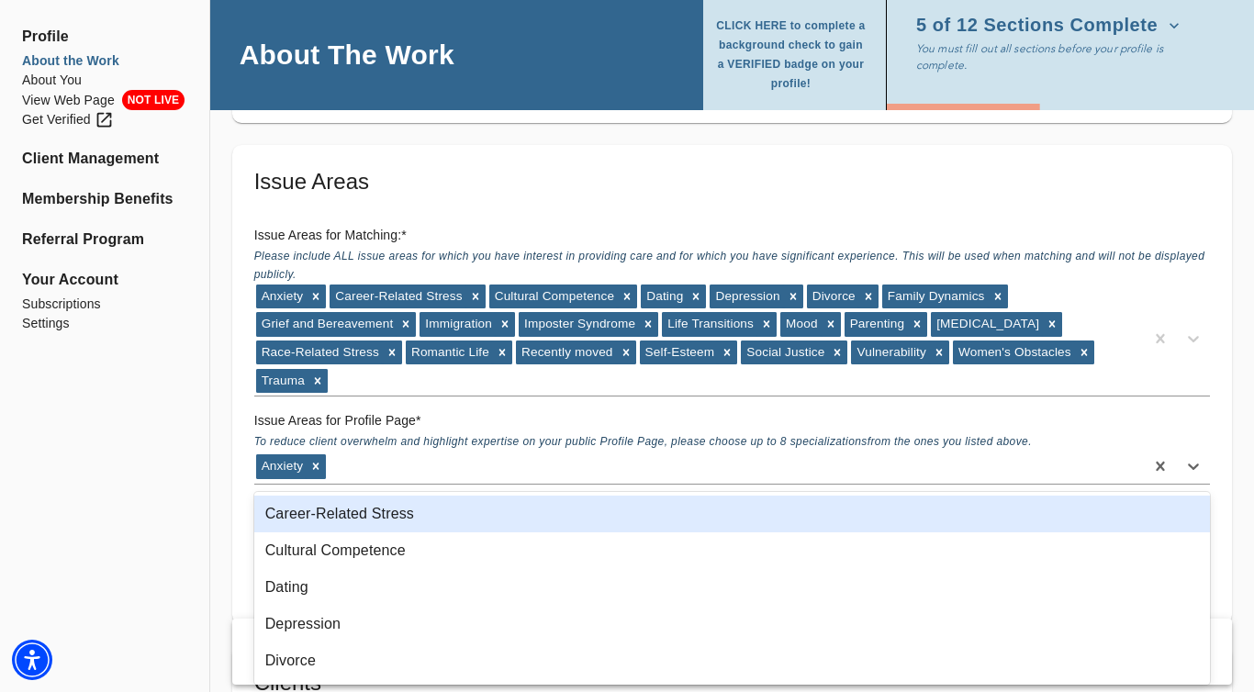
click at [406, 516] on div "Career-Related Stress" at bounding box center [732, 514] width 956 height 37
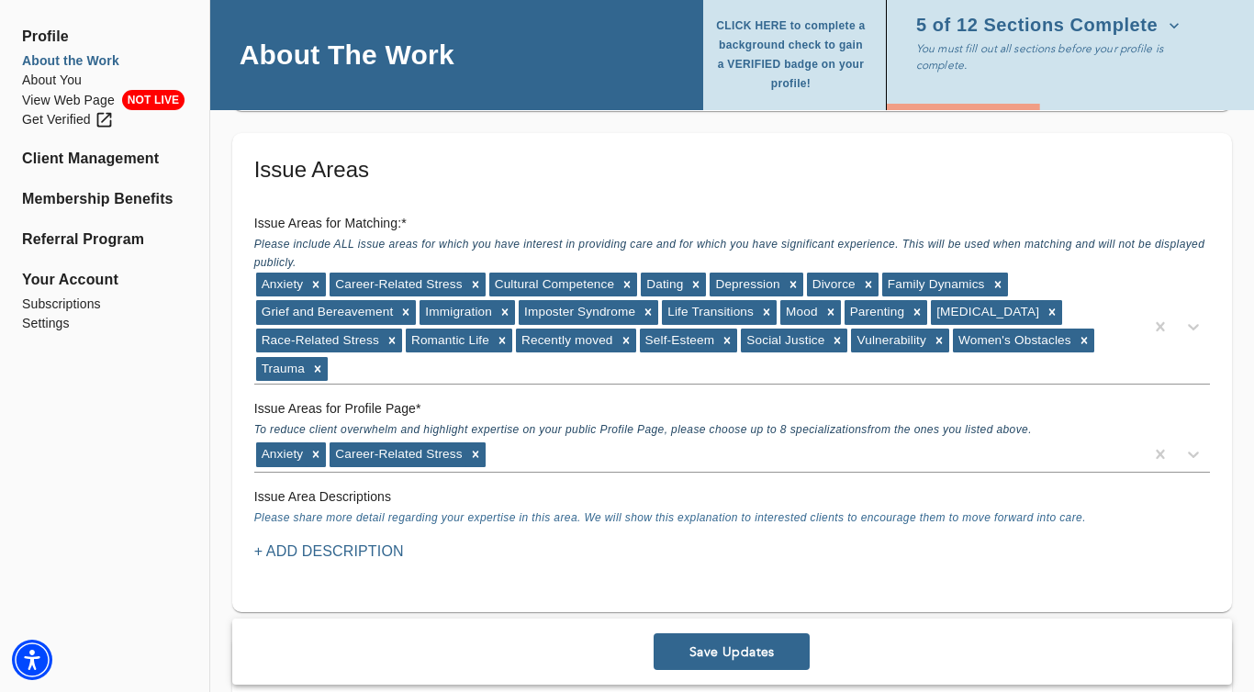
scroll to position [1598, 0]
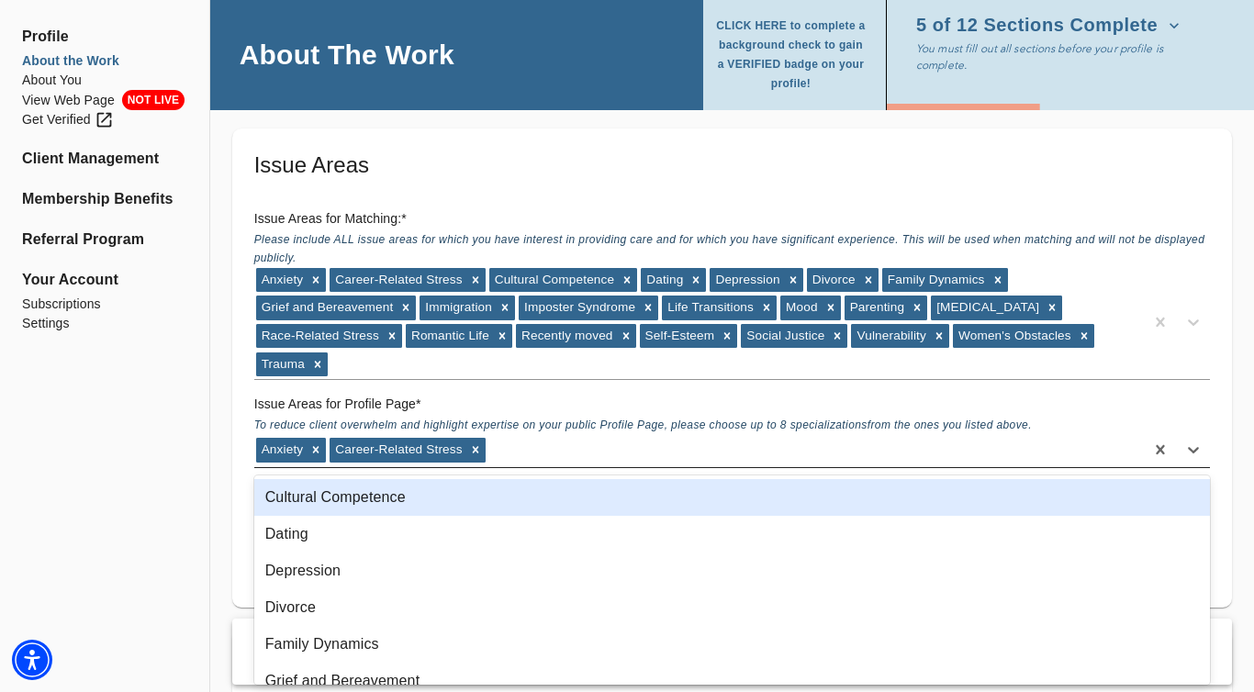
click at [526, 455] on div "Anxiety Career-Related Stress" at bounding box center [699, 449] width 890 height 29
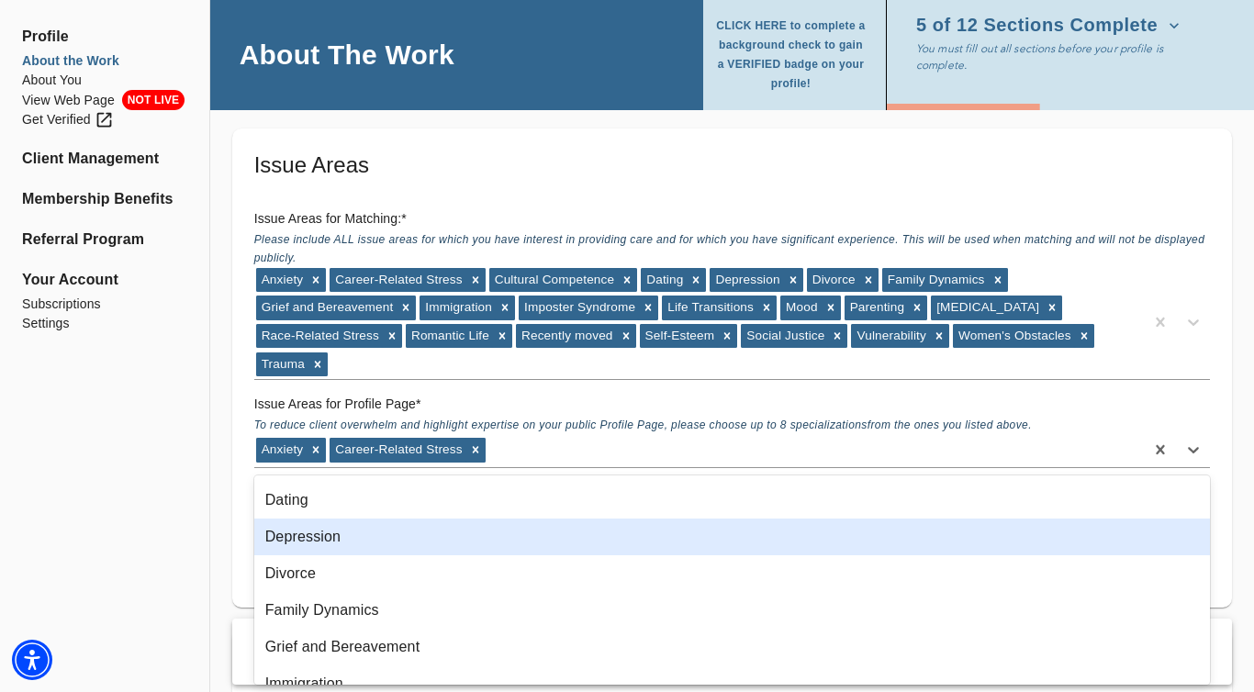
scroll to position [38, 0]
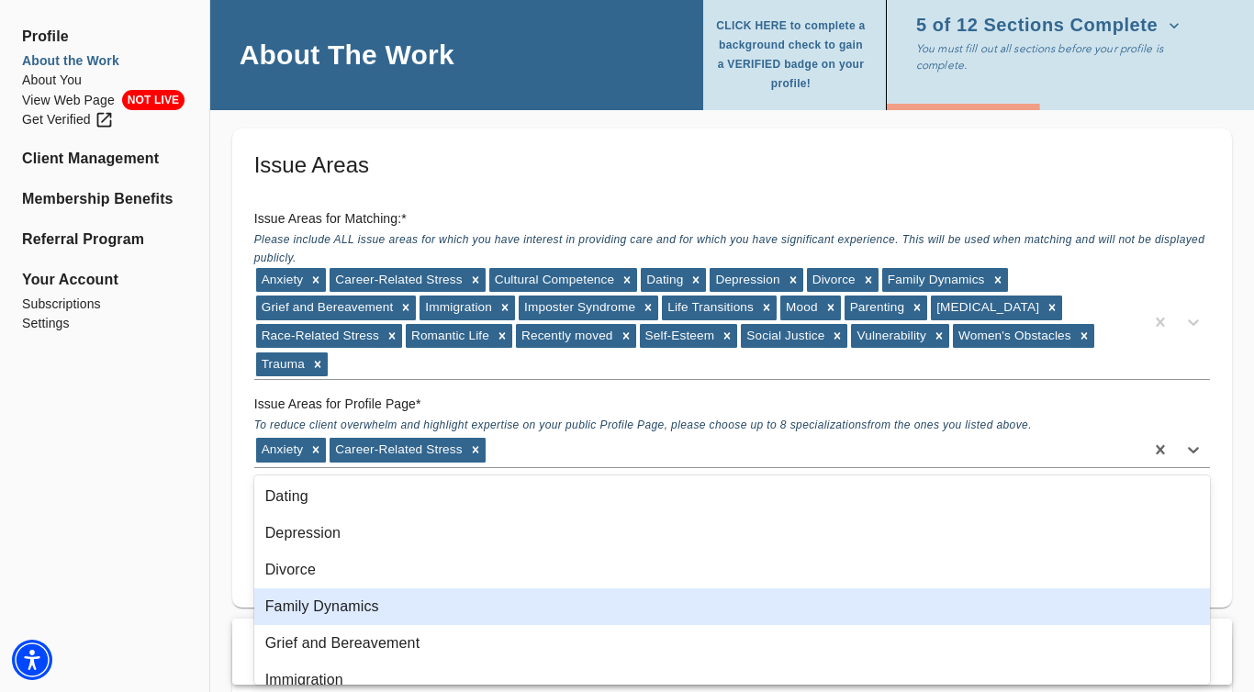
click at [445, 600] on div "Family Dynamics" at bounding box center [732, 607] width 956 height 37
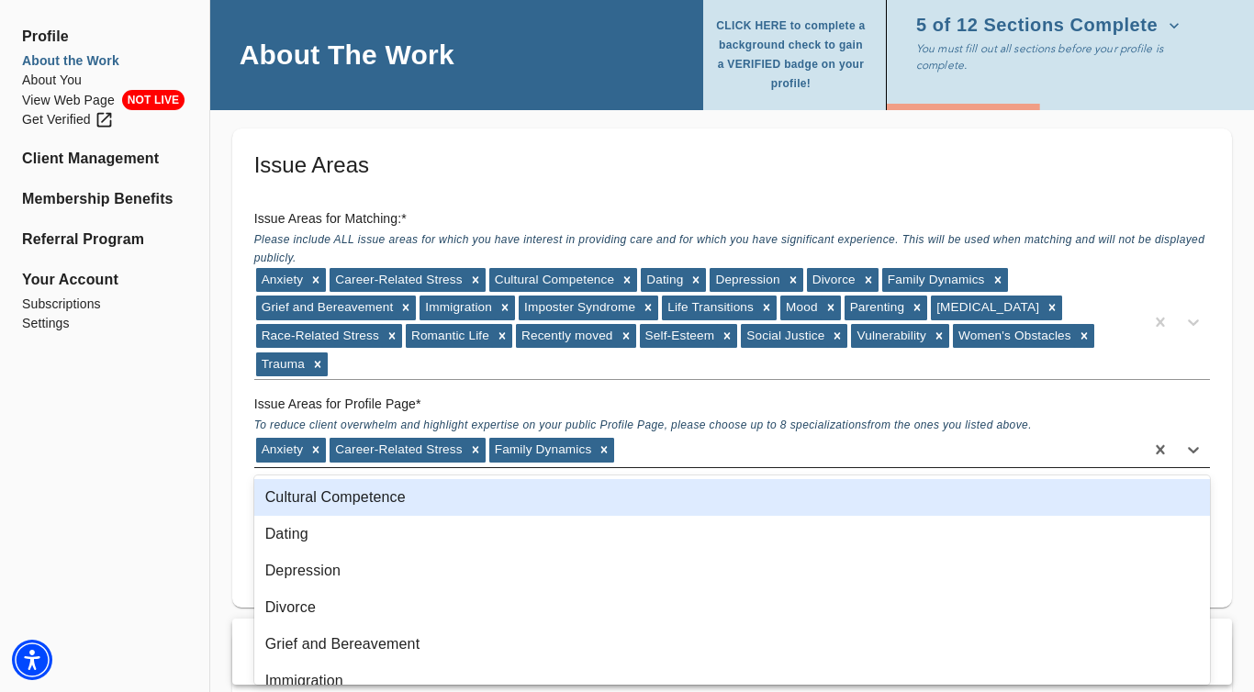
click at [634, 454] on div "Anxiety Career-Related Stress Family Dynamics" at bounding box center [699, 449] width 890 height 29
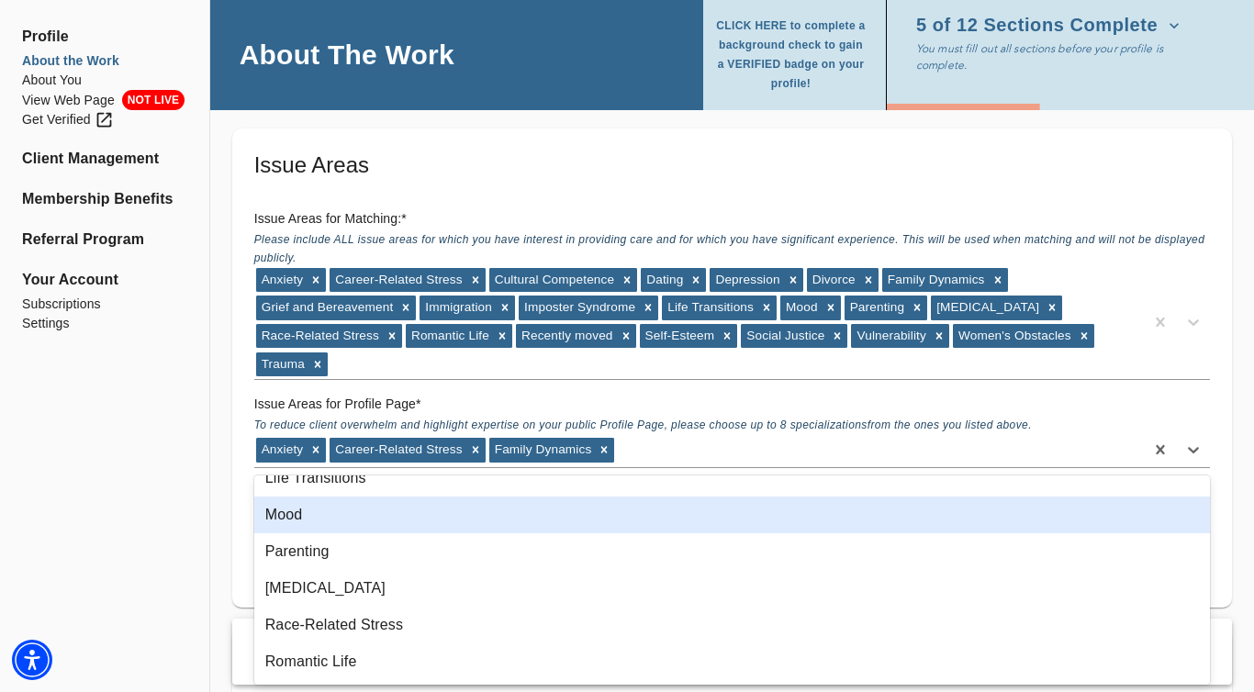
scroll to position [320, 0]
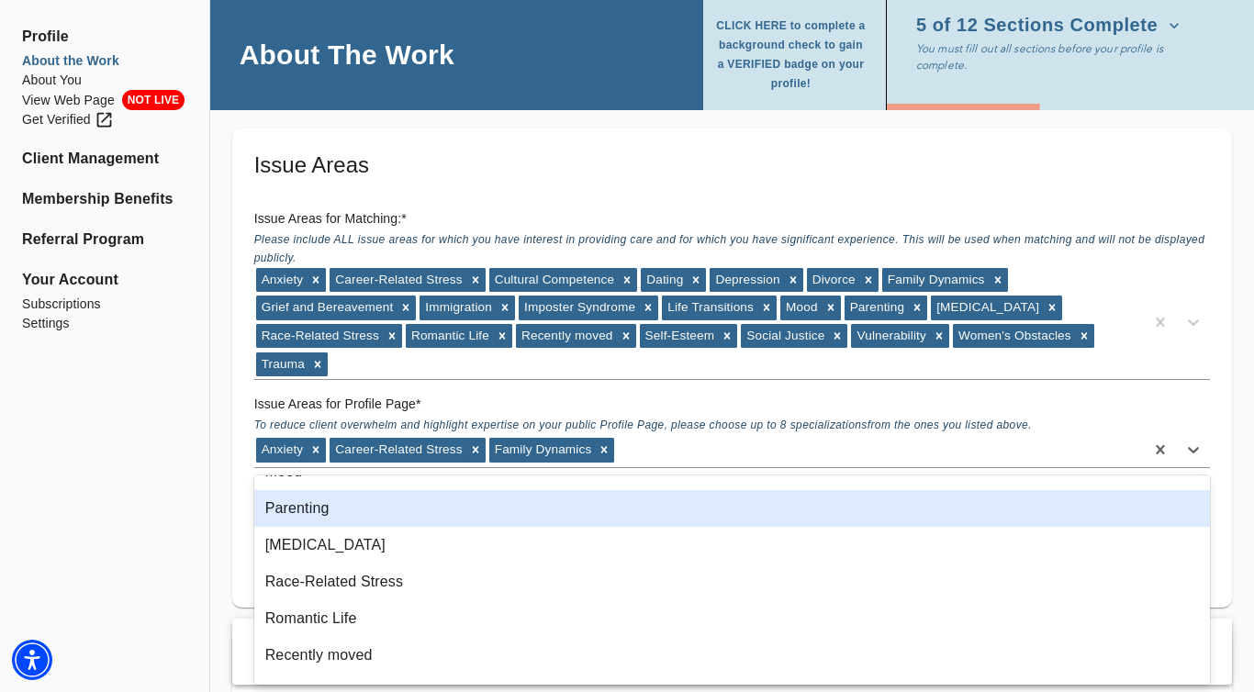
click at [461, 513] on div "Parenting" at bounding box center [732, 508] width 956 height 37
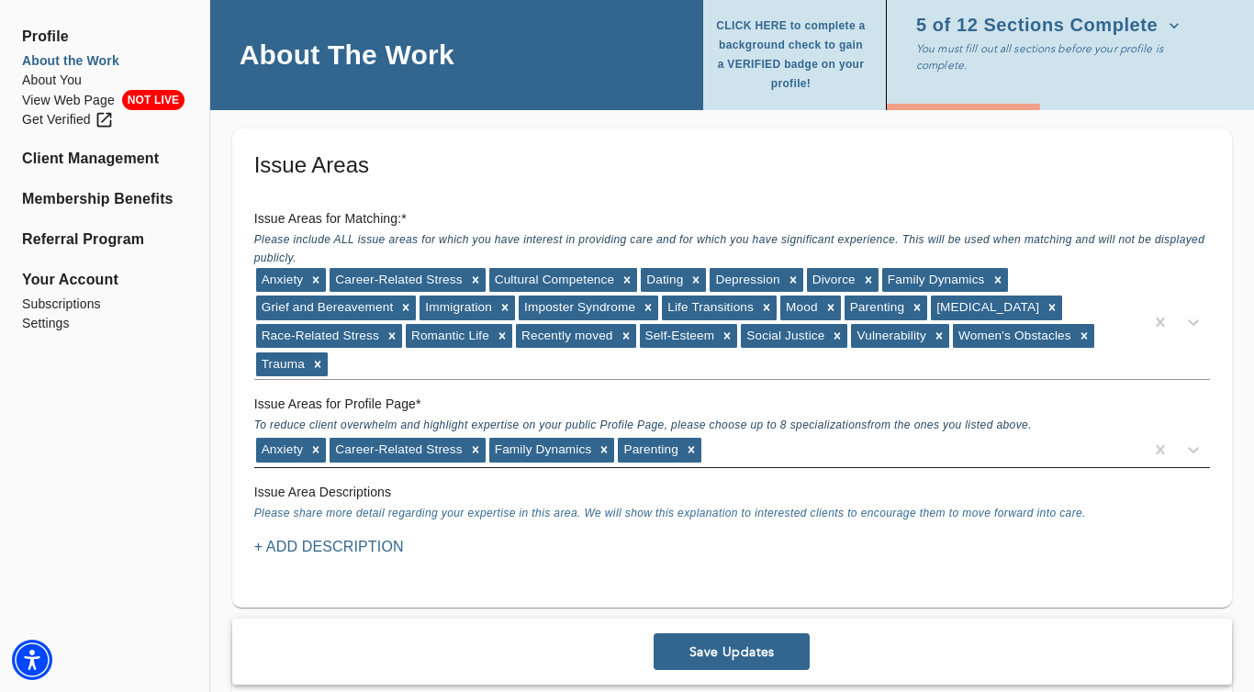
click at [735, 442] on div "Anxiety Career-Related Stress Family Dynamics Parenting" at bounding box center [699, 449] width 890 height 29
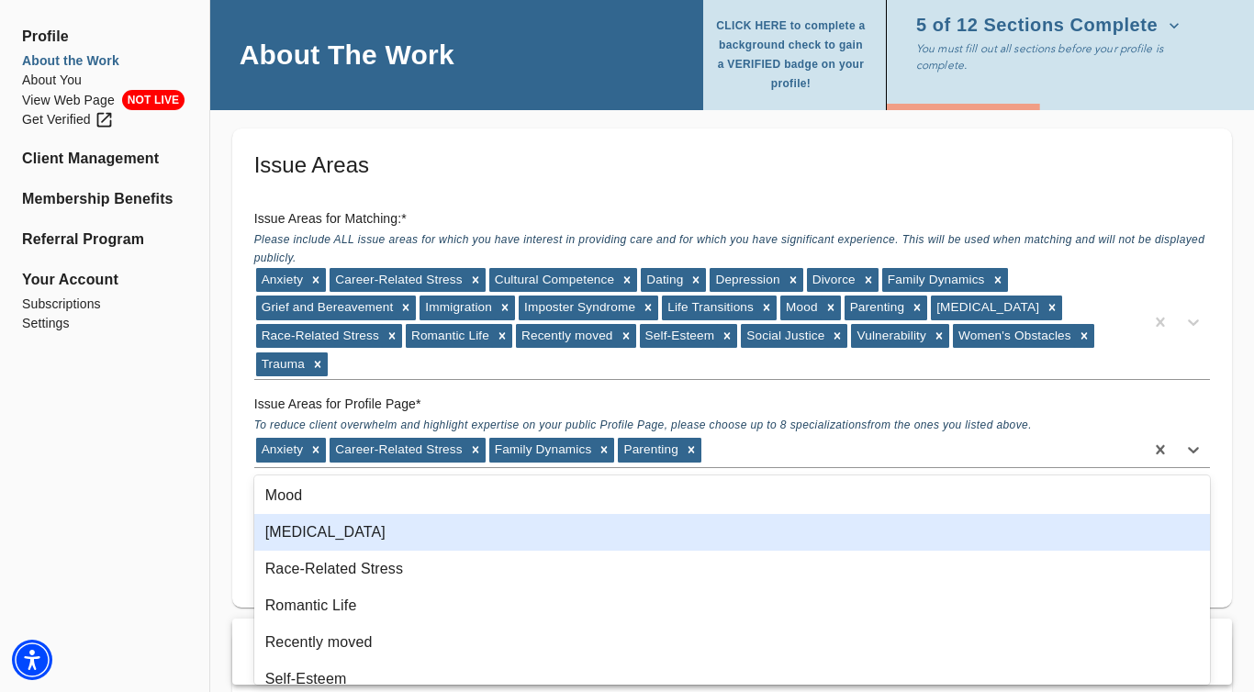
scroll to position [311, 0]
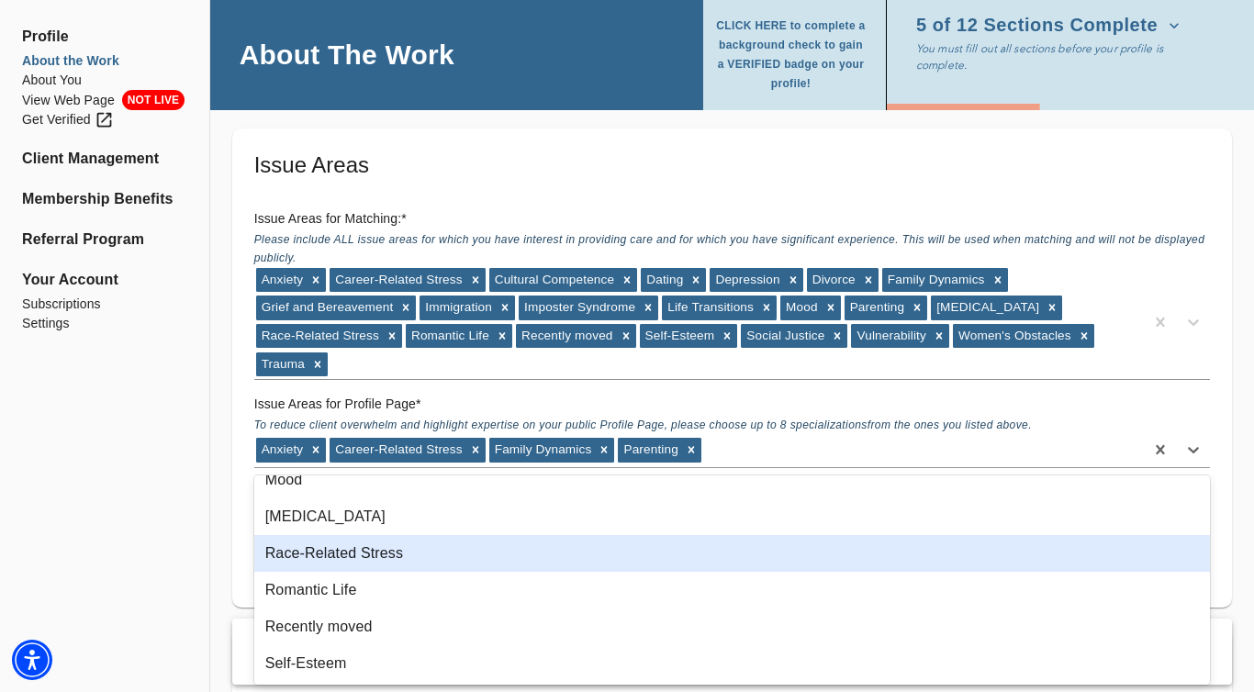
click at [418, 562] on div "Race-Related Stress" at bounding box center [732, 553] width 956 height 37
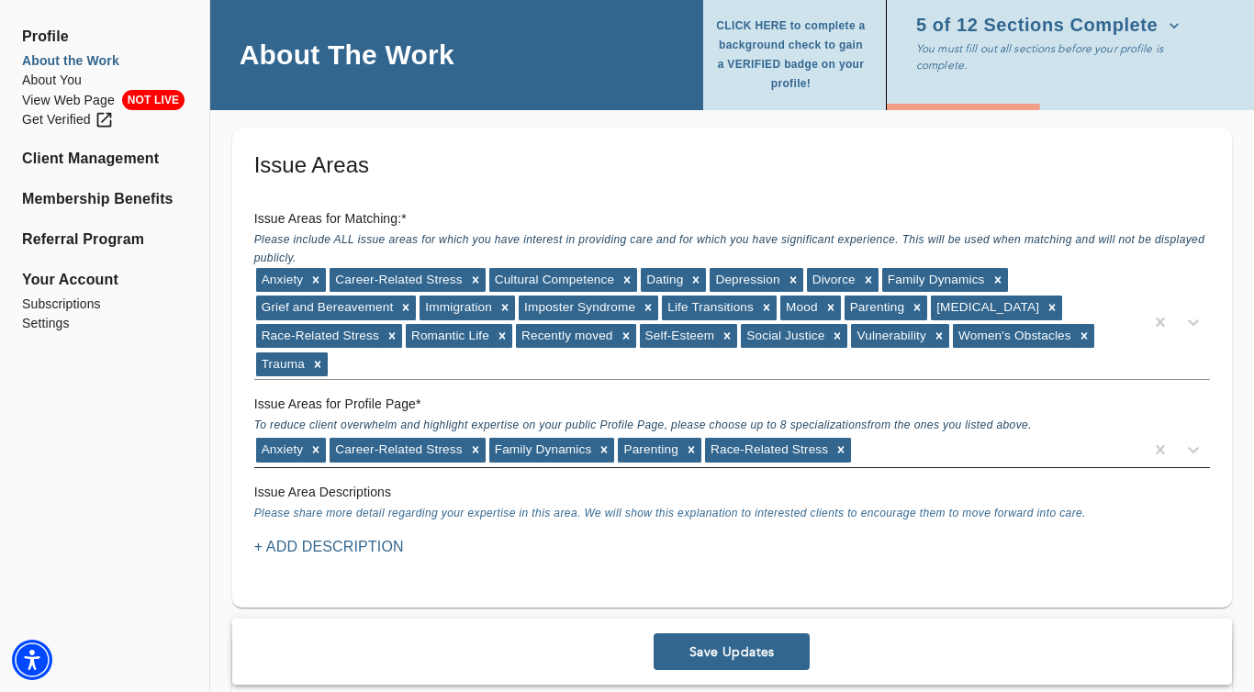
click at [914, 450] on div "Anxiety Career-Related Stress Family Dynamics Parenting Race-Related Stress" at bounding box center [699, 449] width 890 height 29
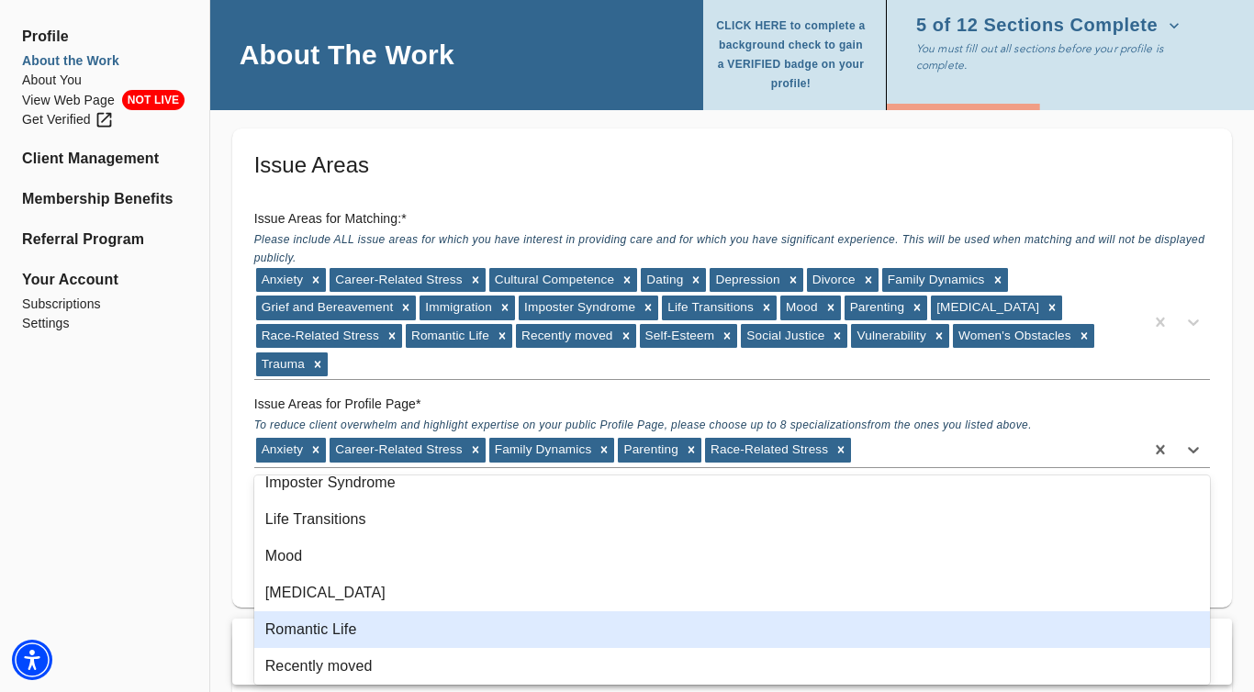
scroll to position [230, 0]
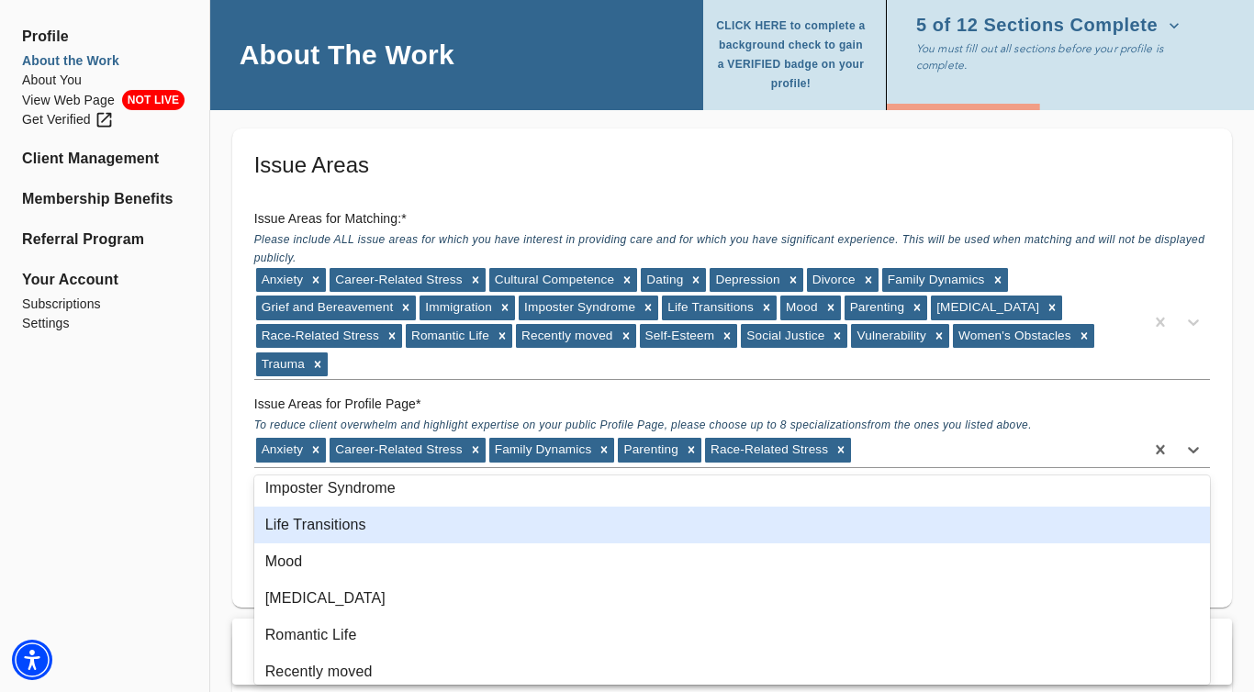
click at [398, 537] on div "Life Transitions" at bounding box center [732, 525] width 956 height 37
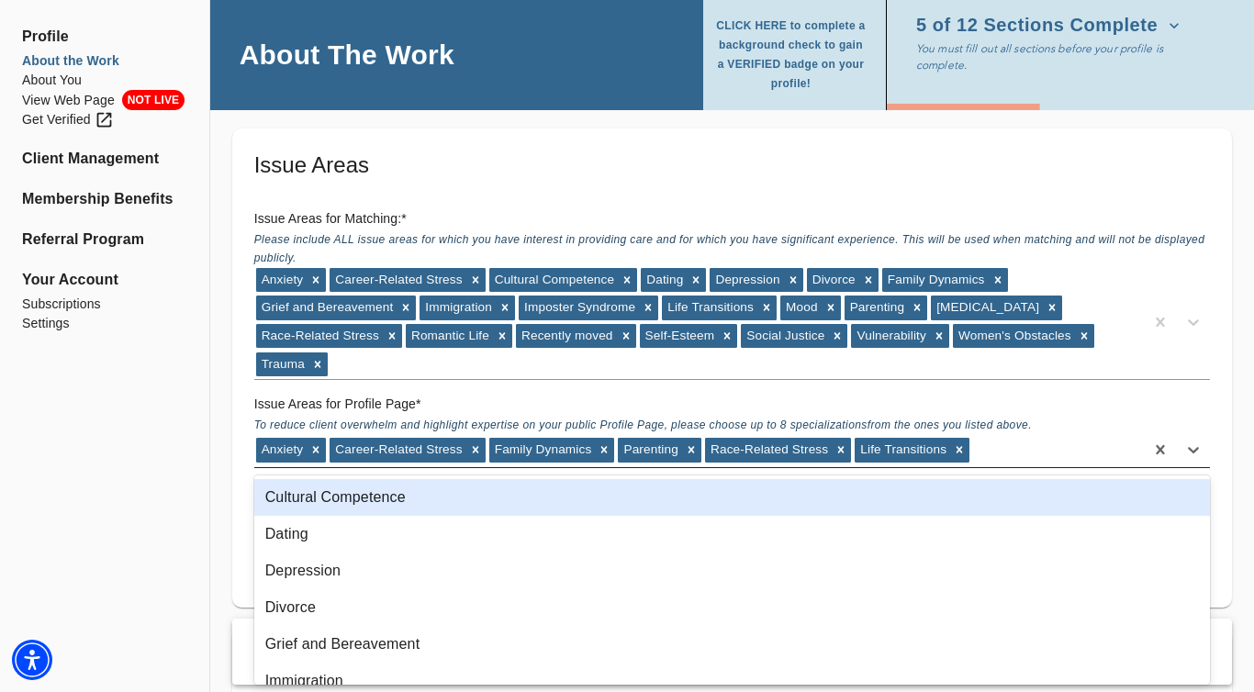
click at [1022, 456] on div "Anxiety Career-Related Stress Family Dynamics Parenting Race-Related Stress Lif…" at bounding box center [699, 449] width 890 height 29
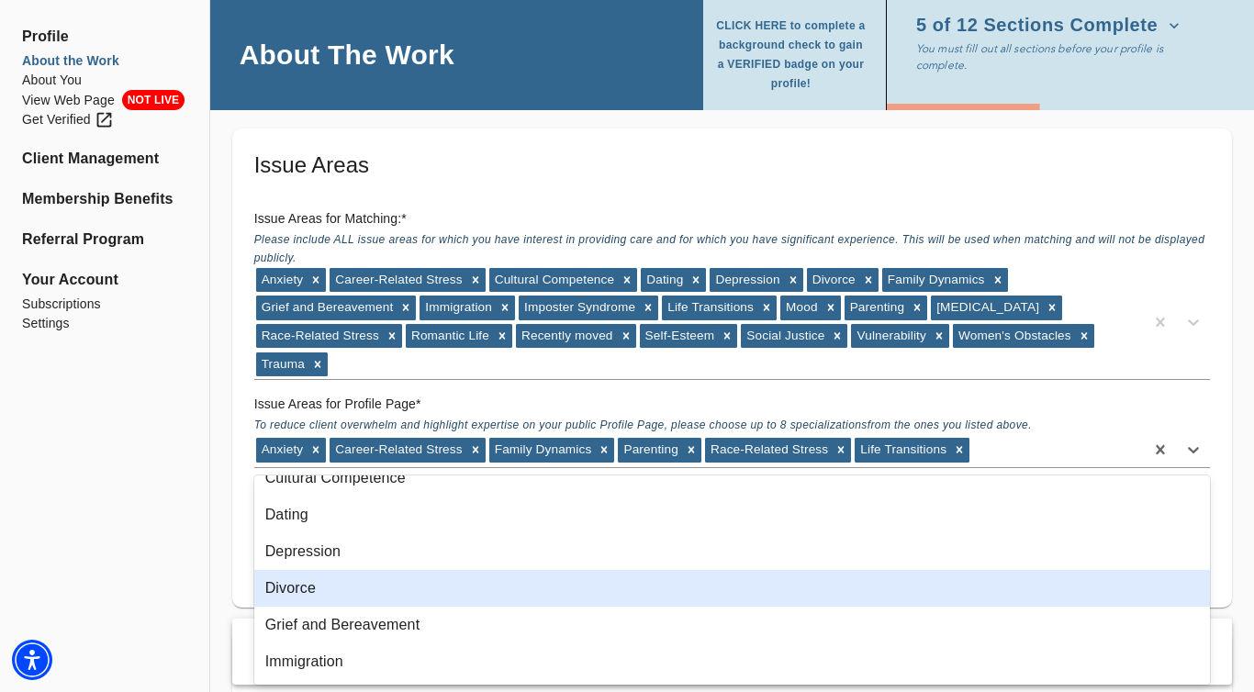
scroll to position [23, 0]
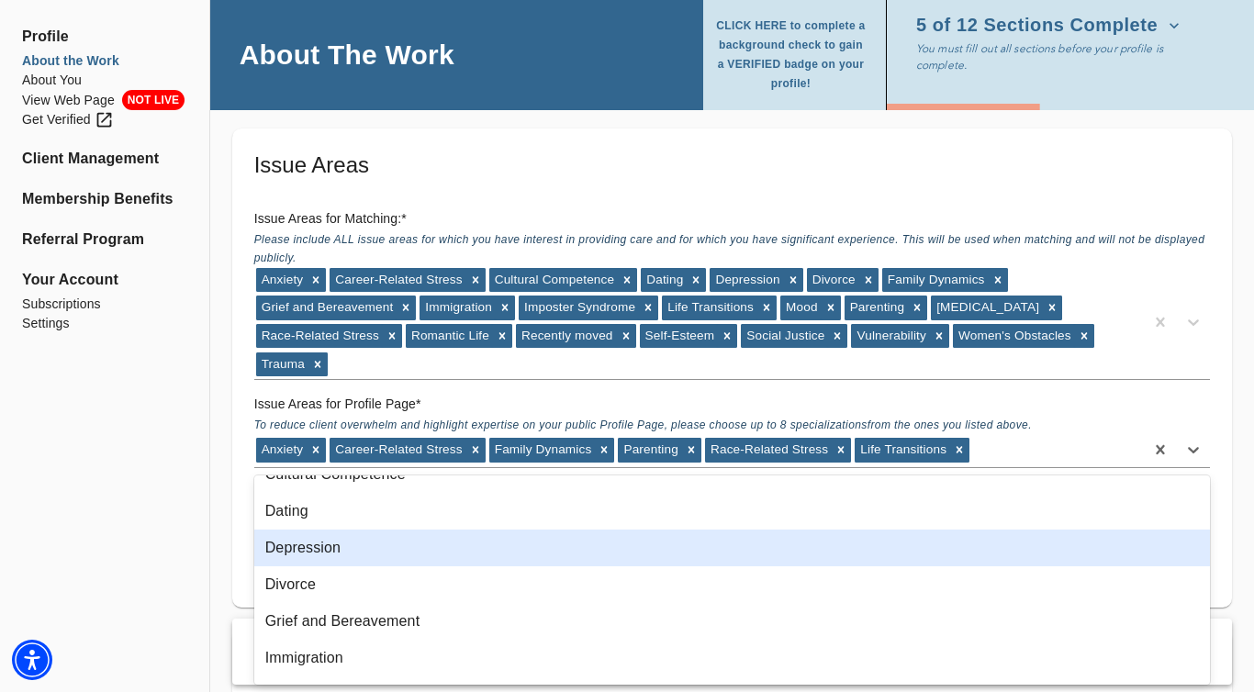
click at [528, 547] on div "Depression" at bounding box center [732, 548] width 956 height 37
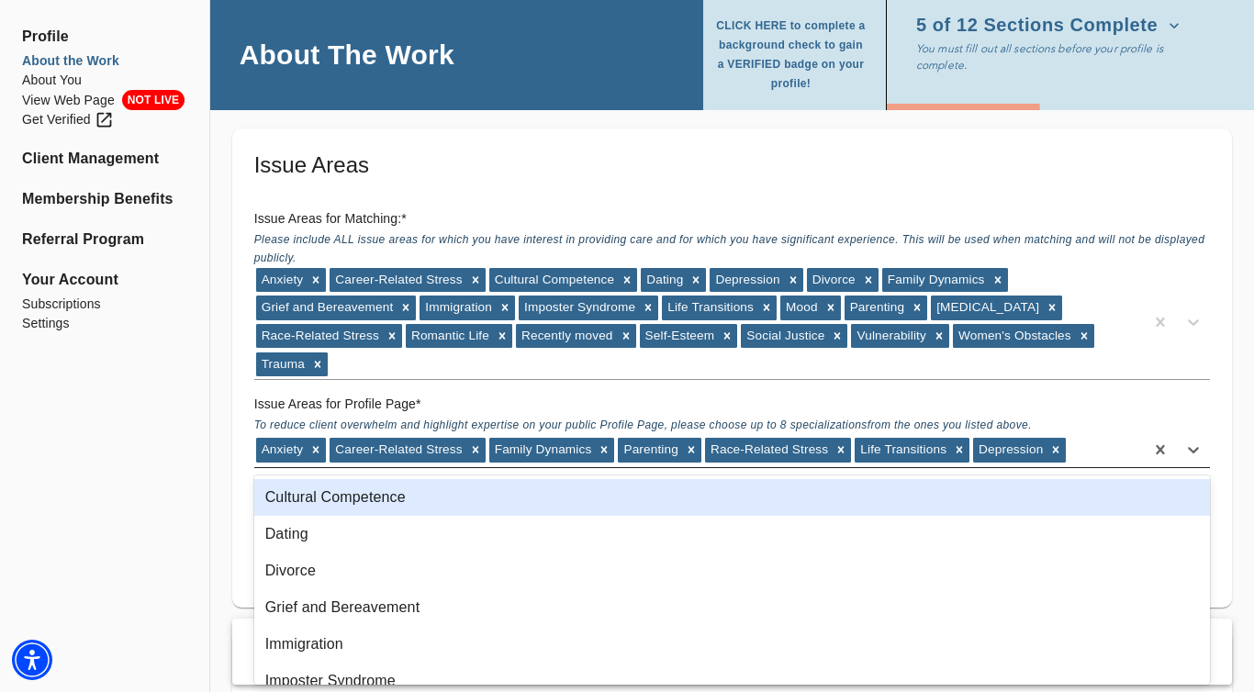
click at [1097, 459] on div "Anxiety Career-Related Stress Family Dynamics Parenting Race-Related Stress Lif…" at bounding box center [699, 449] width 890 height 29
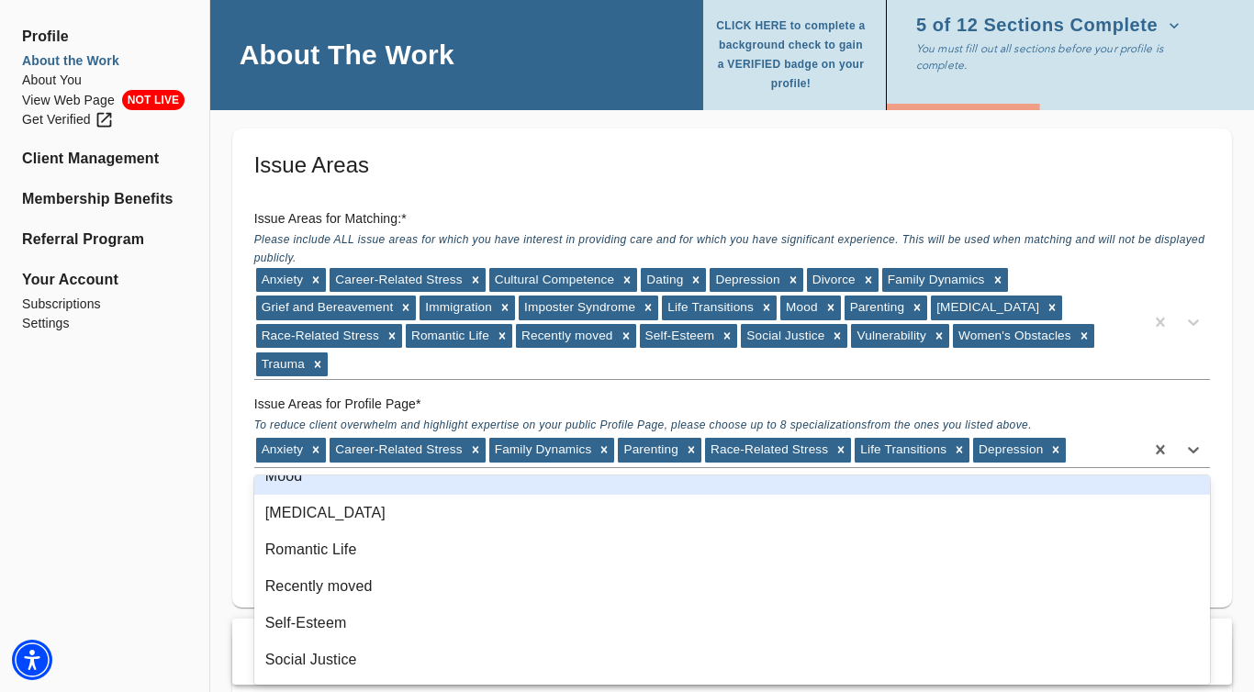
scroll to position [248, 0]
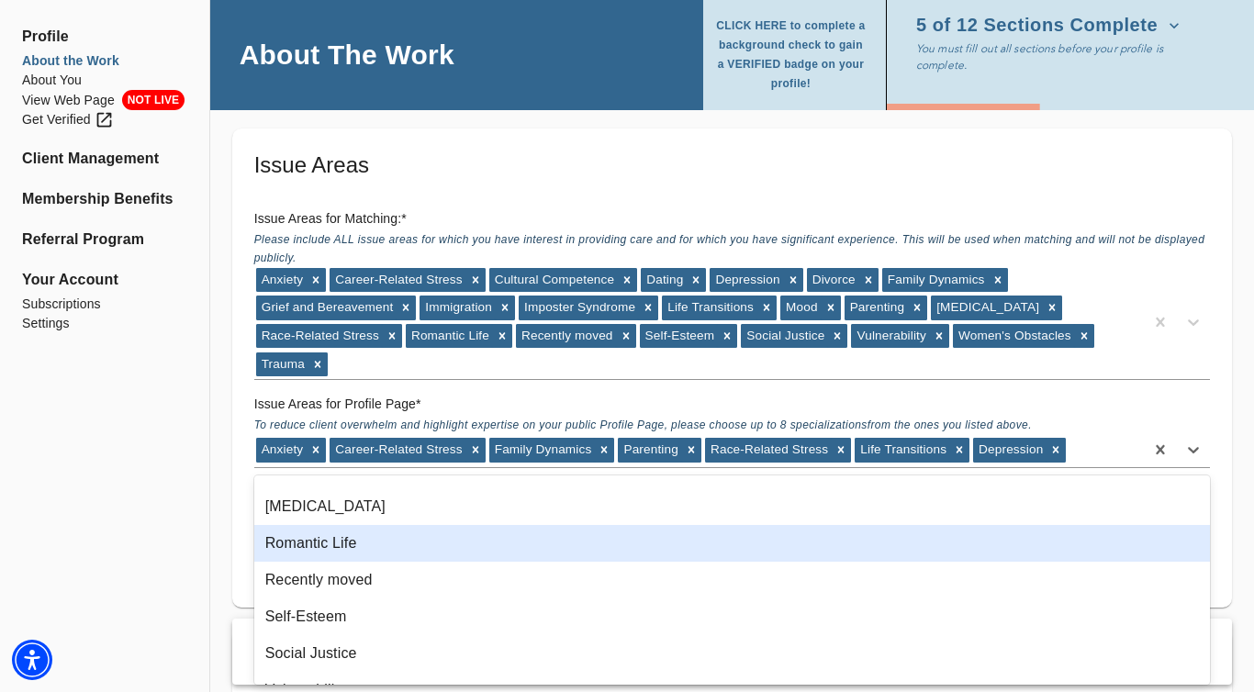
click at [638, 555] on div "Romantic Life" at bounding box center [732, 543] width 956 height 37
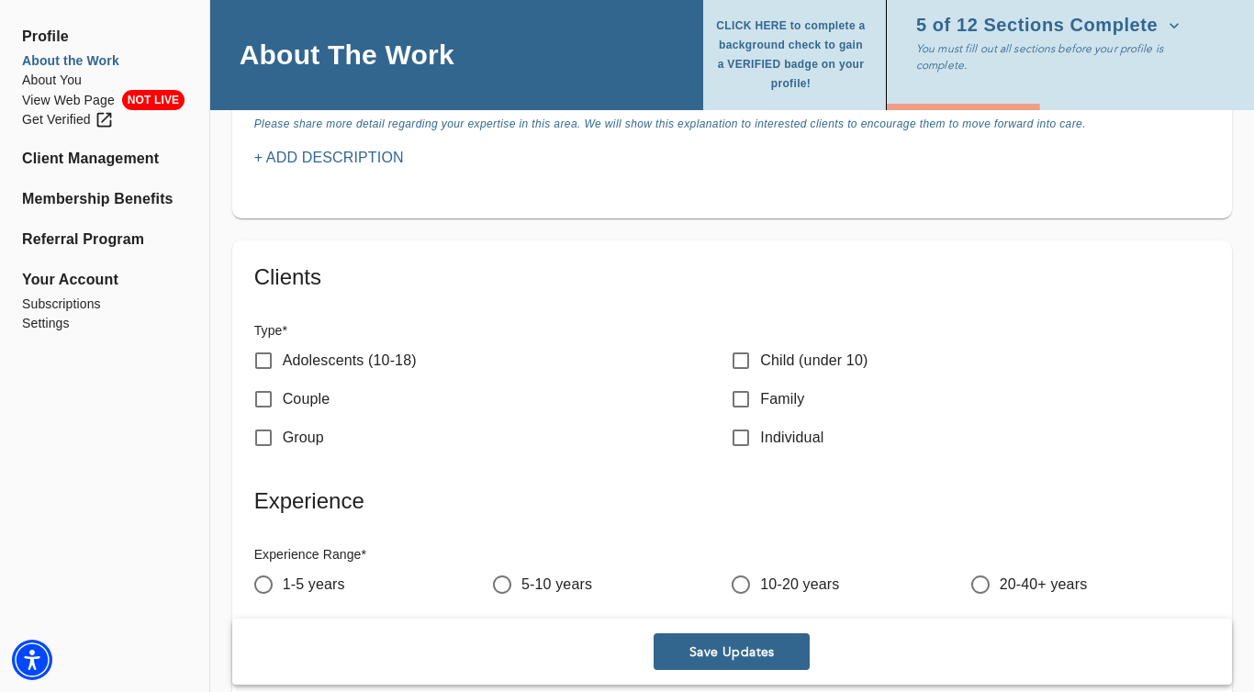
scroll to position [2016, 0]
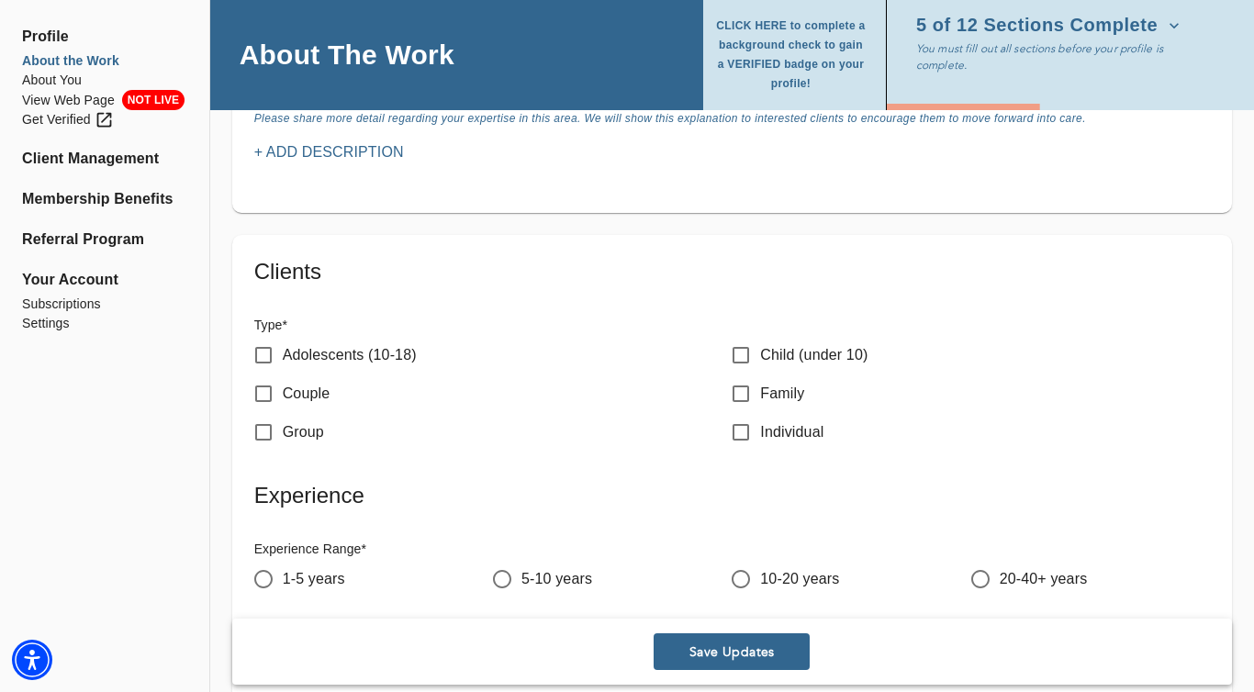
click at [264, 363] on input "Adolescents (10-18)" at bounding box center [263, 355] width 39 height 39
checkbox input "true"
click at [264, 398] on input "Couple" at bounding box center [263, 394] width 39 height 39
checkbox input "true"
click at [264, 432] on input "Group" at bounding box center [263, 432] width 39 height 39
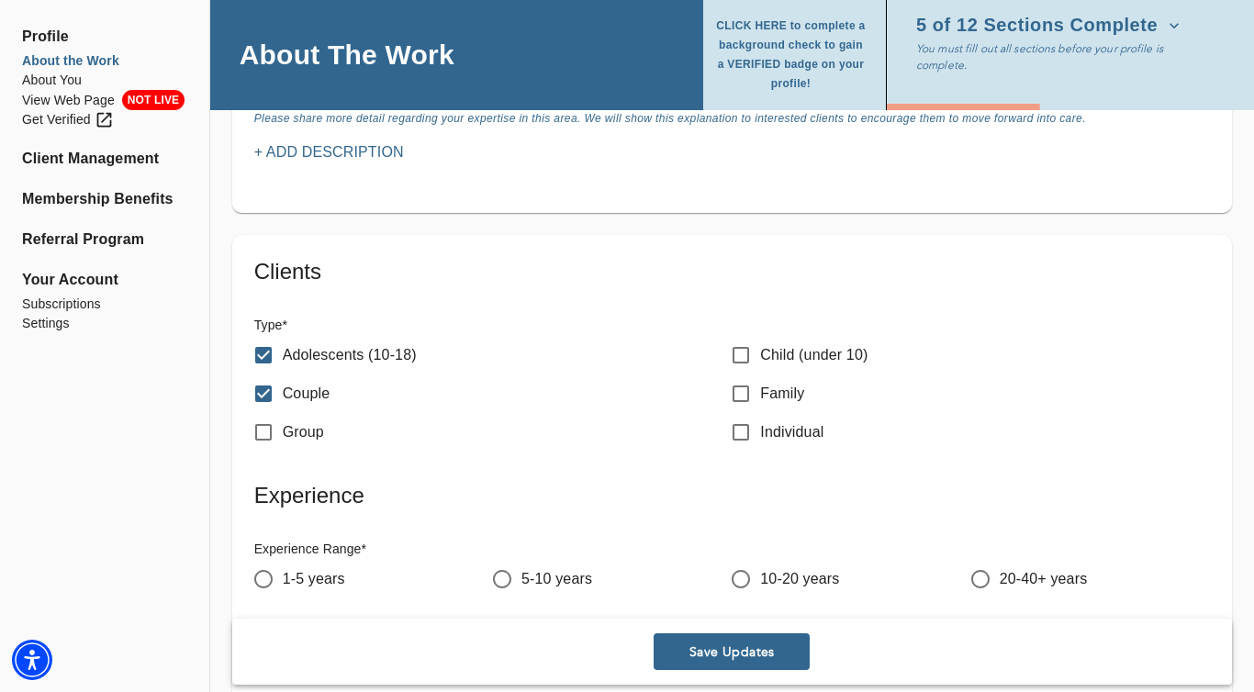
checkbox input "true"
click at [744, 396] on input "Family" at bounding box center [741, 394] width 39 height 39
checkbox input "true"
click at [746, 435] on input "Individual" at bounding box center [741, 432] width 39 height 39
checkbox input "true"
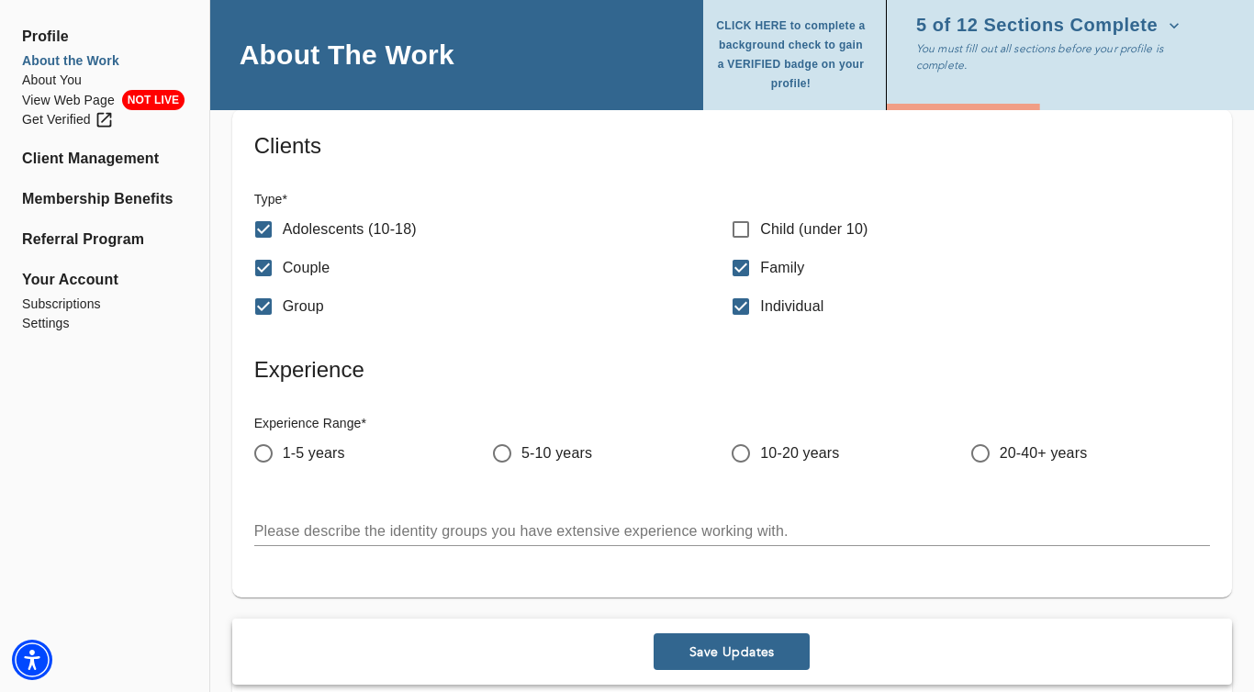
scroll to position [2145, 0]
click at [737, 451] on input "10-20 years" at bounding box center [741, 451] width 39 height 39
radio input "true"
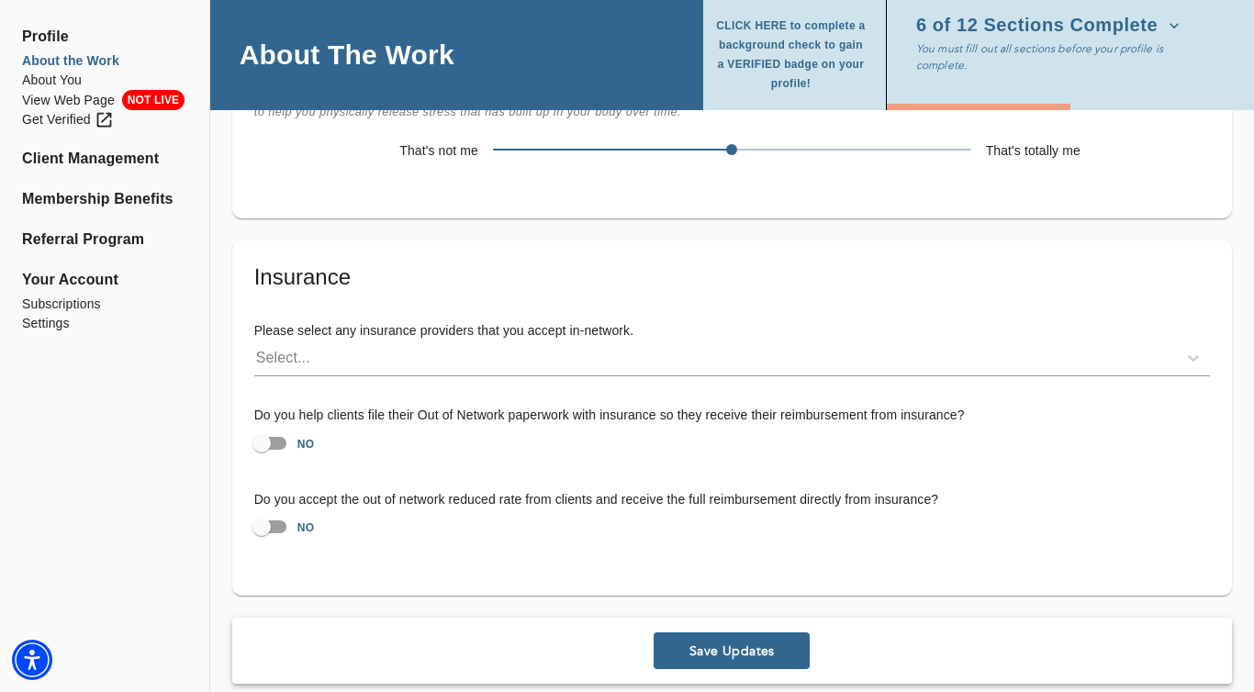
scroll to position [3616, 0]
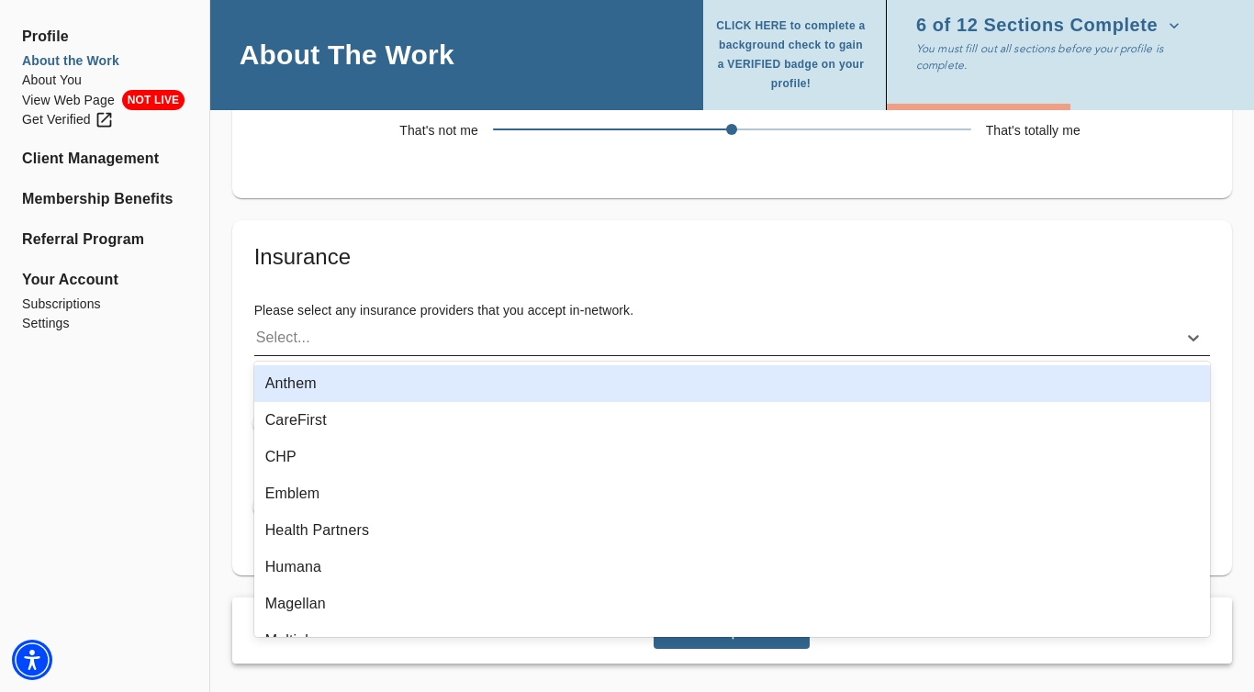
click at [644, 347] on div "Select..." at bounding box center [715, 337] width 923 height 29
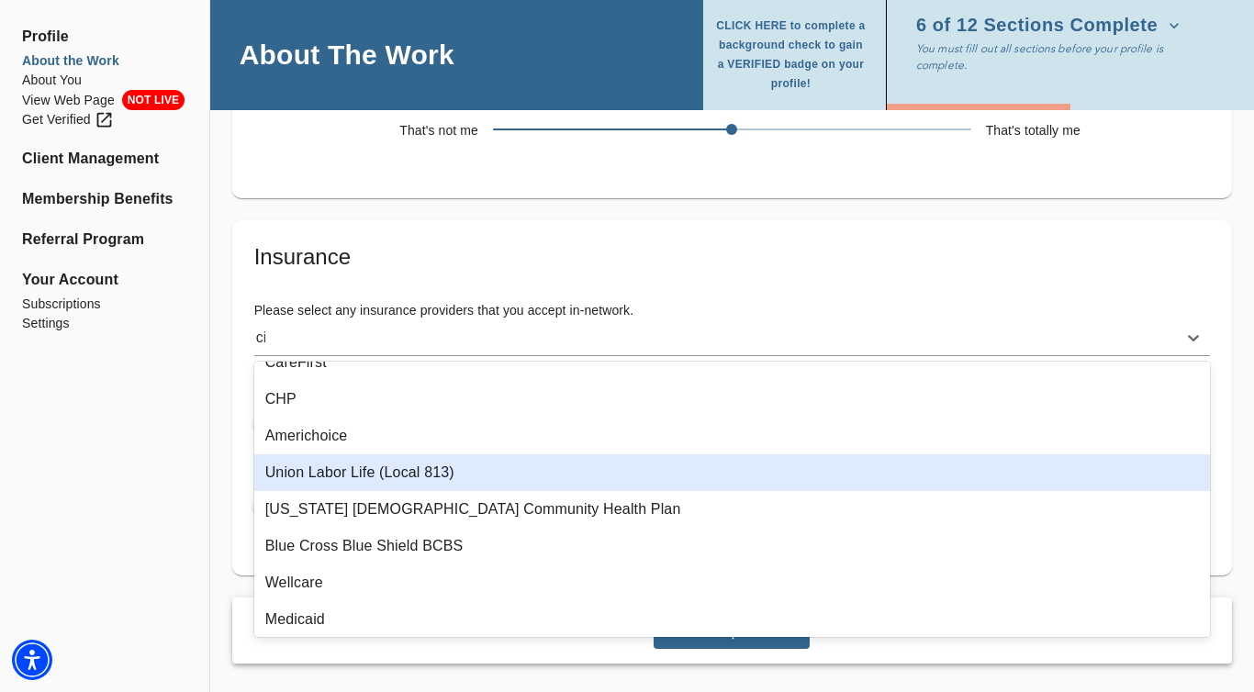
scroll to position [0, 0]
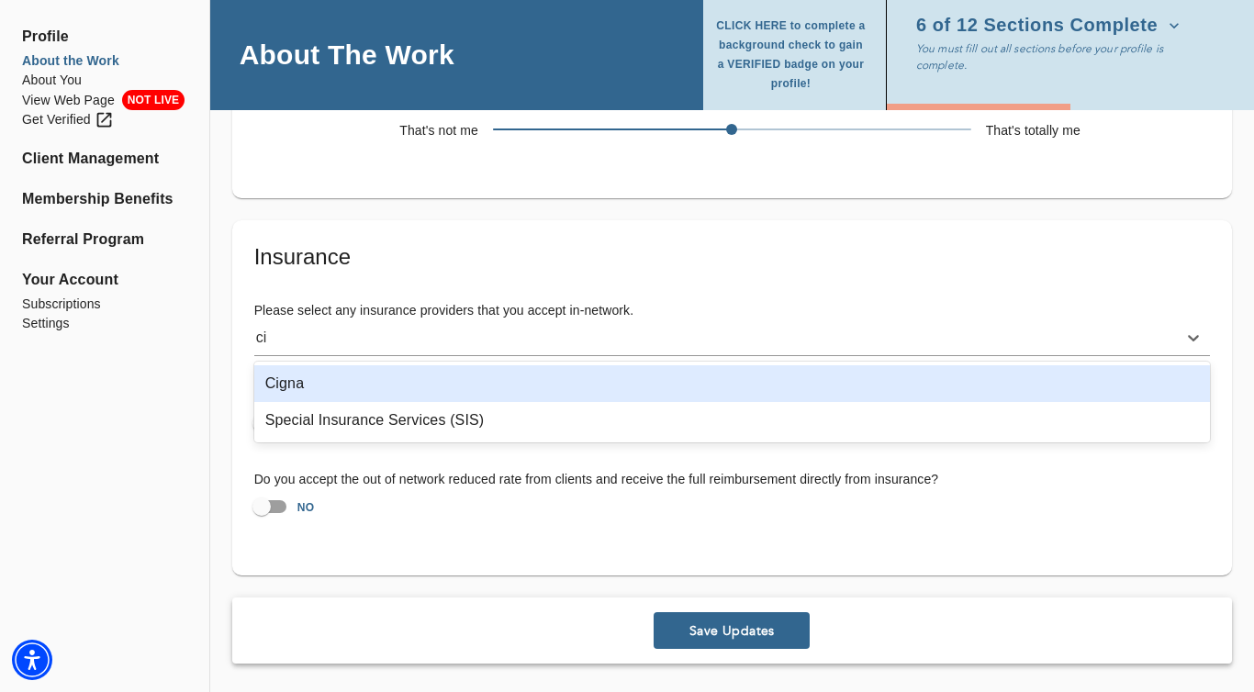
type input "cig"
click at [542, 393] on div "Cigna" at bounding box center [732, 383] width 956 height 37
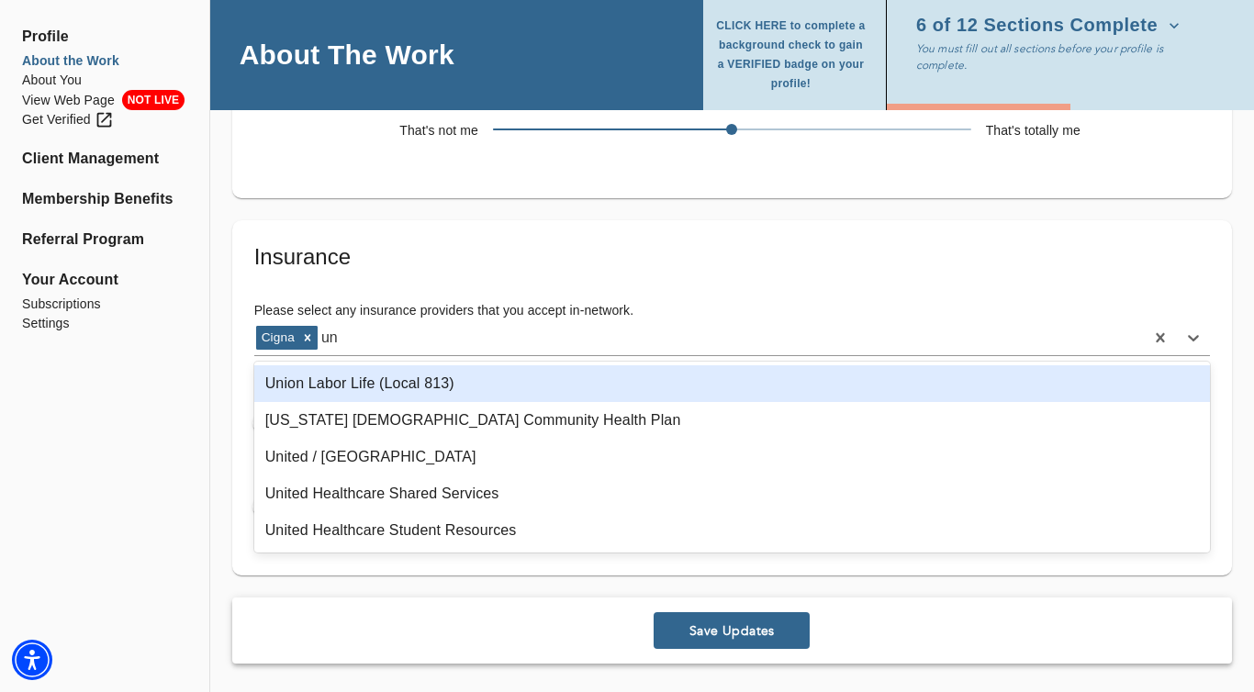
type input "uni"
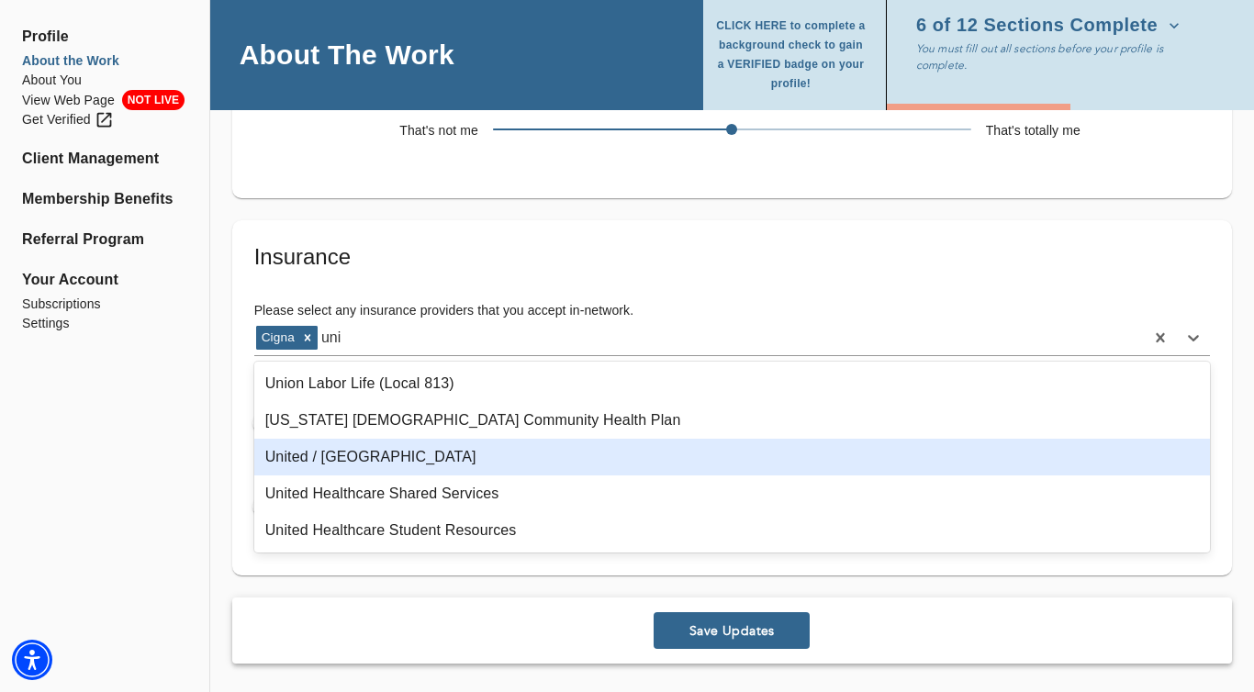
click at [531, 468] on div "United / Oxford" at bounding box center [732, 457] width 956 height 37
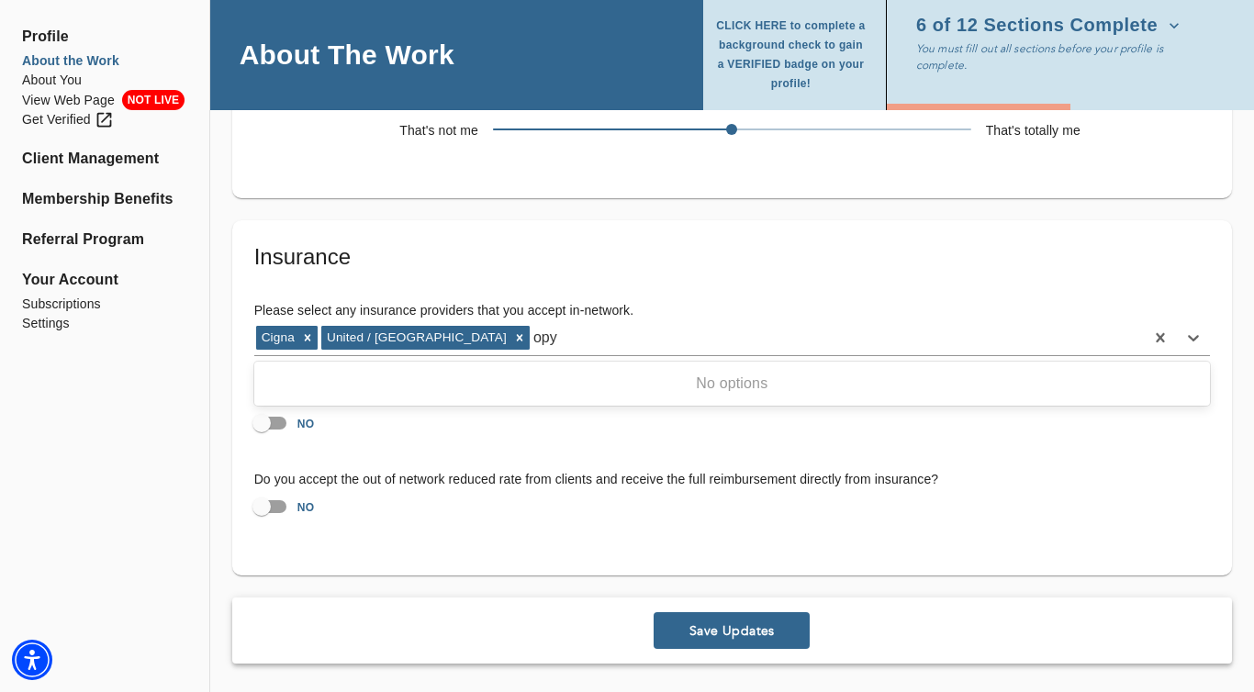
type input "op"
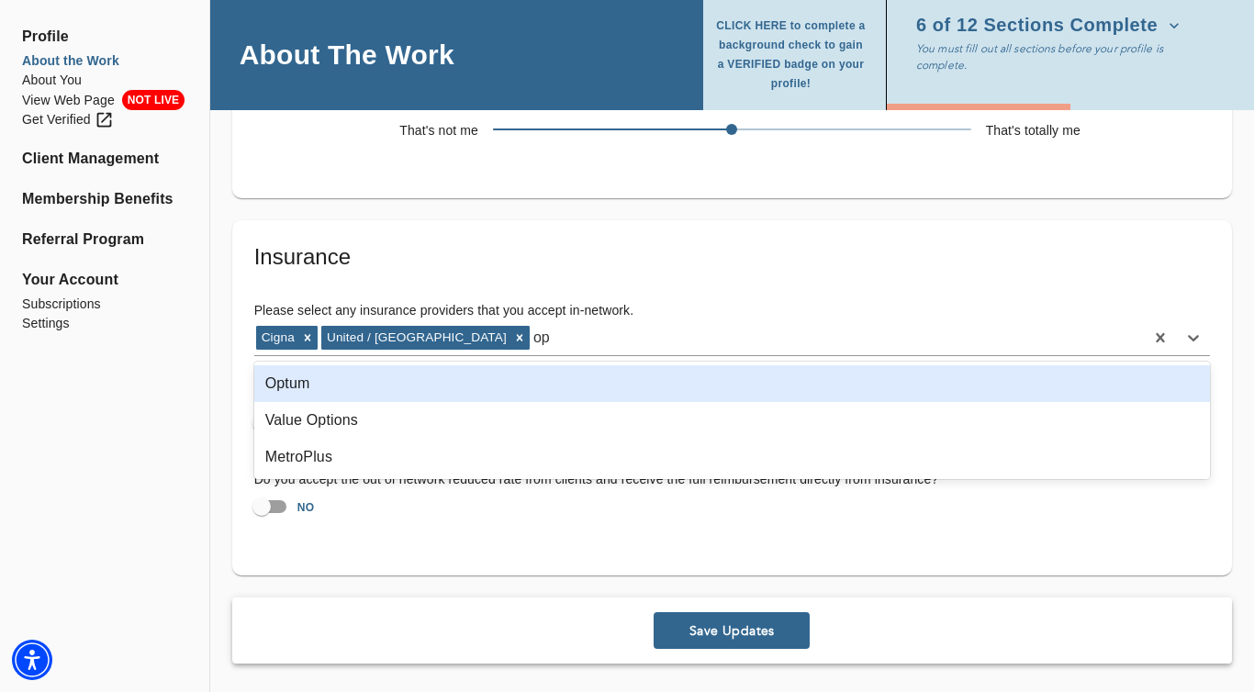
click at [476, 376] on div "Optum" at bounding box center [732, 383] width 956 height 37
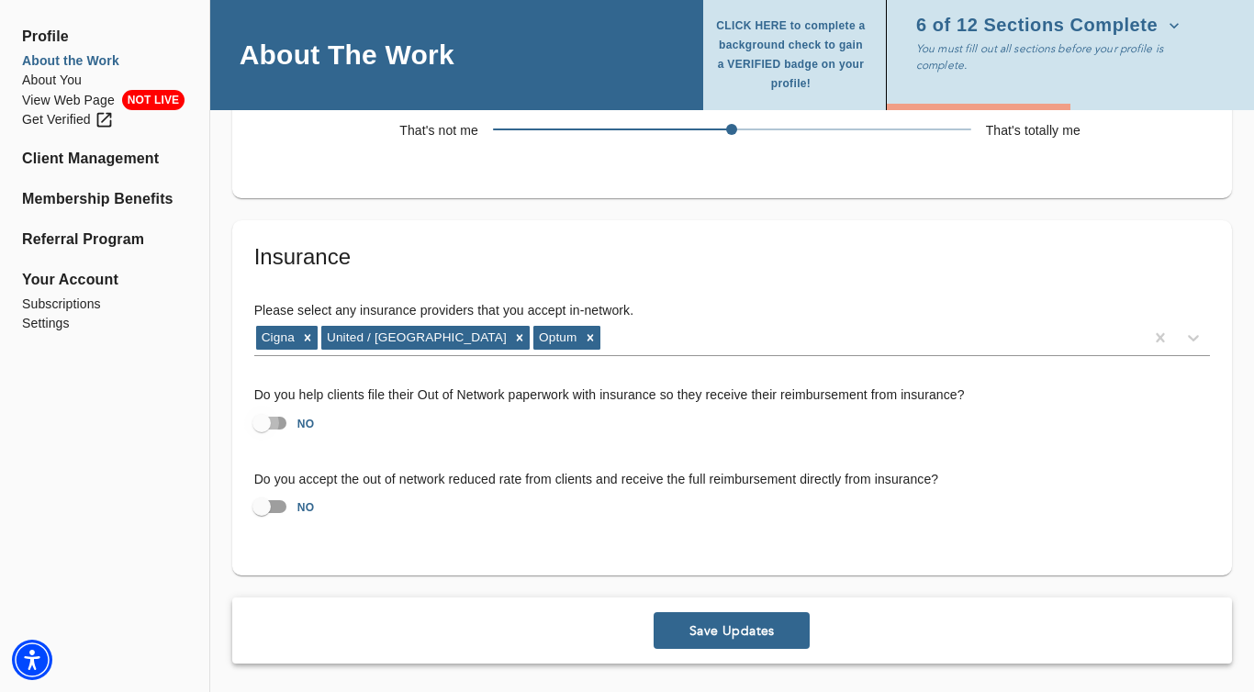
click at [279, 420] on input "NO" at bounding box center [261, 423] width 105 height 35
checkbox input "true"
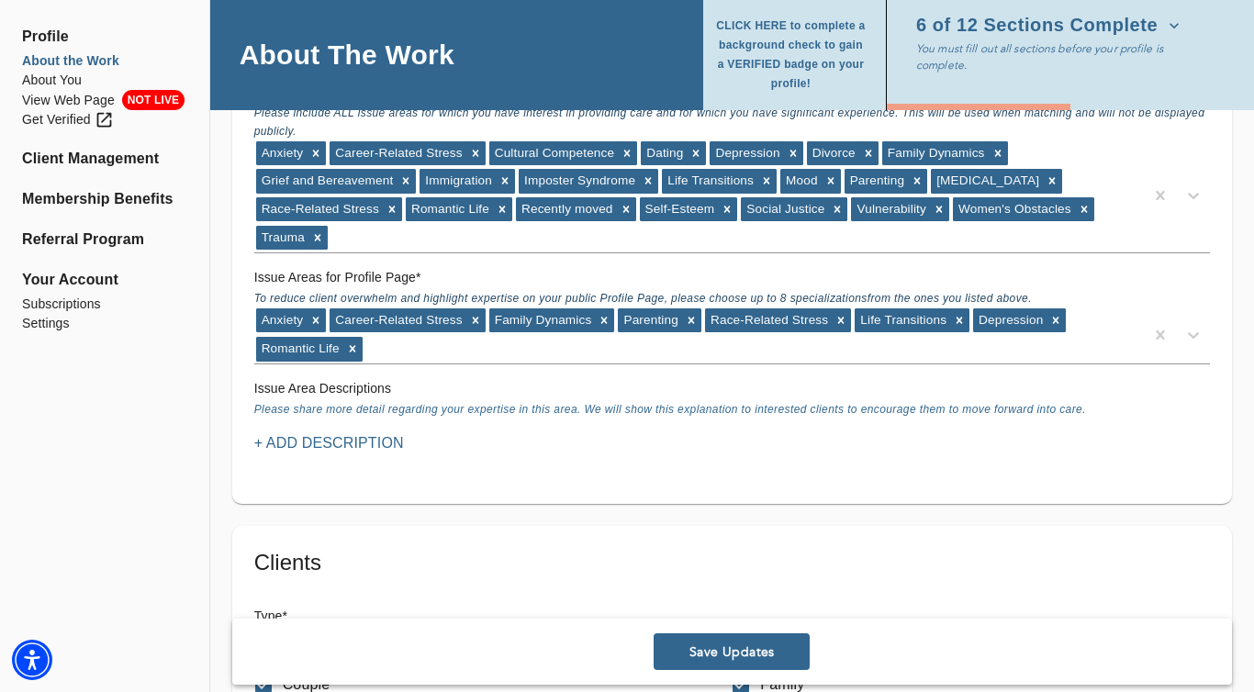
scroll to position [1719, 0]
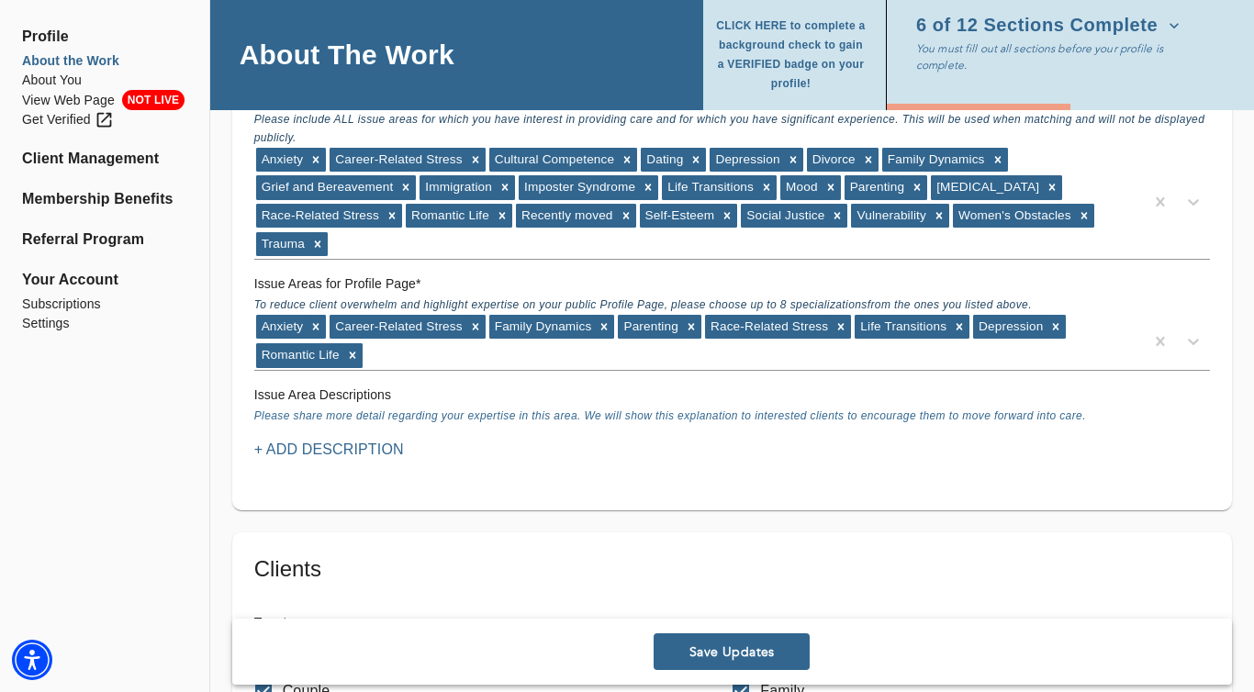
click at [362, 453] on p "+ Add Description" at bounding box center [329, 450] width 150 height 22
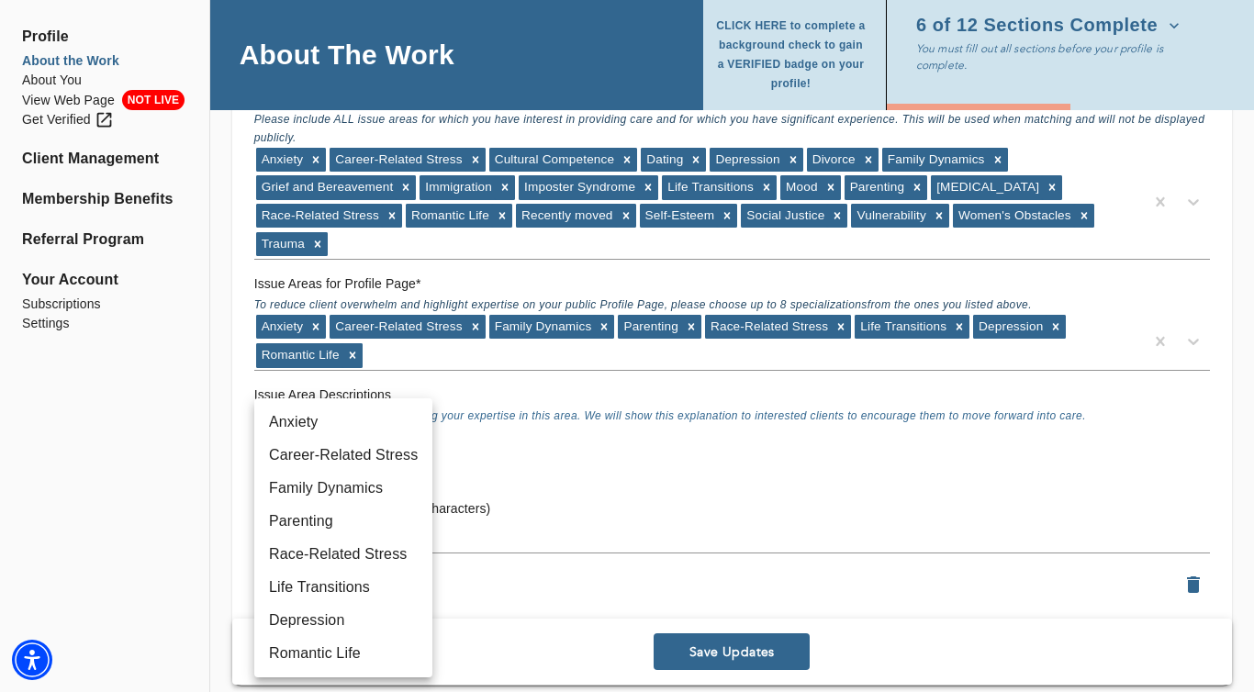
click at [375, 497] on li "Family Dynamics" at bounding box center [343, 488] width 178 height 33
type input "18"
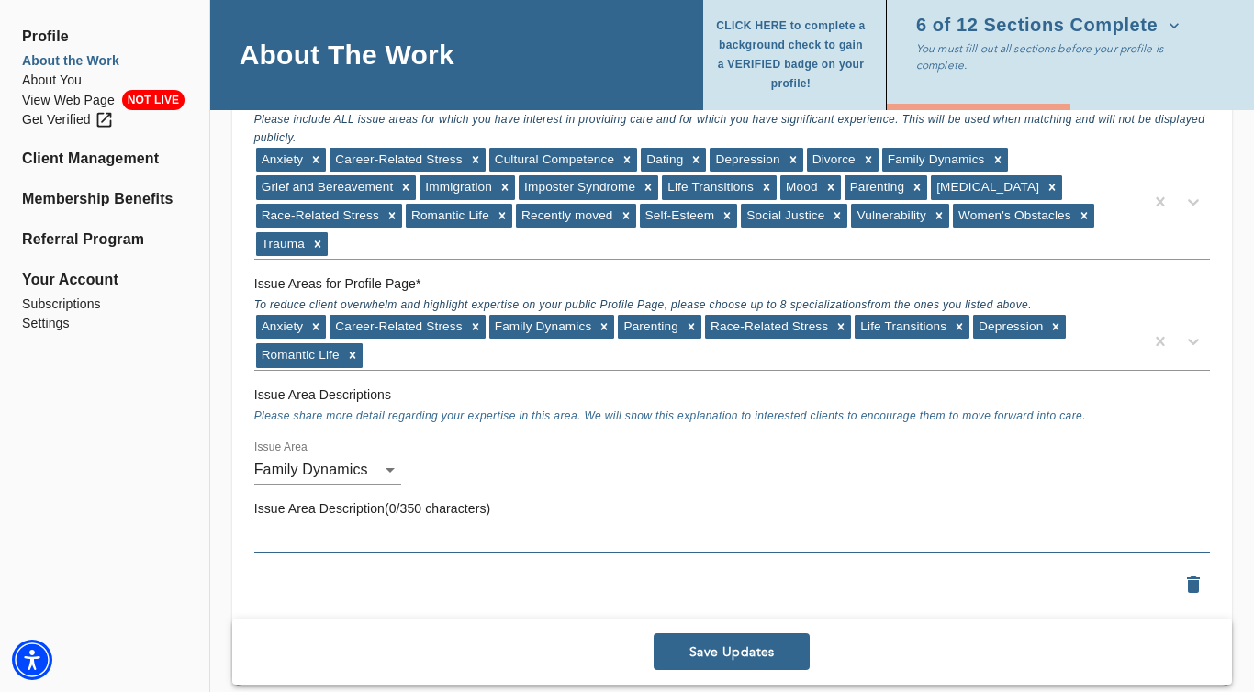
click at [362, 541] on textarea at bounding box center [732, 538] width 956 height 17
paste textarea "I have over 15 years of professional experience working with clients to improve…"
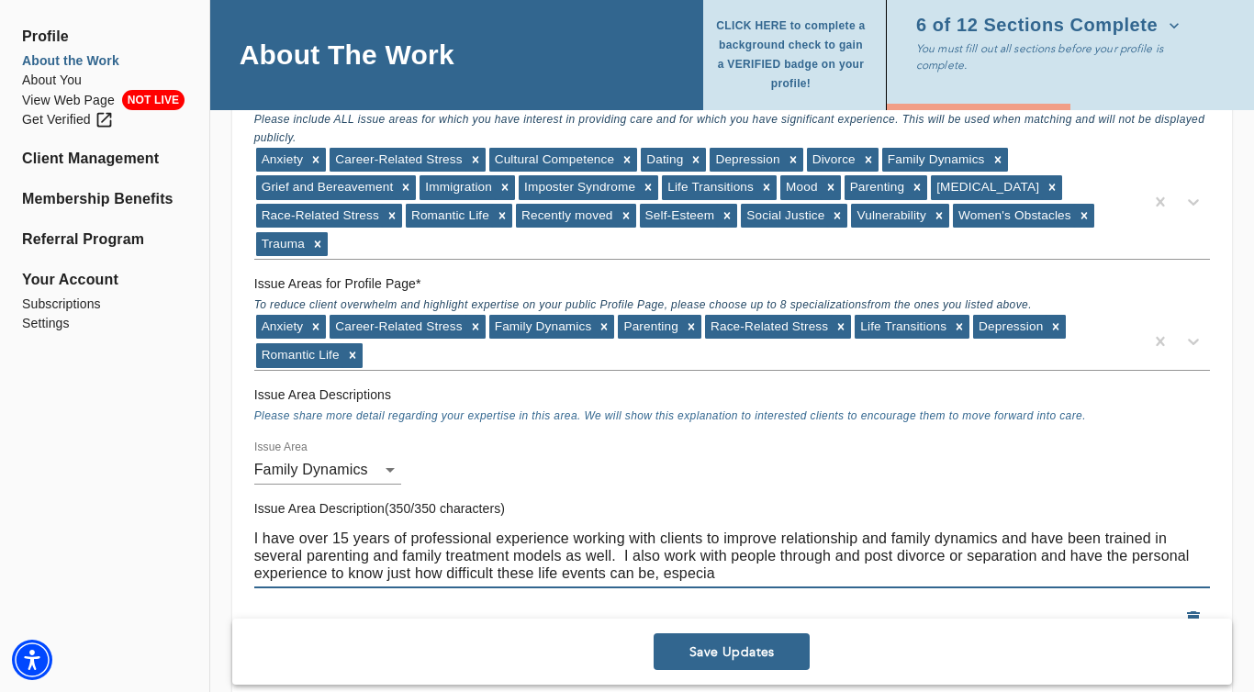
drag, startPoint x: 398, startPoint y: 560, endPoint x: 231, endPoint y: 557, distance: 167.1
click at [232, 557] on div "Issue Areas Issue Areas for Matching: * Please include ALL issue areas for whic…" at bounding box center [732, 364] width 1000 height 712
click at [513, 564] on textarea "I have over 15 years of professional experience working with clients to improve…" at bounding box center [732, 556] width 956 height 52
drag, startPoint x: 751, startPoint y: 577, endPoint x: 683, endPoint y: 566, distance: 68.8
click at [683, 566] on textarea "I have over 15 years of professional experience working with clients to improve…" at bounding box center [732, 556] width 956 height 52
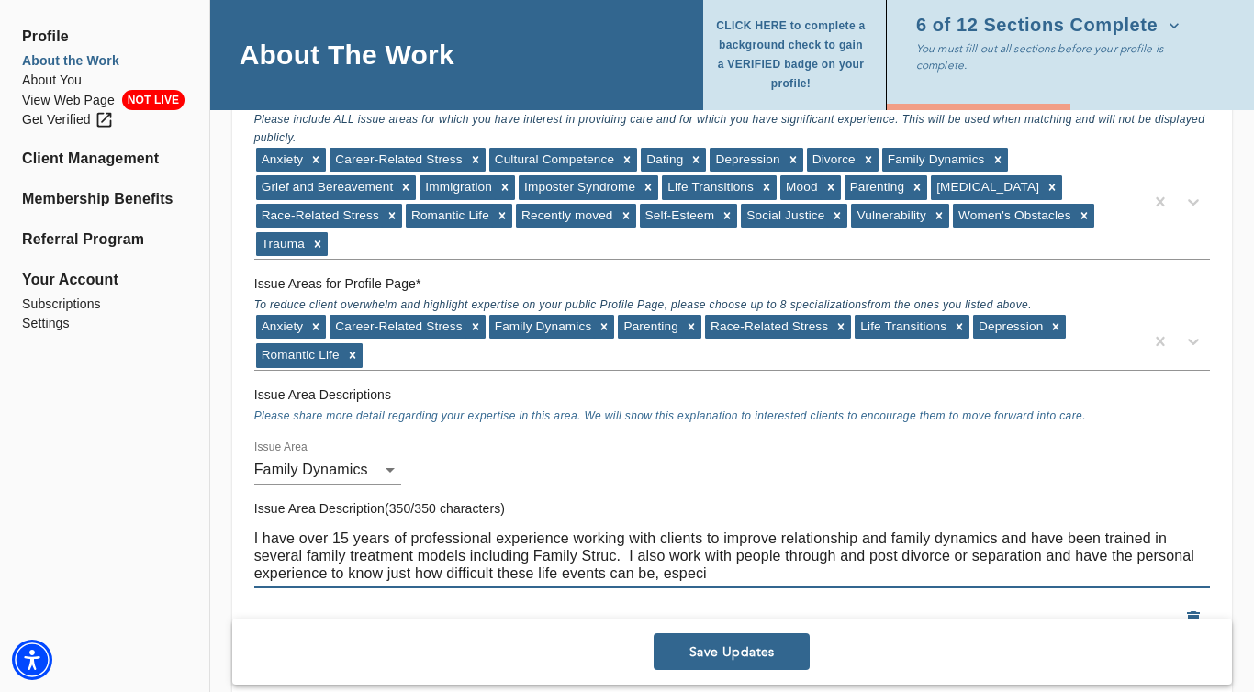
click at [704, 572] on textarea "I have over 15 years of professional experience working with clients to improve…" at bounding box center [732, 556] width 956 height 52
drag, startPoint x: 695, startPoint y: 573, endPoint x: 243, endPoint y: 569, distance: 451.7
click at [243, 569] on div "Issue Areas Issue Areas for Matching: * Please include ALL issue areas for whic…" at bounding box center [732, 364] width 1000 height 712
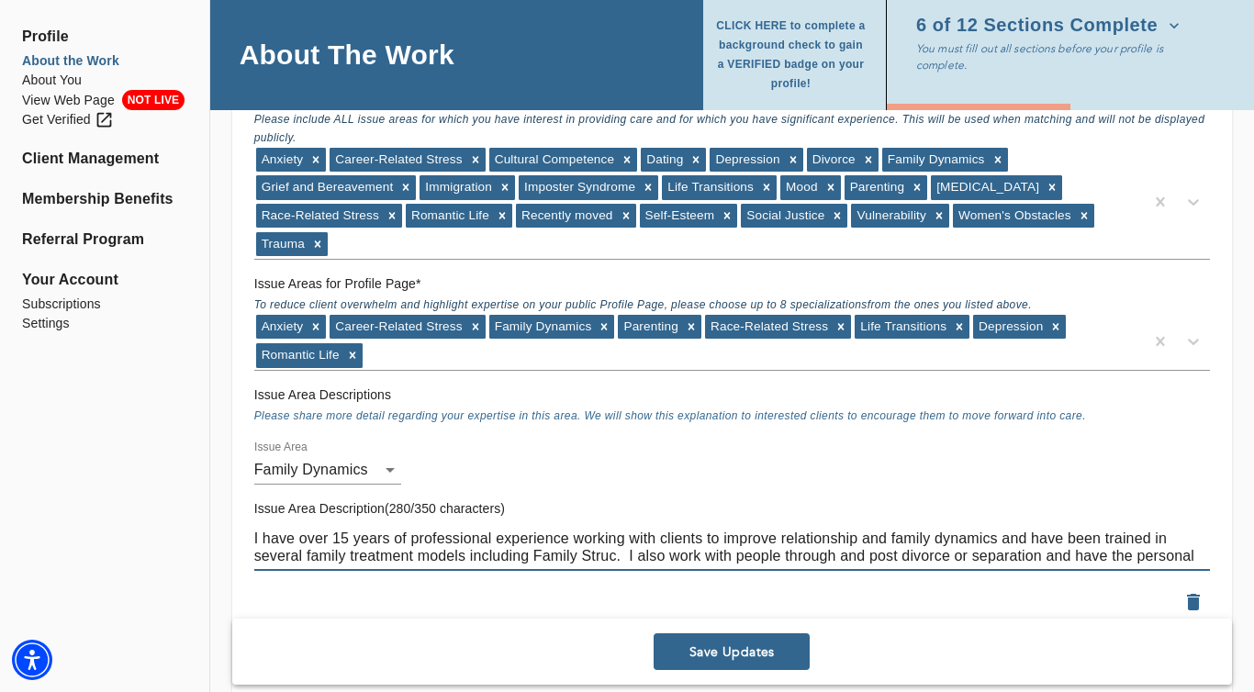
click at [616, 558] on textarea "I have over 15 years of professional experience working with clients to improve…" at bounding box center [732, 547] width 956 height 35
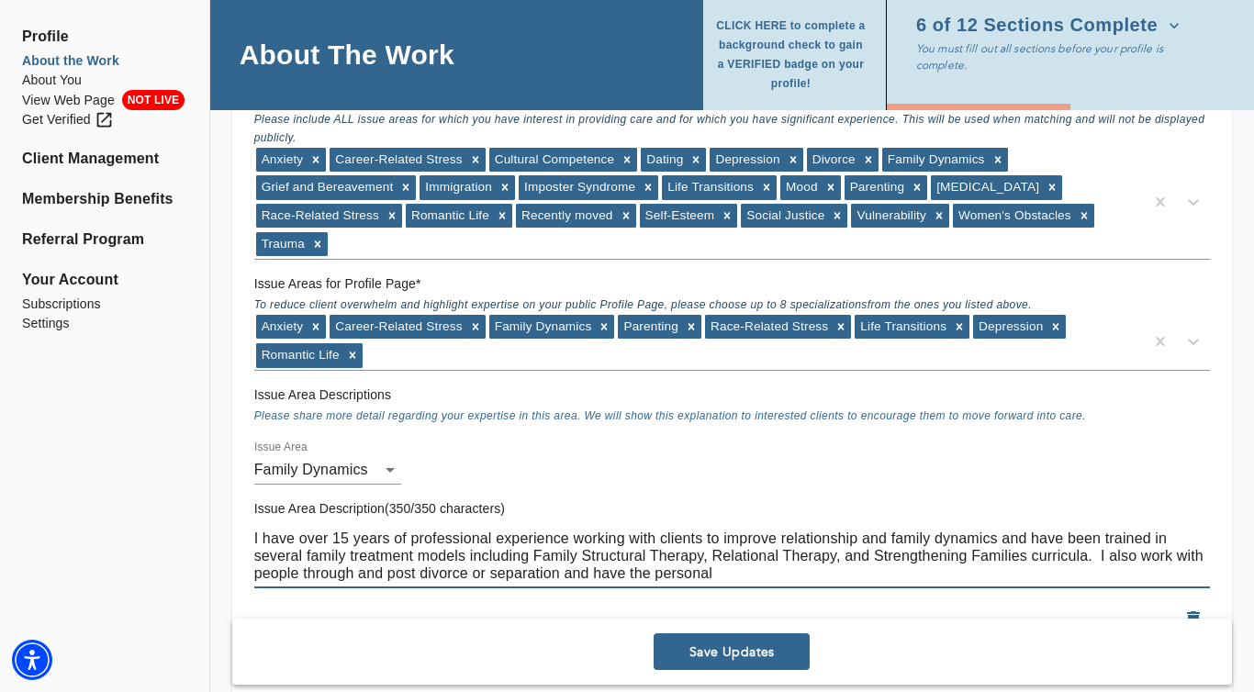
drag, startPoint x: 718, startPoint y: 576, endPoint x: 618, endPoint y: 572, distance: 100.1
click at [618, 572] on textarea "I have over 15 years of professional experience working with clients to improve…" at bounding box center [732, 556] width 956 height 52
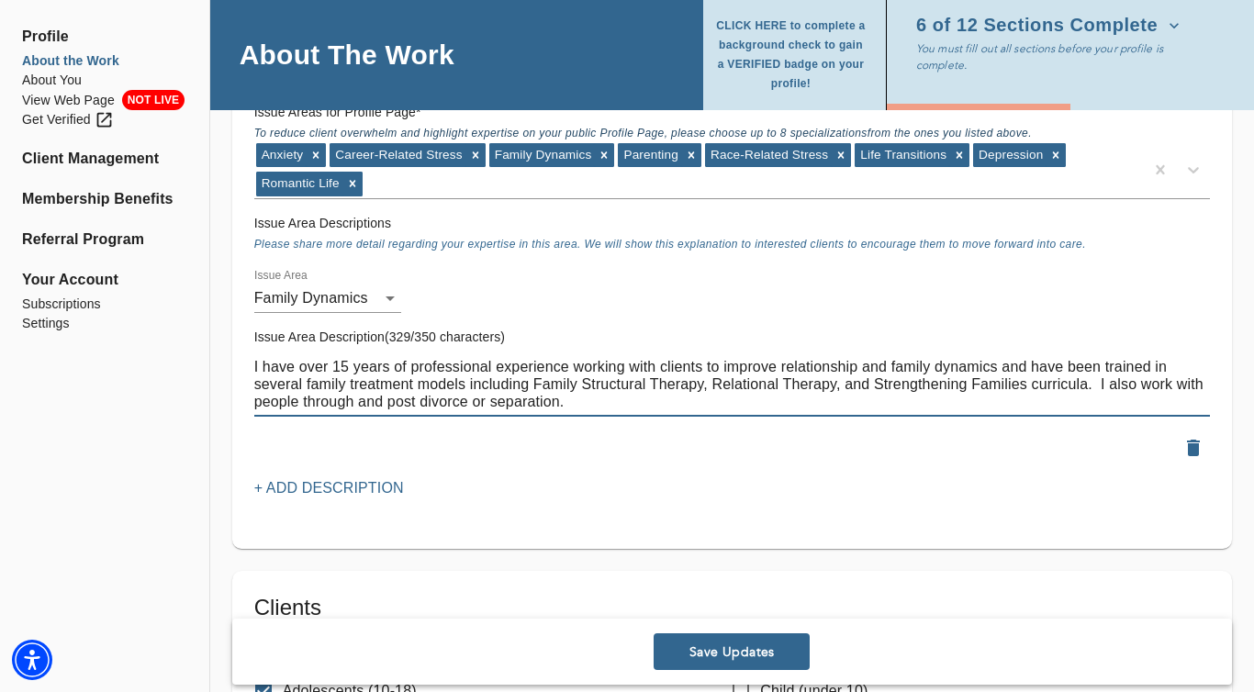
scroll to position [1906, 0]
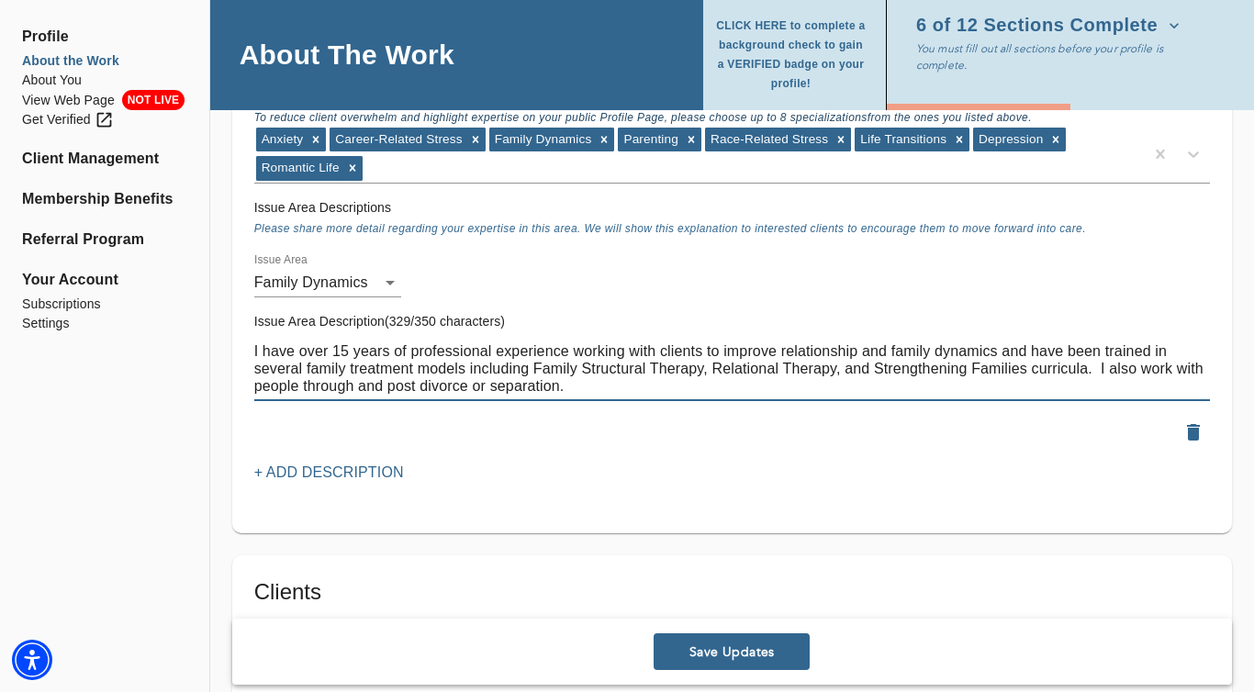
type textarea "I have over 15 years of professional experience working with clients to improve…"
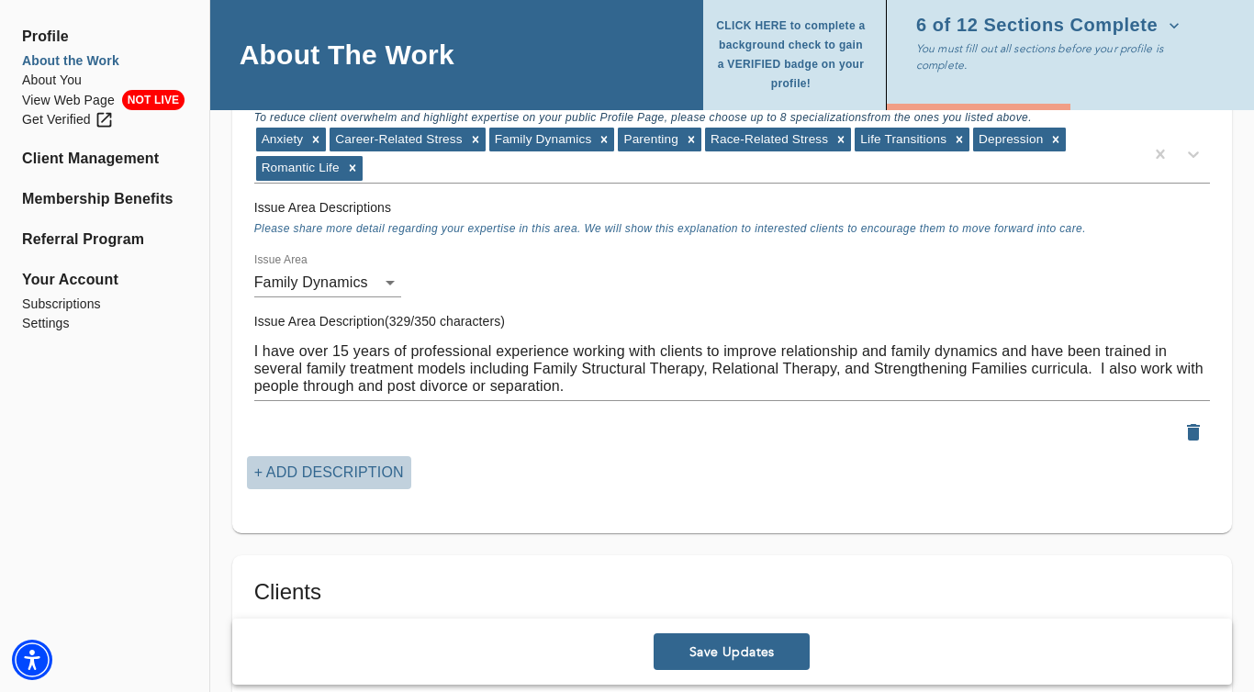
click at [383, 469] on p "+ Add Description" at bounding box center [329, 473] width 150 height 22
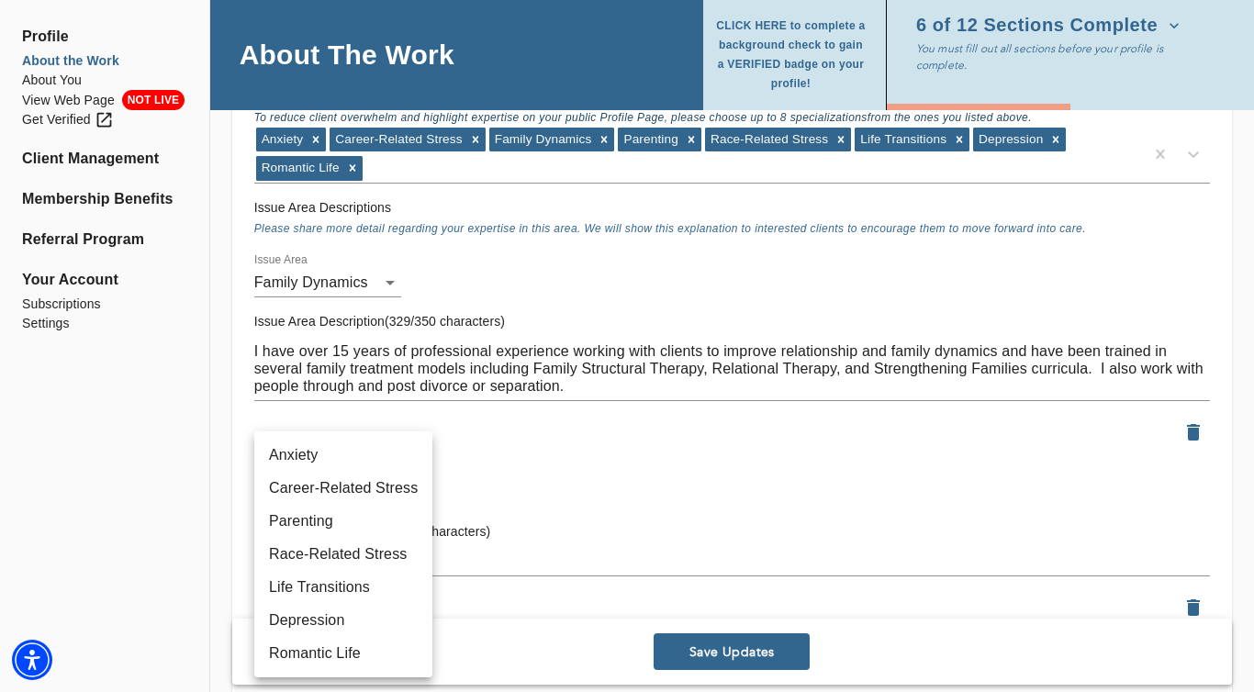
click at [383, 495] on li "Career-Related Stress" at bounding box center [343, 488] width 178 height 33
type input "9"
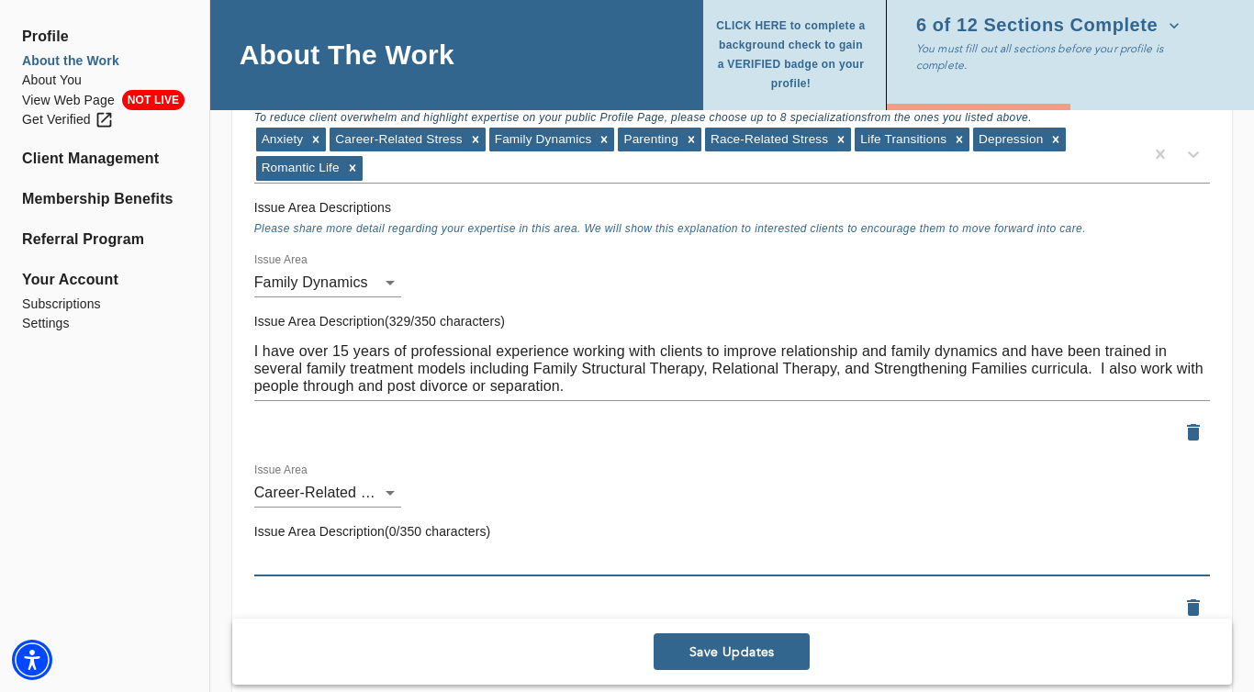
click at [363, 559] on textarea at bounding box center [732, 561] width 956 height 17
type textarea "I"
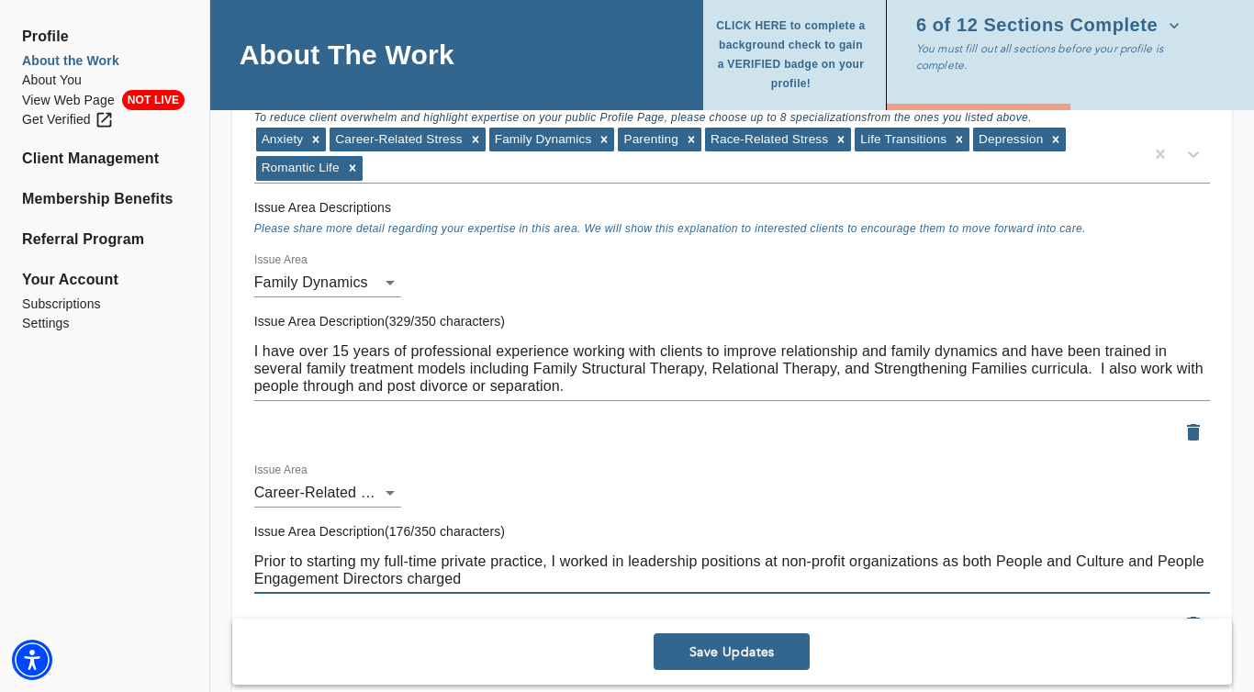
click at [998, 562] on textarea "Prior to starting my full-time private practice, I worked in leadership positio…" at bounding box center [732, 570] width 956 height 35
click at [1188, 560] on textarea "Prior to starting my full-time private practice, I worked in leadership positio…" at bounding box center [732, 570] width 956 height 35
click at [454, 579] on textarea "Prior to starting my full-time private practice, I worked in leadership positio…" at bounding box center [732, 570] width 956 height 35
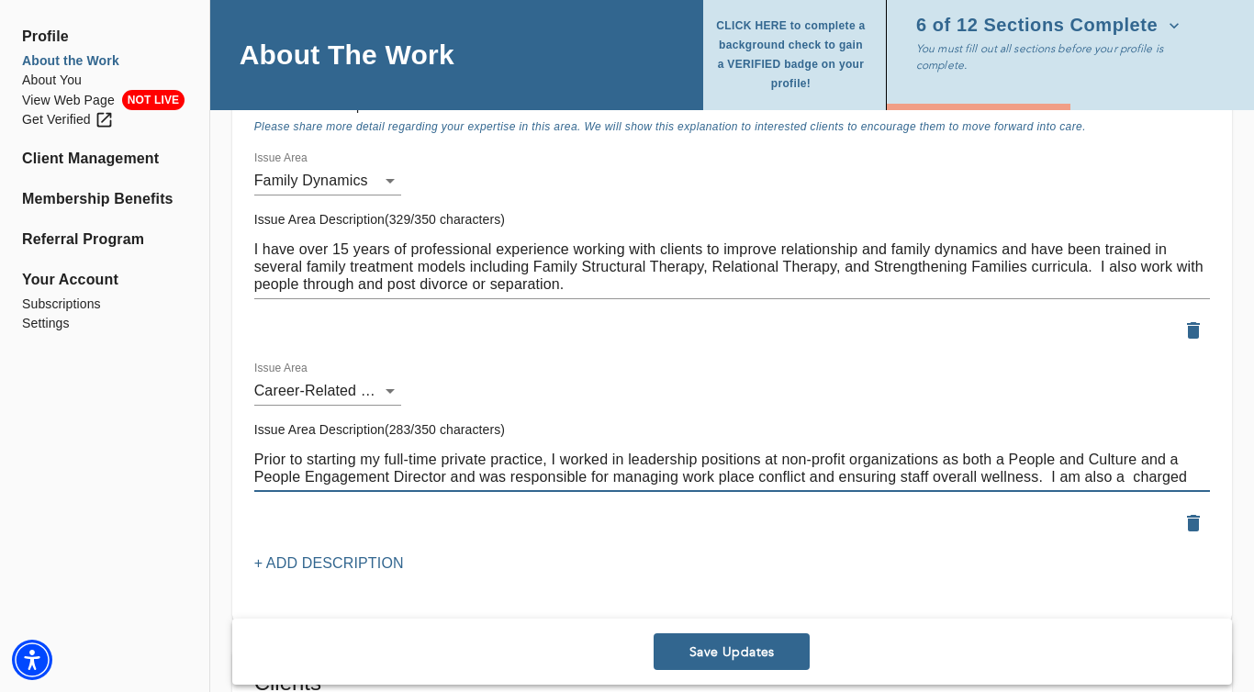
scroll to position [2010, 0]
drag, startPoint x: 1052, startPoint y: 477, endPoint x: 1188, endPoint y: 477, distance: 135.9
click at [1188, 477] on textarea "Prior to starting my full-time private practice, I worked in leadership positio…" at bounding box center [732, 466] width 956 height 35
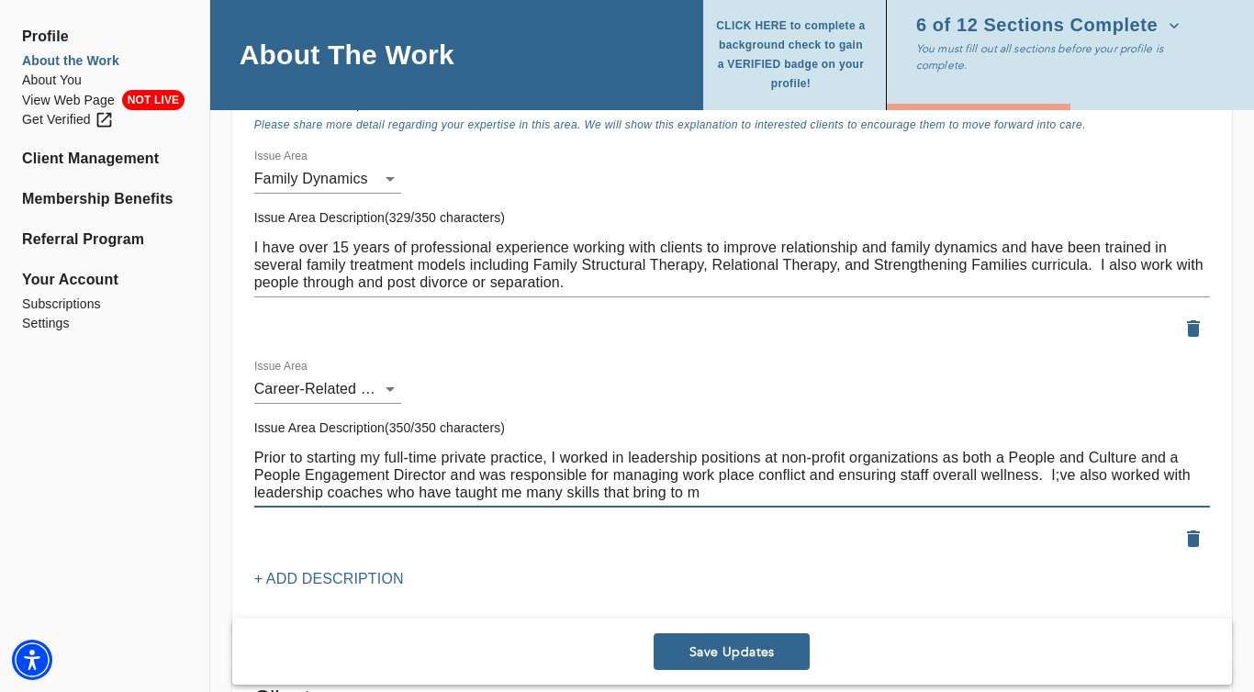
click at [1060, 478] on textarea "Prior to starting my full-time private practice, I worked in leadership positio…" at bounding box center [732, 475] width 956 height 52
click at [380, 494] on textarea "Prior to starting my full-time private practice, I worked in leadership positio…" at bounding box center [732, 475] width 956 height 52
click at [1196, 475] on textarea "Prior to starting my full-time private practice, I worked in leadership positio…" at bounding box center [732, 475] width 956 height 52
click at [434, 493] on textarea "Prior to starting my full-time private practice, I worked in leadership positio…" at bounding box center [732, 475] width 956 height 52
click at [661, 499] on textarea "Prior to starting my full-time private practice, I worked in leadership positio…" at bounding box center [732, 475] width 956 height 52
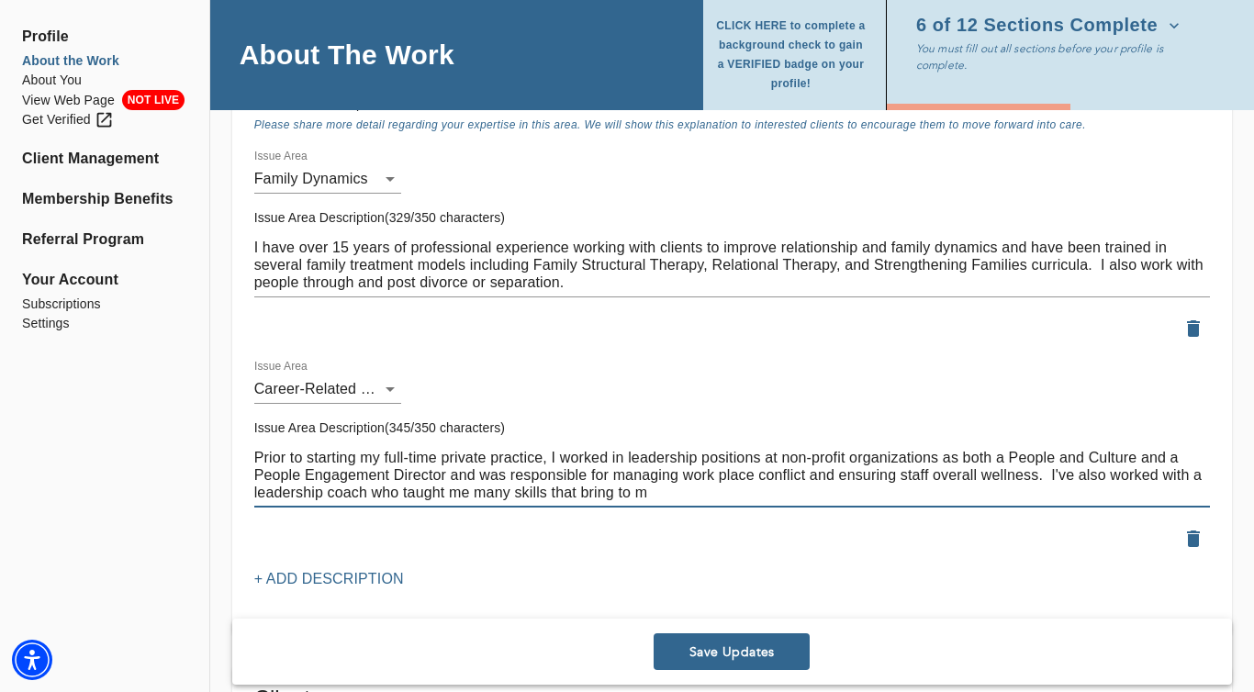
click at [580, 490] on textarea "Prior to starting my full-time private practice, I worked in leadership positio…" at bounding box center [732, 475] width 956 height 52
click at [658, 495] on textarea "Prior to starting my full-time private practice, I worked in leadership positio…" at bounding box center [732, 475] width 956 height 52
type textarea "Prior to starting my full-time private practice, I worked in leadership positio…"
